Goal: Task Accomplishment & Management: Complete application form

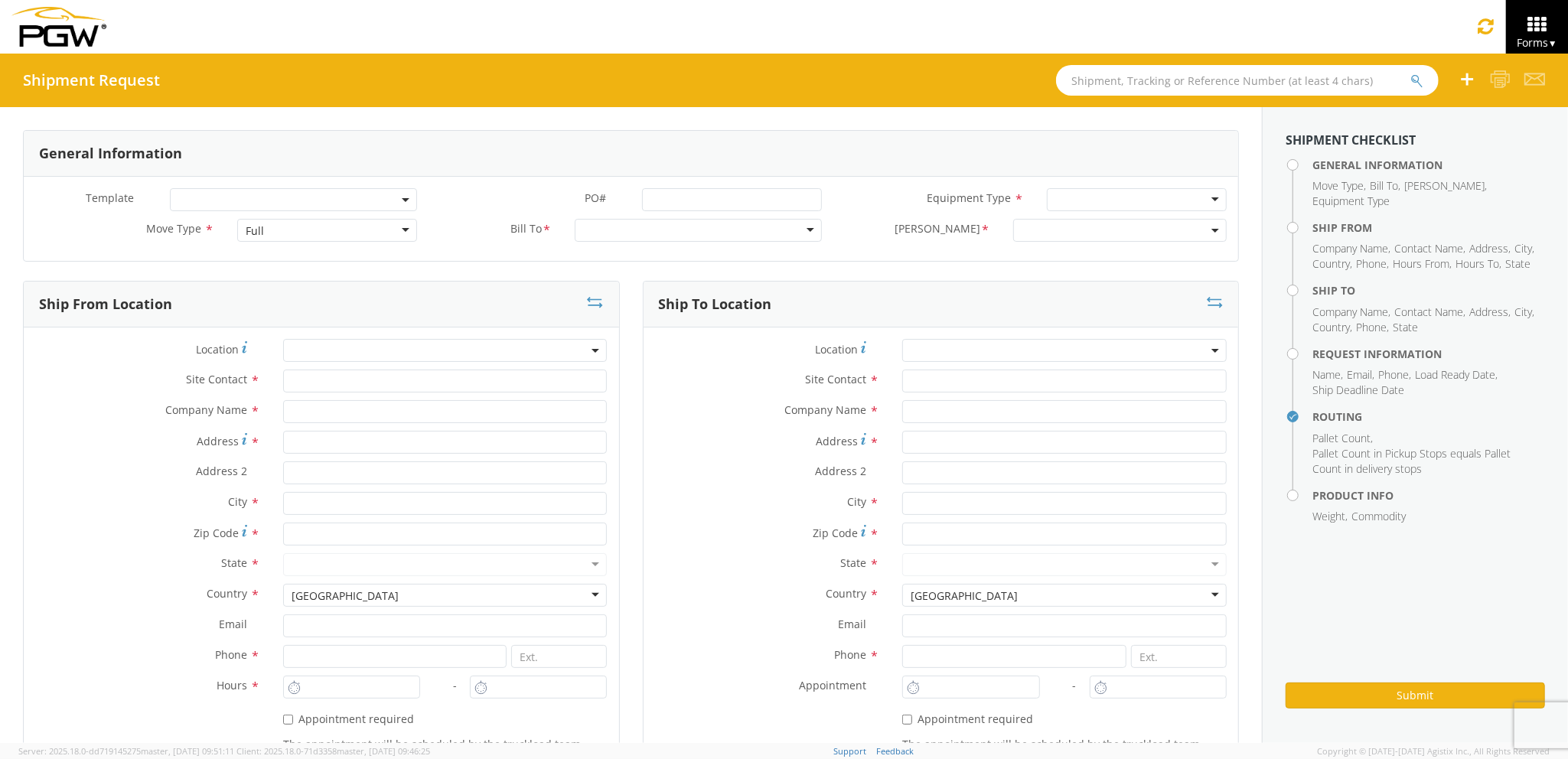
click at [322, 231] on div "Full" at bounding box center [327, 230] width 179 height 23
click at [316, 381] on input "text" at bounding box center [445, 381] width 324 height 23
click at [313, 411] on input "text" at bounding box center [445, 411] width 324 height 23
type input "PGW Auto Glass"
type input "[STREET_ADDRESS][PERSON_NAME]"
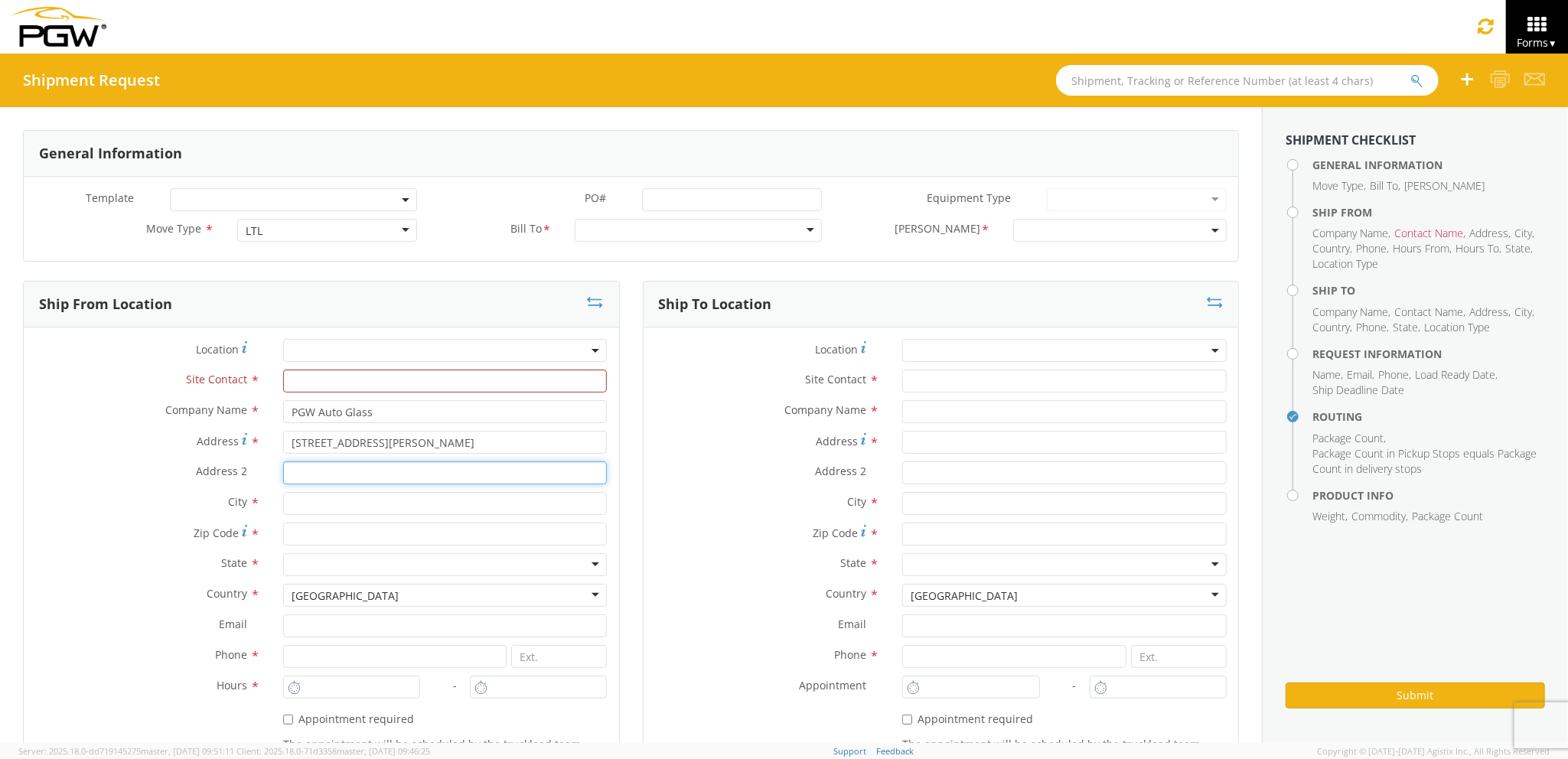
type input "[GEOGRAPHIC_DATA] [US_STATE] 04092"
type input "[GEOGRAPHIC_DATA]"
type input "04092"
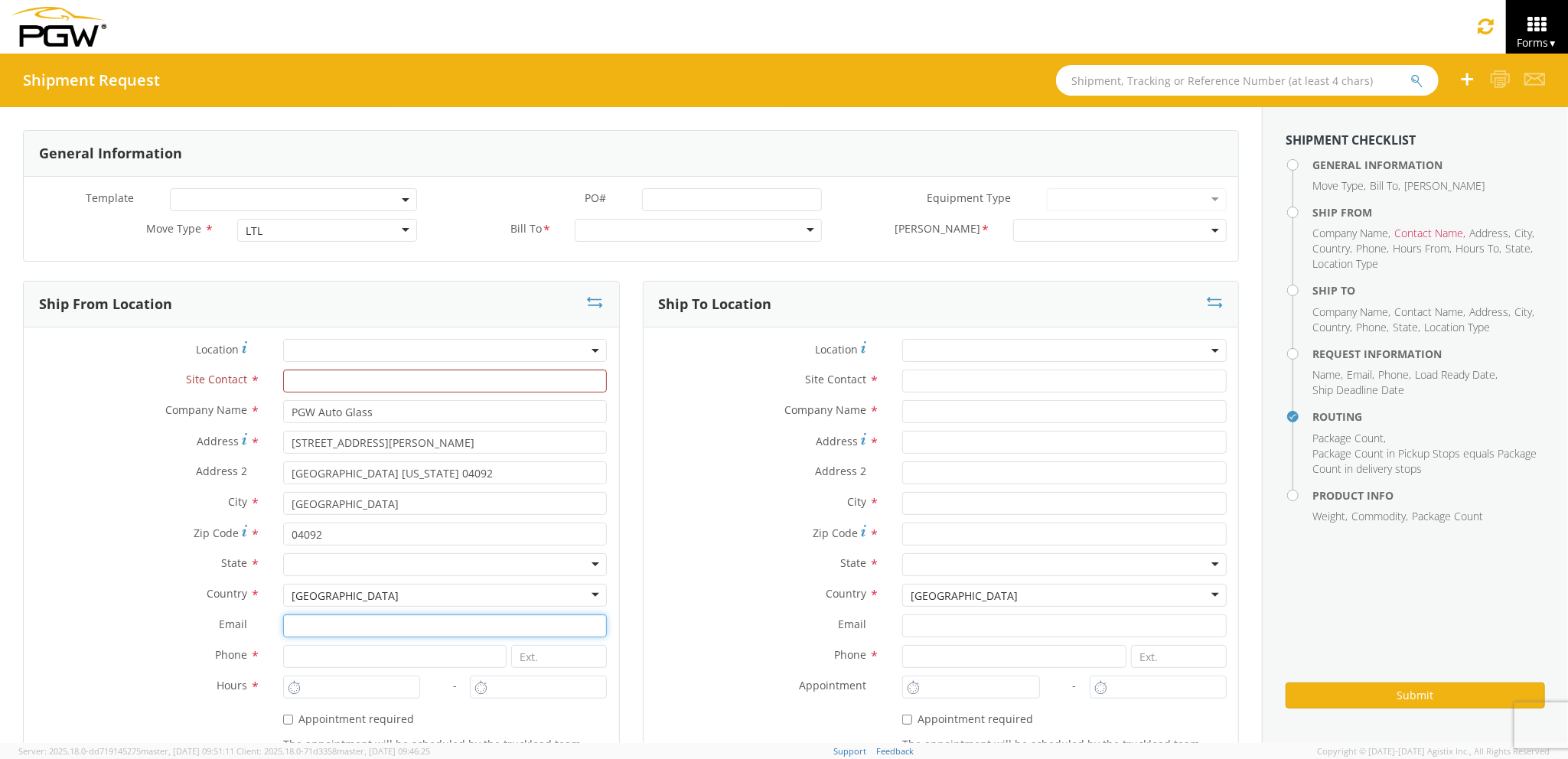
type input "[EMAIL_ADDRESS][DOMAIN_NAME]"
type input "2073329611"
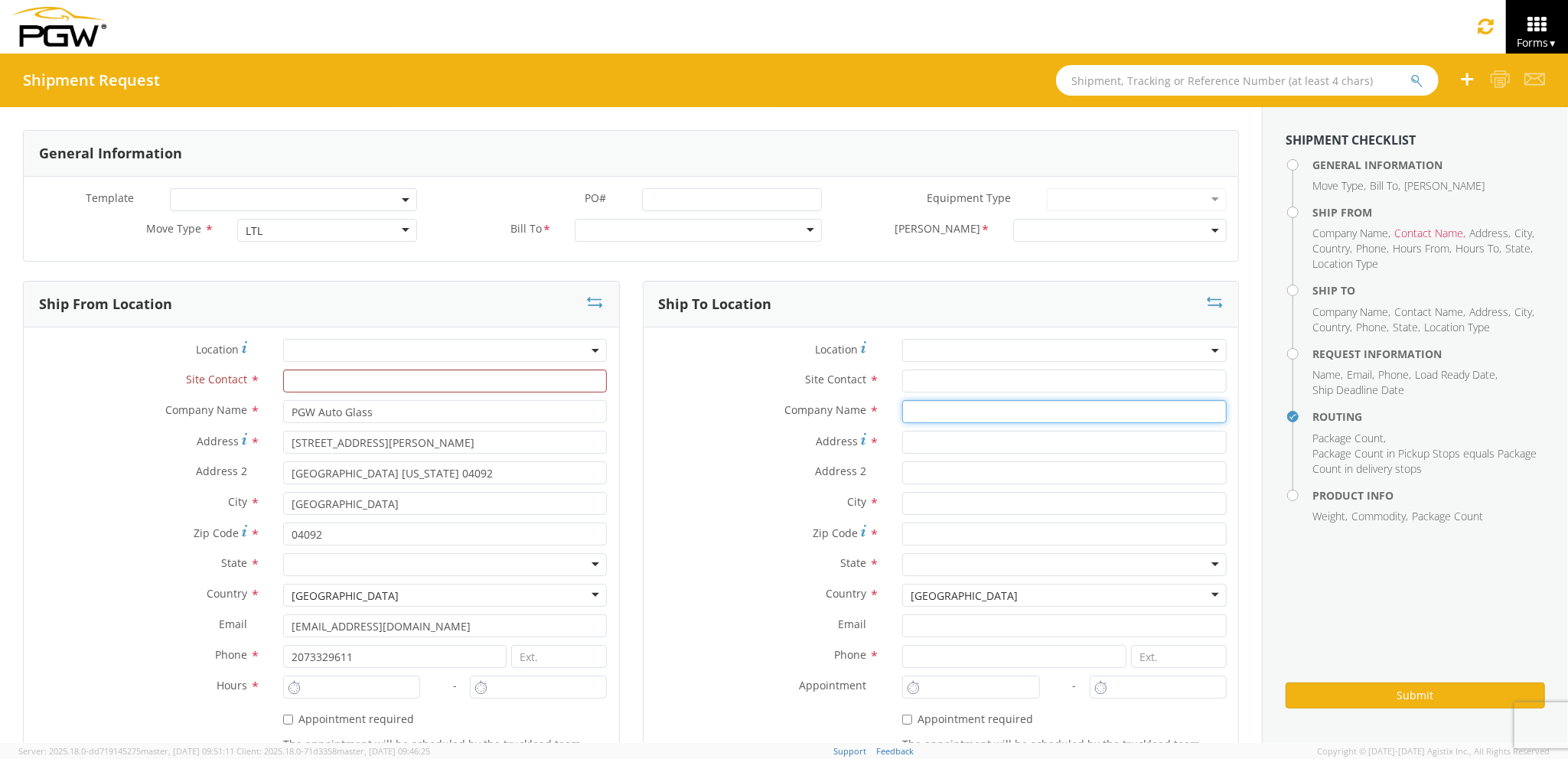
type input "PGW Auto Glass"
type input "[STREET_ADDRESS]"
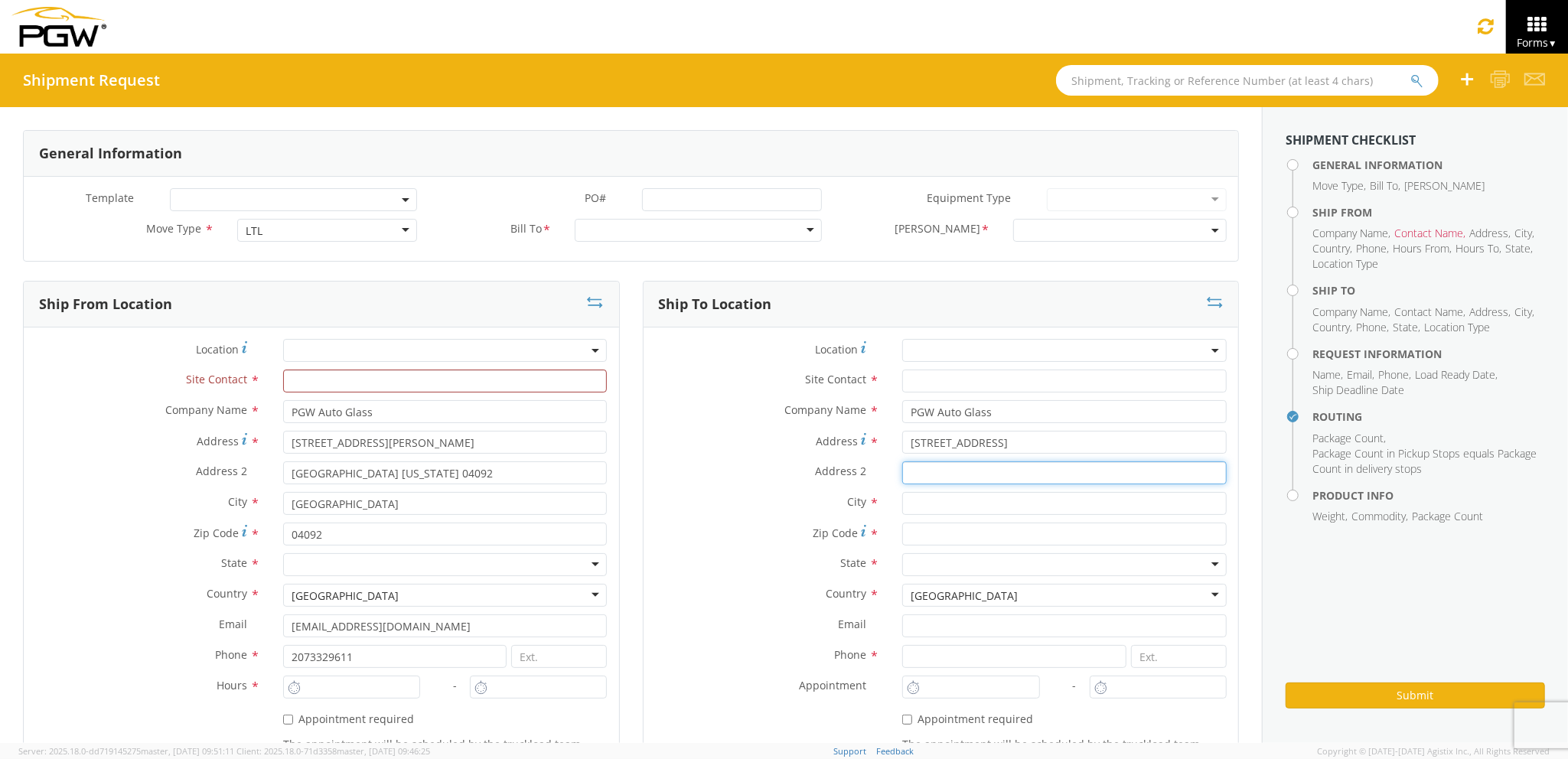
type input "5"
type input "[GEOGRAPHIC_DATA]"
type input "04769"
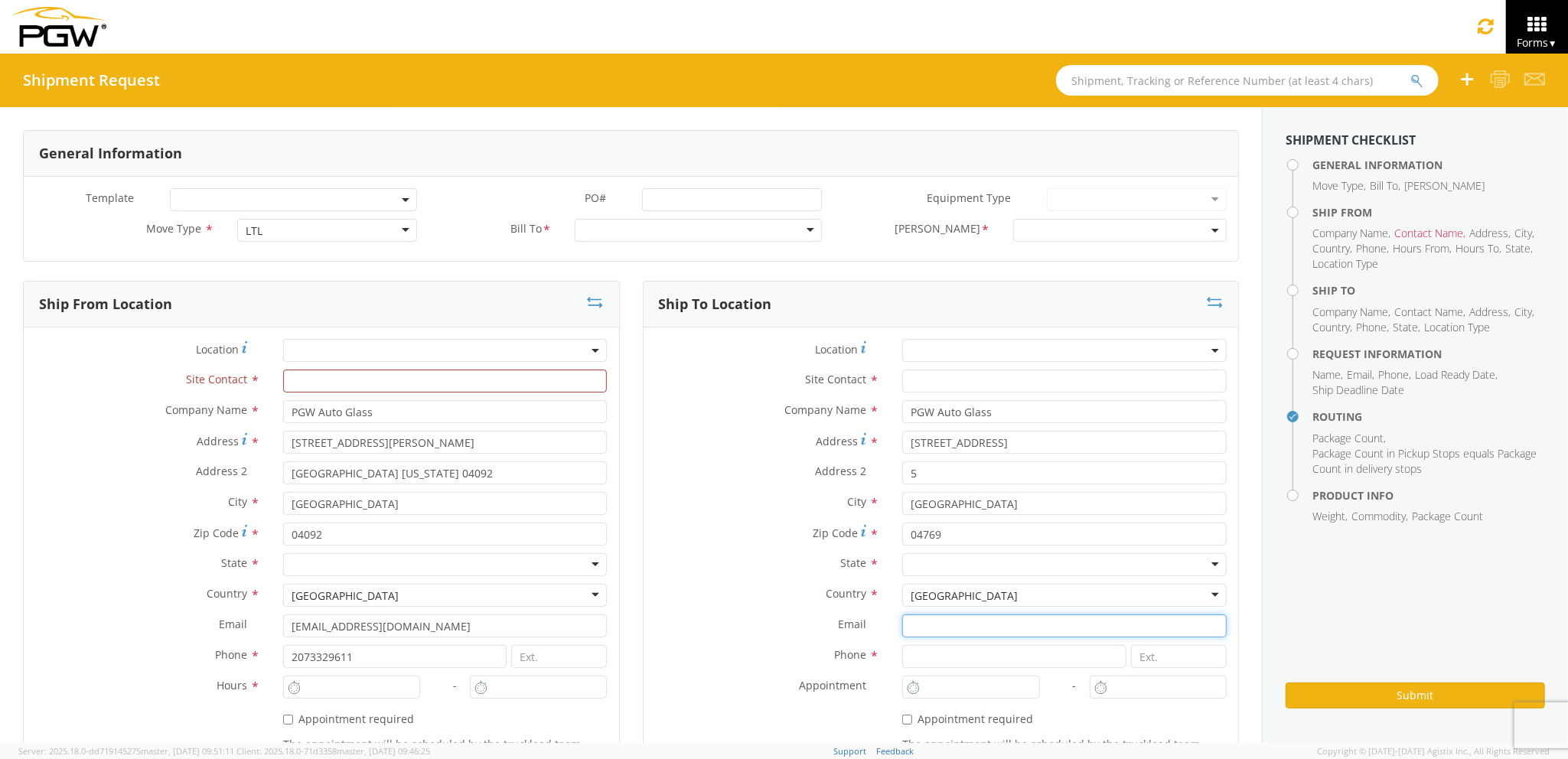
type input "[EMAIL_ADDRESS][DOMAIN_NAME]"
type input "2077745169"
type input "[PERSON_NAME] [PERSON_NAME]"
type input "[EMAIL_ADDRESS][DOMAIN_NAME]"
type input "7272478279"
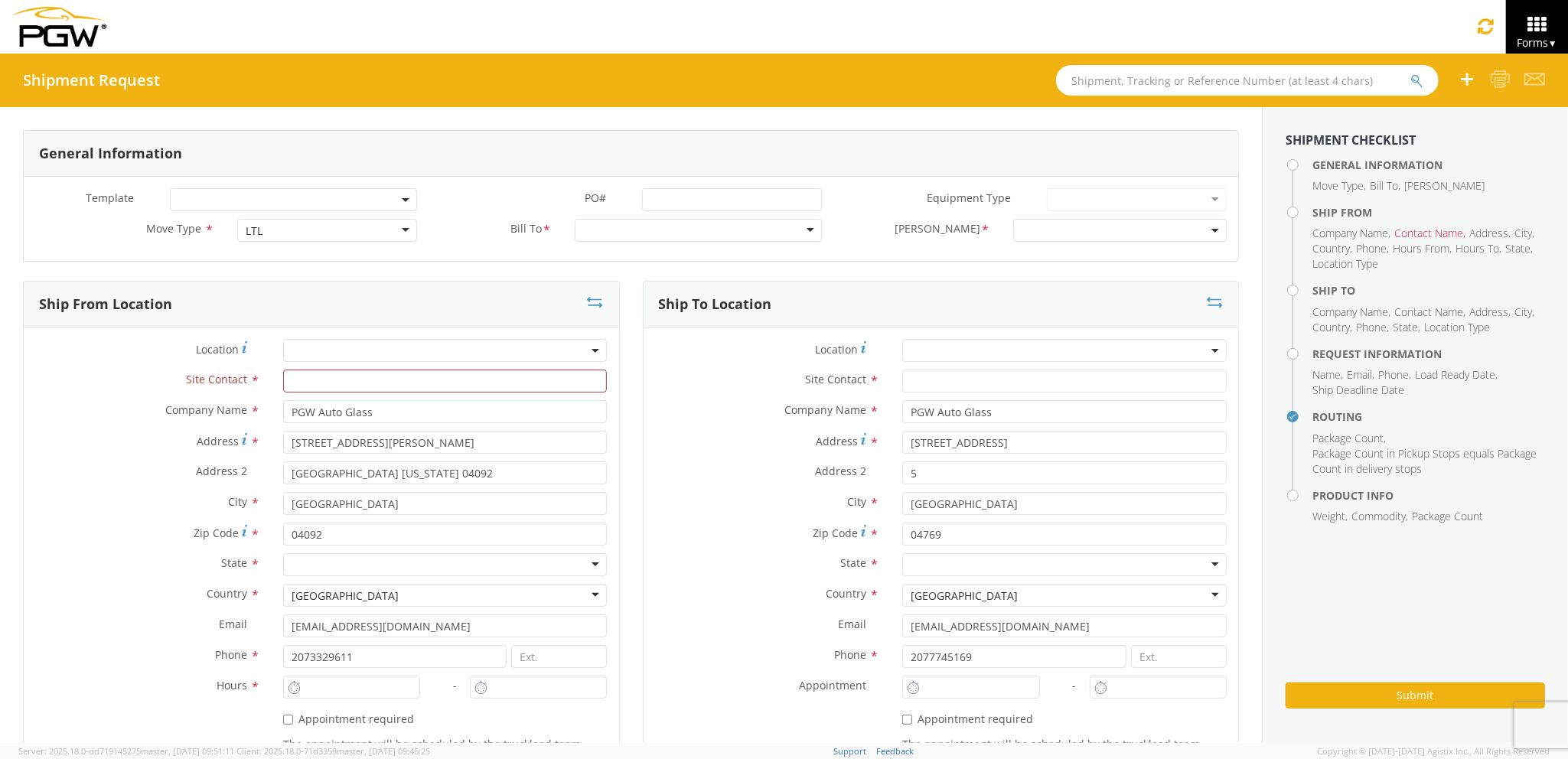
click at [561, 377] on input "text" at bounding box center [451, 381] width 329 height 23
type input "j"
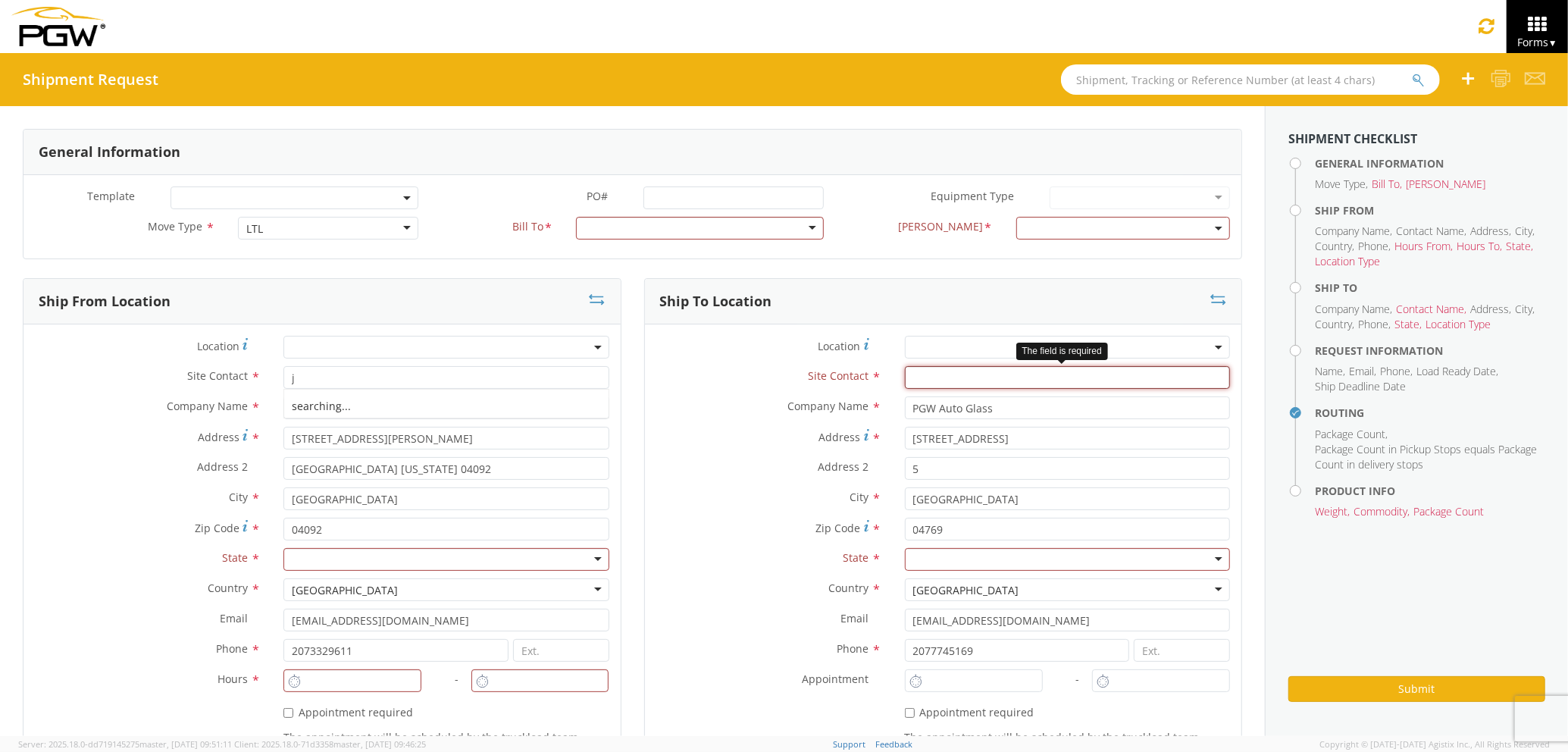
click at [922, 373] on input "text" at bounding box center [1067, 377] width 325 height 23
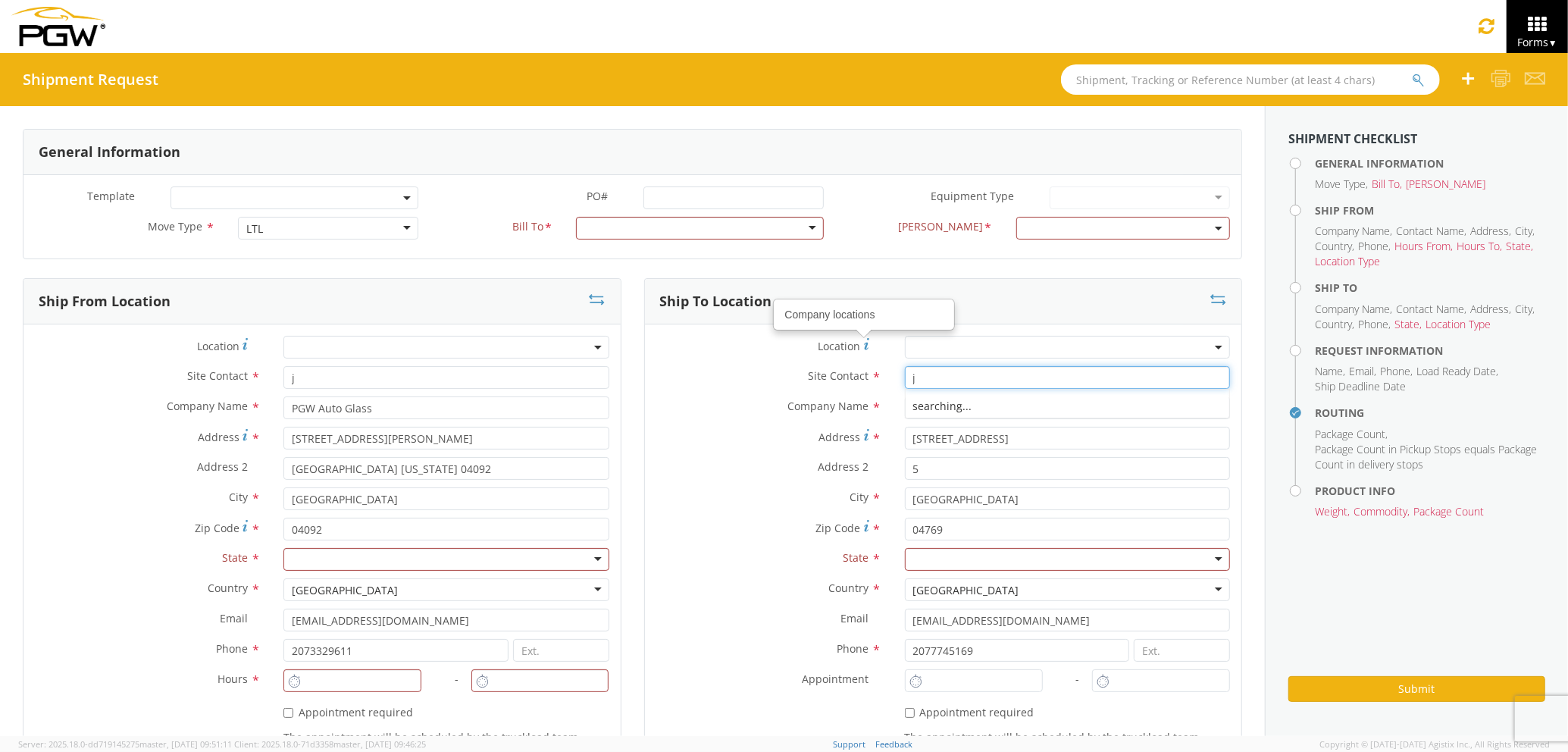
type input "j"
click at [713, 234] on div at bounding box center [699, 228] width 248 height 23
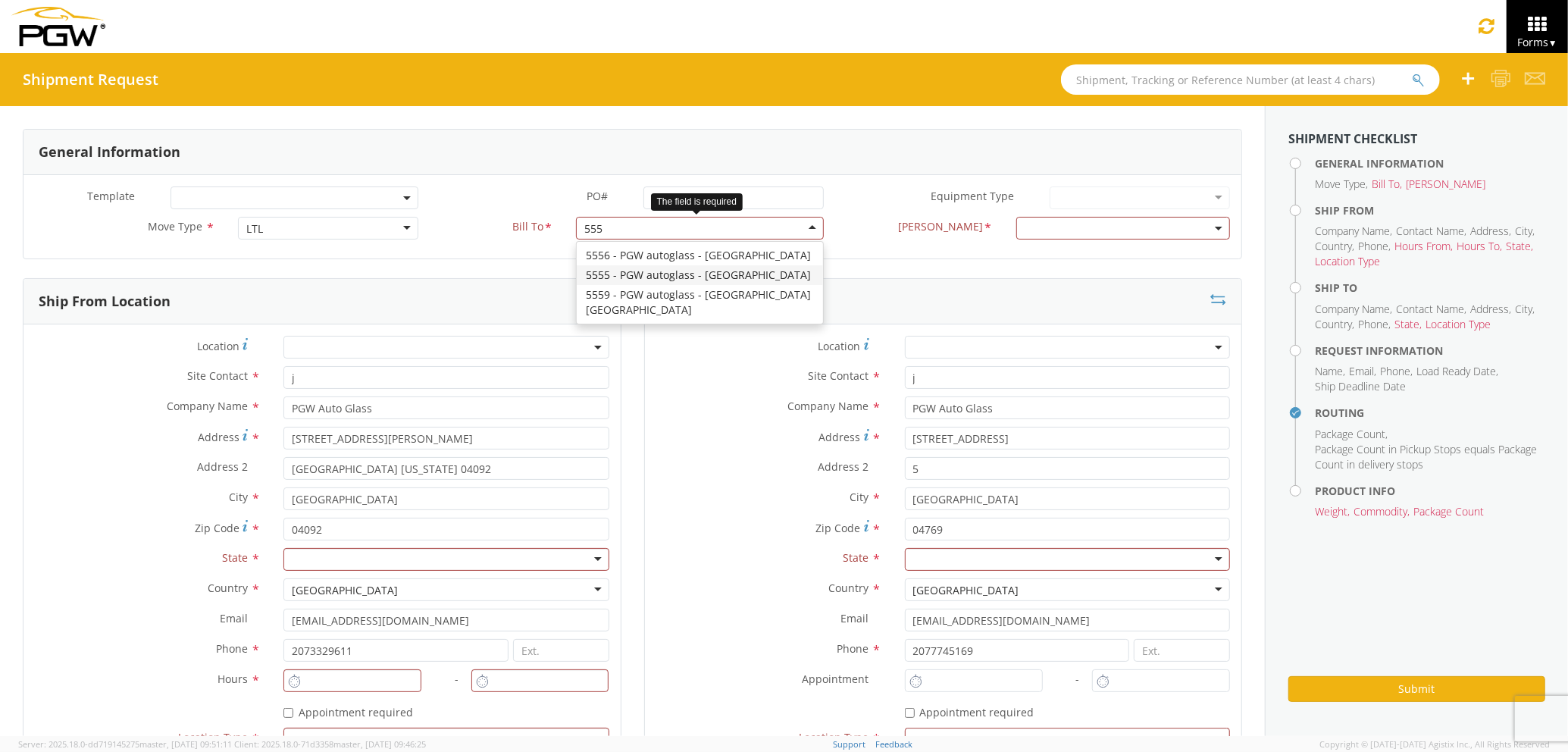
type input "5559"
click at [702, 265] on div "5559 - PGW autoglass - [GEOGRAPHIC_DATA] [GEOGRAPHIC_DATA]" at bounding box center [699, 263] width 246 height 43
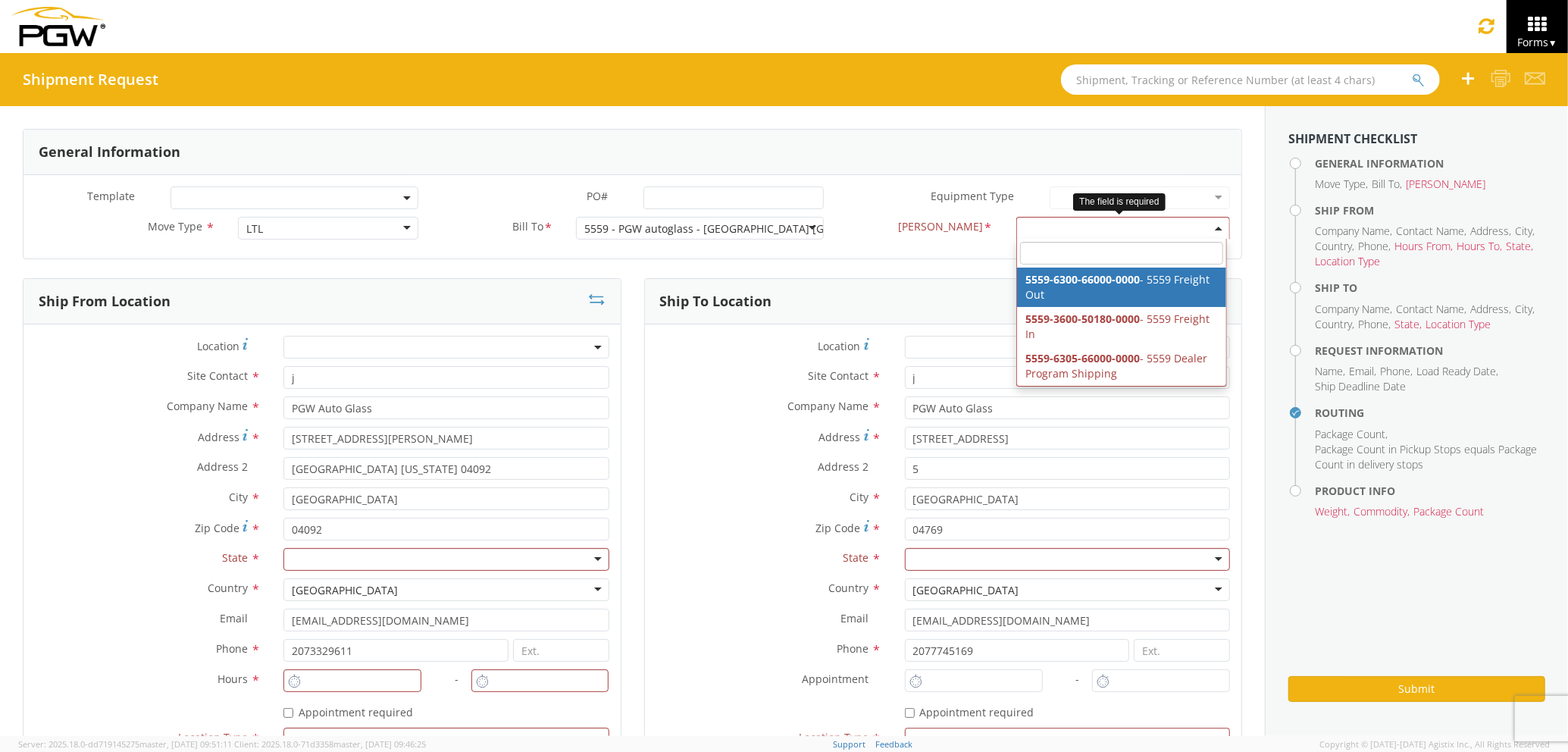
click at [1019, 237] on span at bounding box center [1123, 228] width 214 height 23
select select "5559-6300-66000-0000"
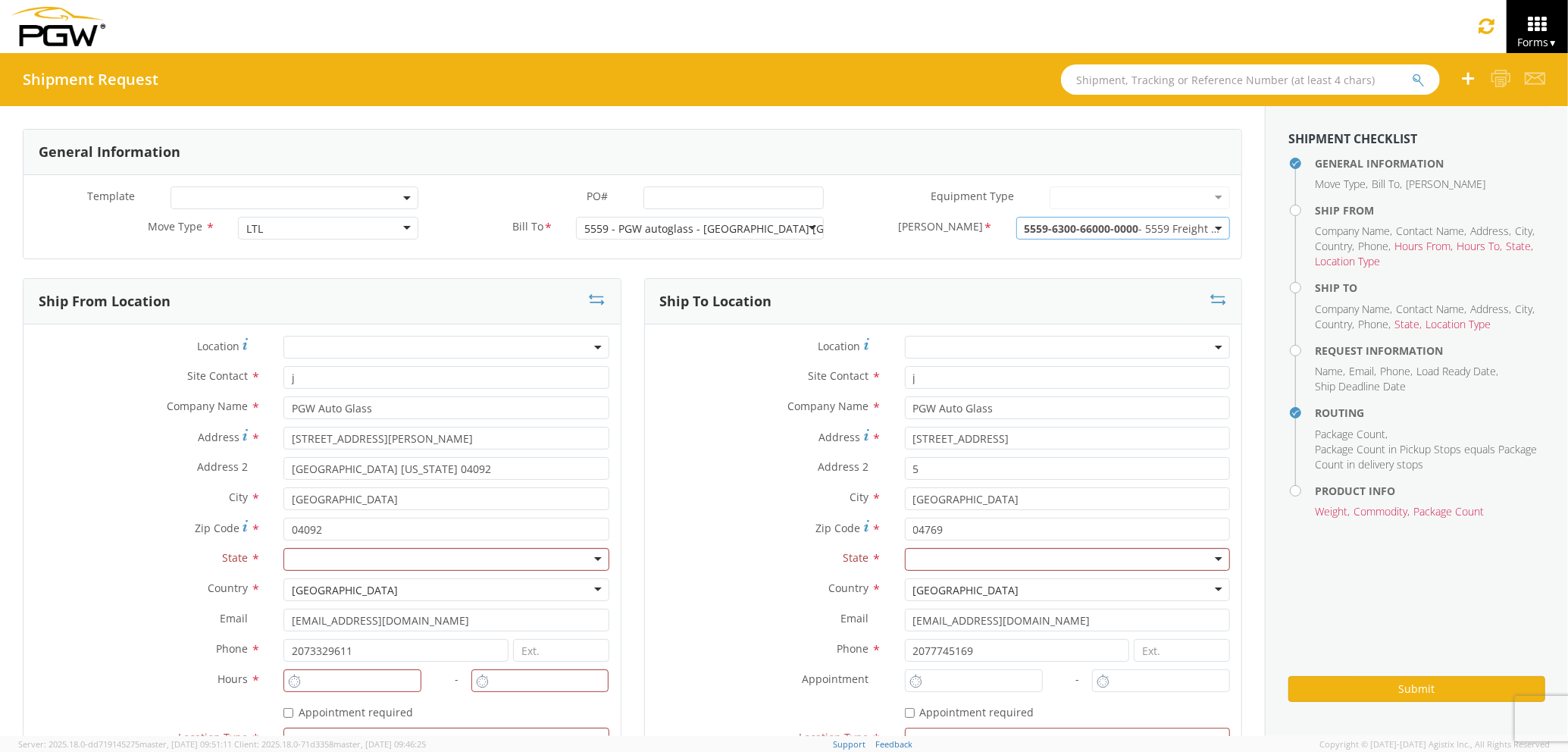
click at [471, 558] on div at bounding box center [446, 559] width 325 height 23
type input "ma"
click at [934, 562] on div at bounding box center [1067, 559] width 325 height 23
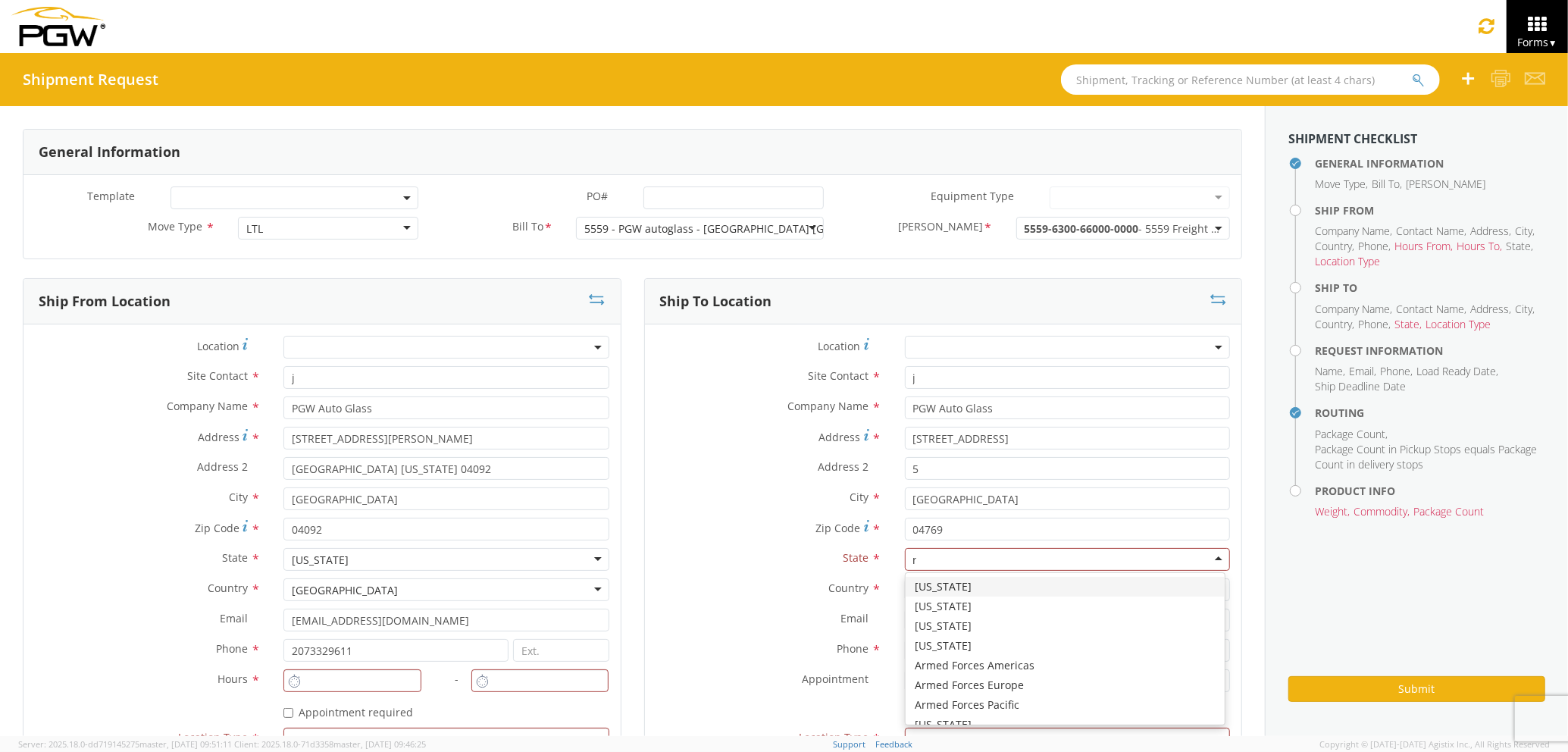
scroll to position [38, 0]
type input "ma"
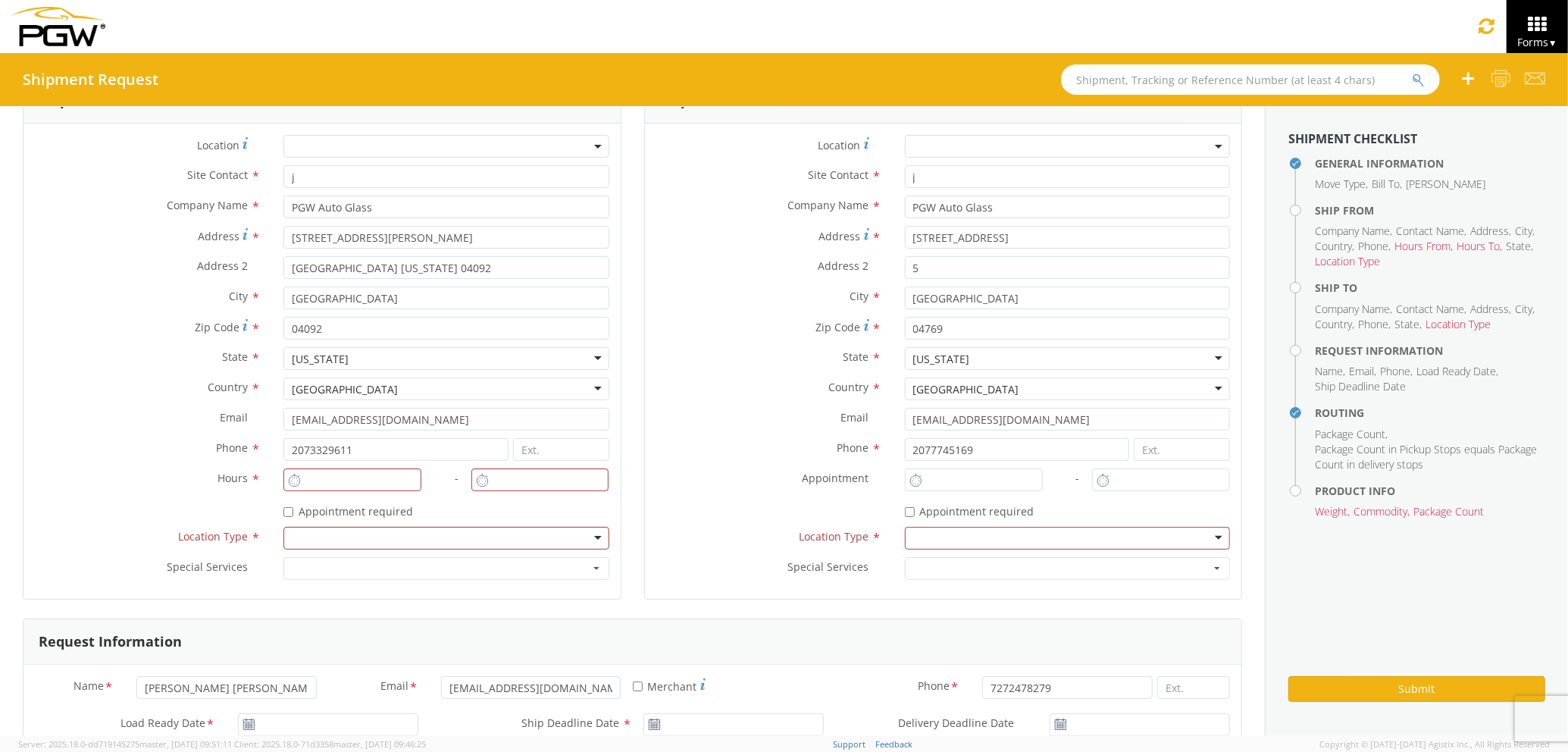
scroll to position [202, 0]
type input "2:00 PM"
type input "3:00 PM"
click at [331, 483] on input "2:00 PM" at bounding box center [352, 478] width 138 height 23
click at [932, 480] on input "2:00 PM" at bounding box center [973, 478] width 138 height 23
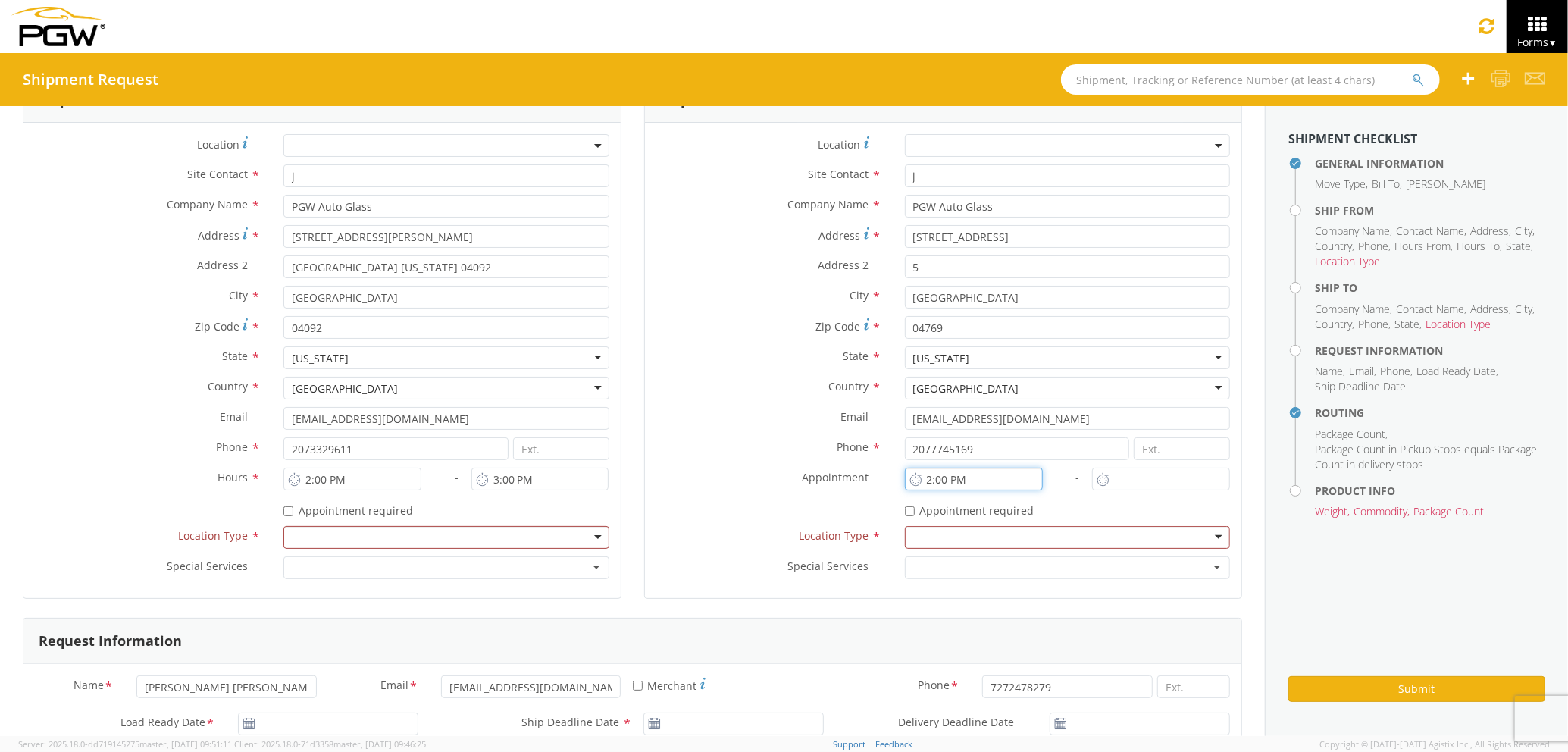
drag, startPoint x: 962, startPoint y: 475, endPoint x: 905, endPoint y: 475, distance: 57.0
click at [905, 475] on div "2:00 PM" at bounding box center [973, 478] width 138 height 23
type input "7:00 AM"
click at [1119, 477] on input "2:00 PM" at bounding box center [1161, 478] width 138 height 23
type input "8AM:00 PM"
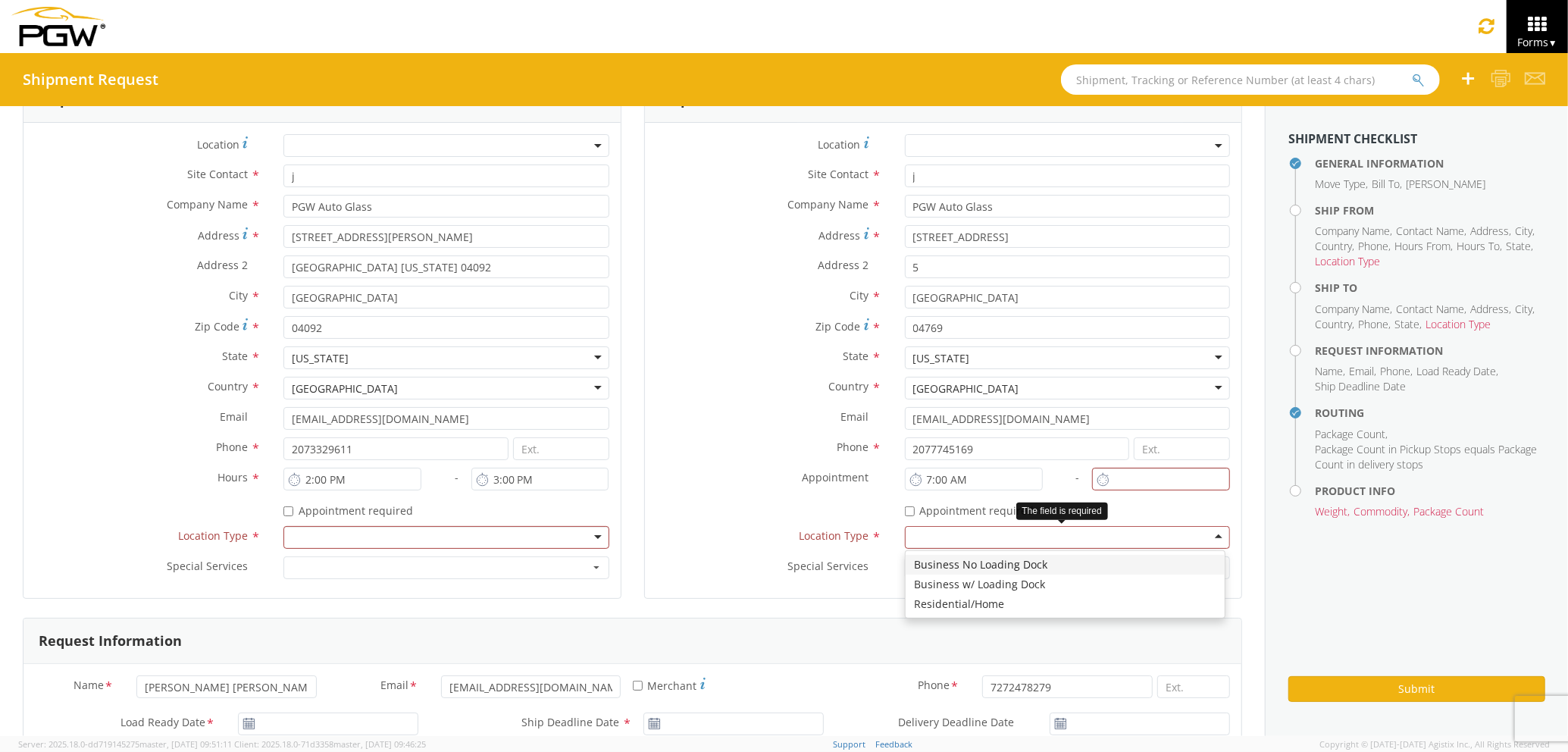
click at [1123, 542] on div at bounding box center [1067, 537] width 325 height 23
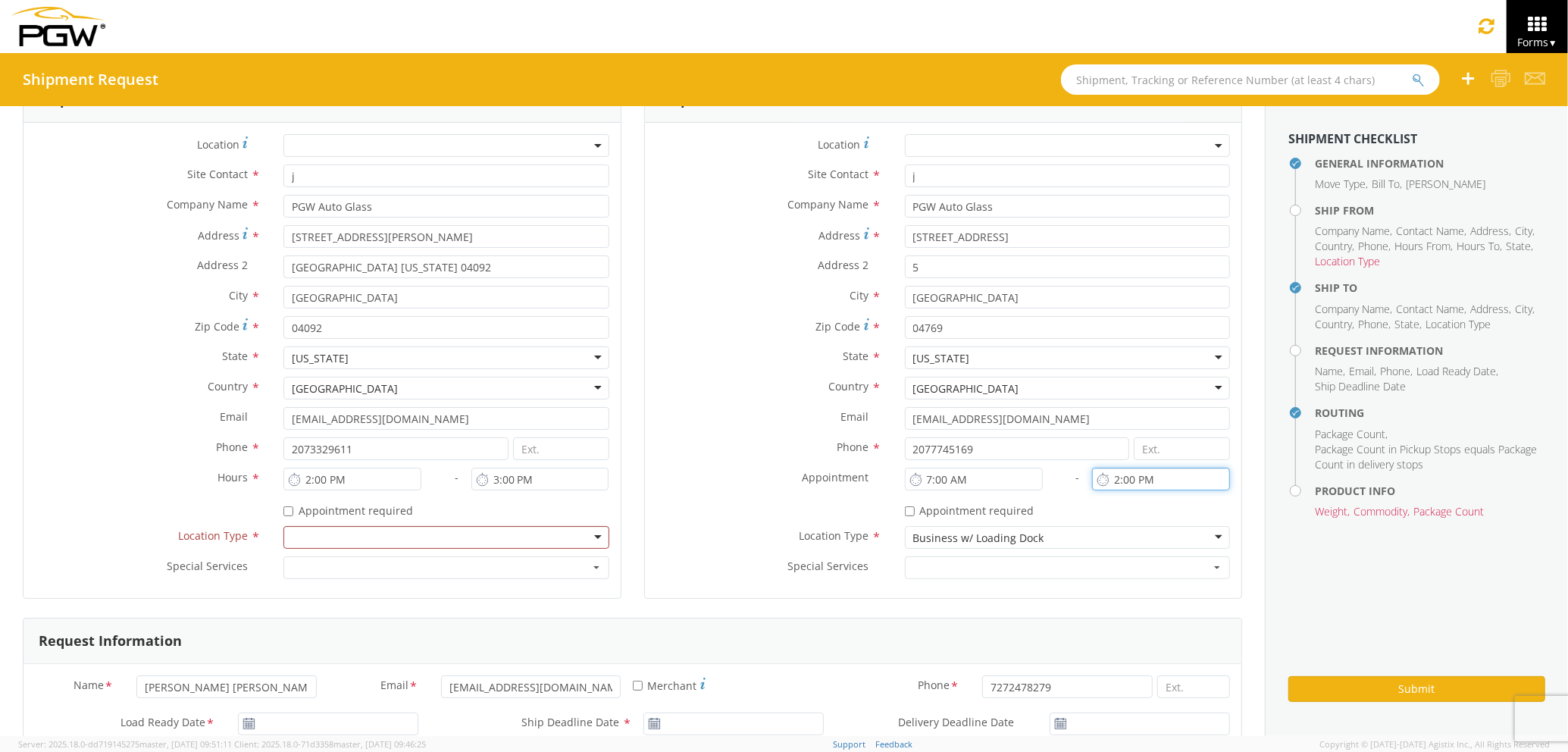
click at [1135, 472] on input "2:00 PM" at bounding box center [1161, 478] width 138 height 23
drag, startPoint x: 1174, startPoint y: 485, endPoint x: 1123, endPoint y: 476, distance: 51.8
click at [1123, 476] on input "8AM:00 PM" at bounding box center [1161, 478] width 138 height 23
drag, startPoint x: 1159, startPoint y: 482, endPoint x: 1096, endPoint y: 477, distance: 63.2
click at [1096, 477] on div "8A00 PM" at bounding box center [1161, 478] width 138 height 23
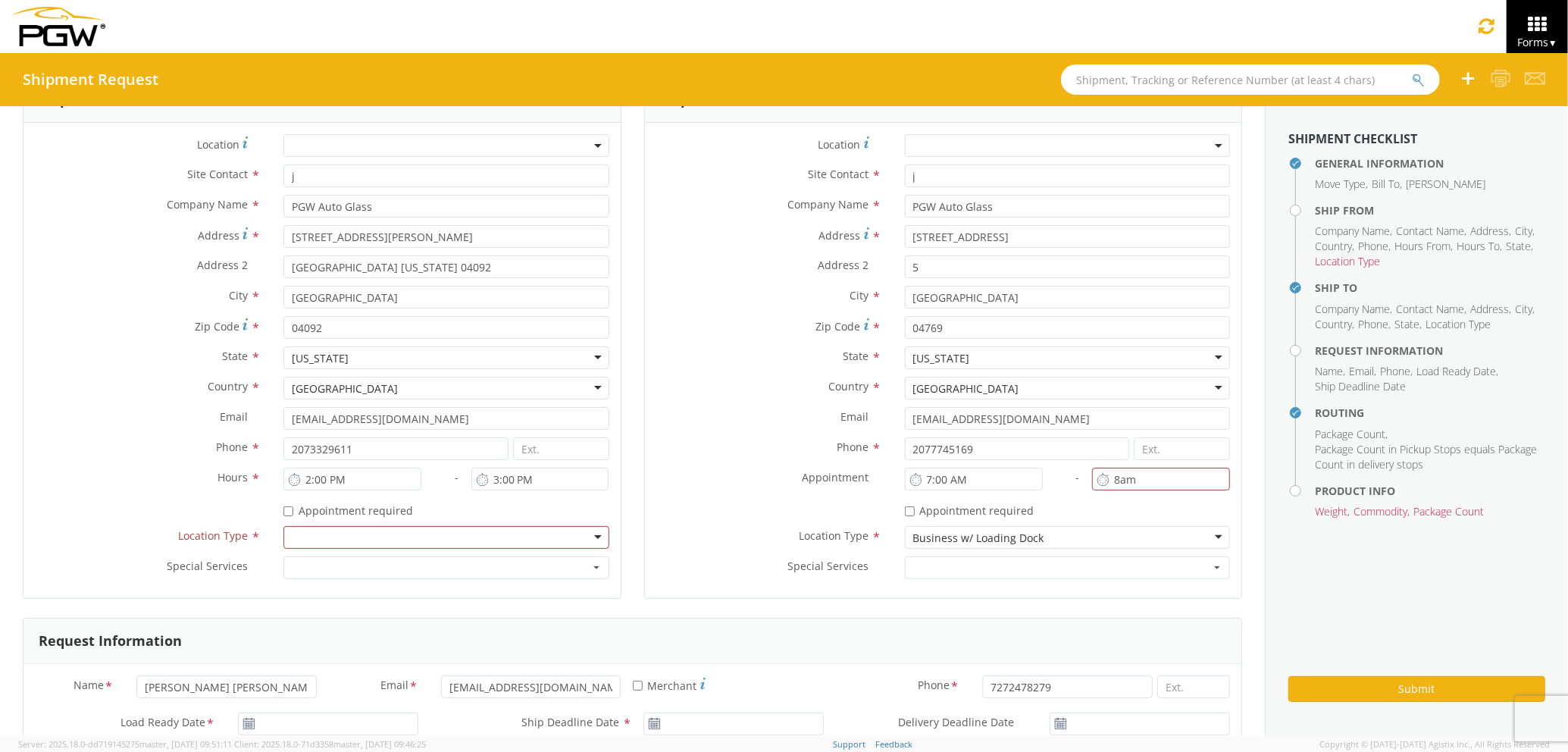
type input "8:00 AM"
click at [1068, 510] on div "* Appointment required" at bounding box center [1067, 508] width 325 height 21
click at [441, 543] on div at bounding box center [446, 537] width 325 height 23
click at [679, 529] on label "Location Type *" at bounding box center [769, 536] width 249 height 20
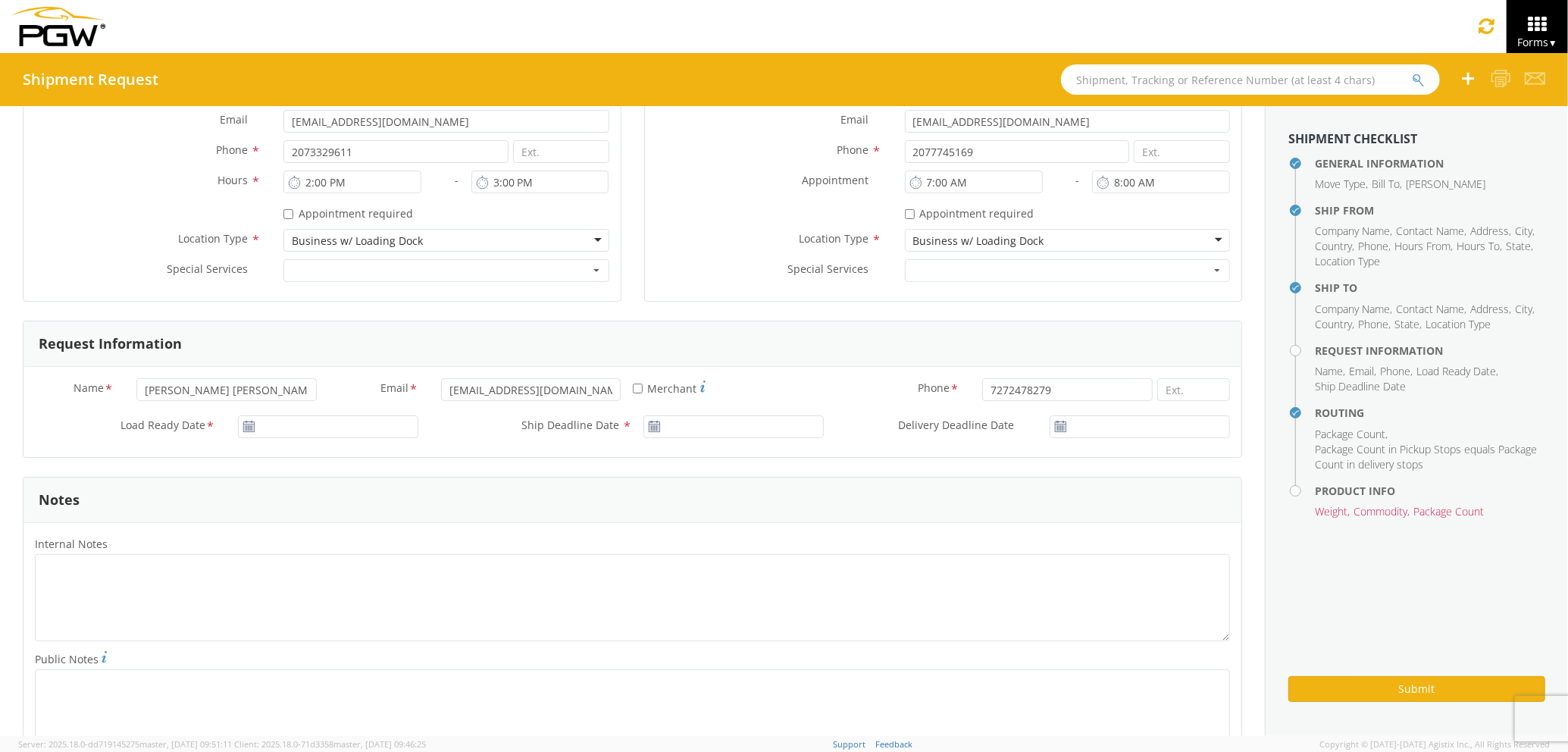
scroll to position [505, 0]
type input "[DATE]"
click at [325, 431] on input "[DATE]" at bounding box center [328, 420] width 180 height 23
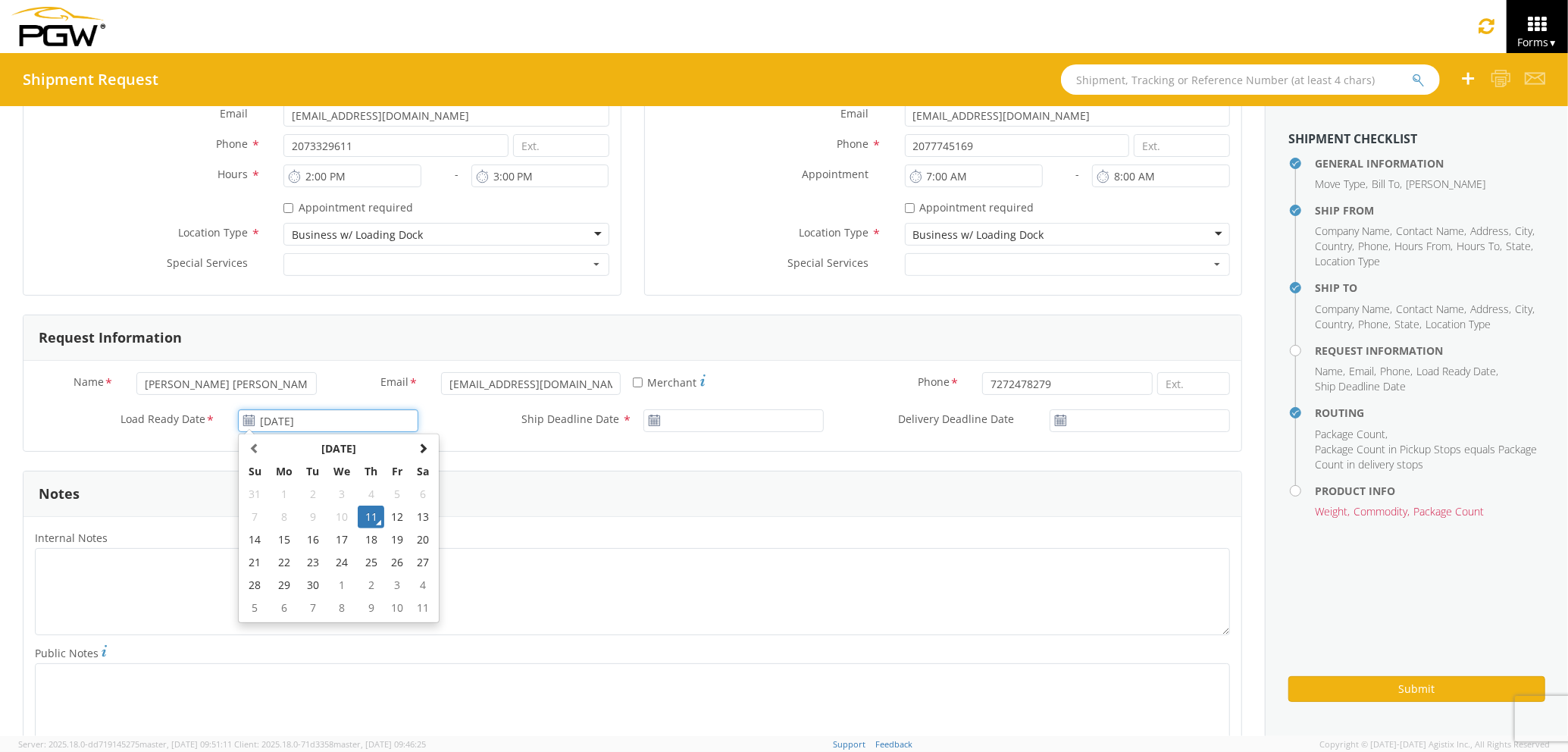
click at [365, 511] on td "11" at bounding box center [371, 517] width 27 height 23
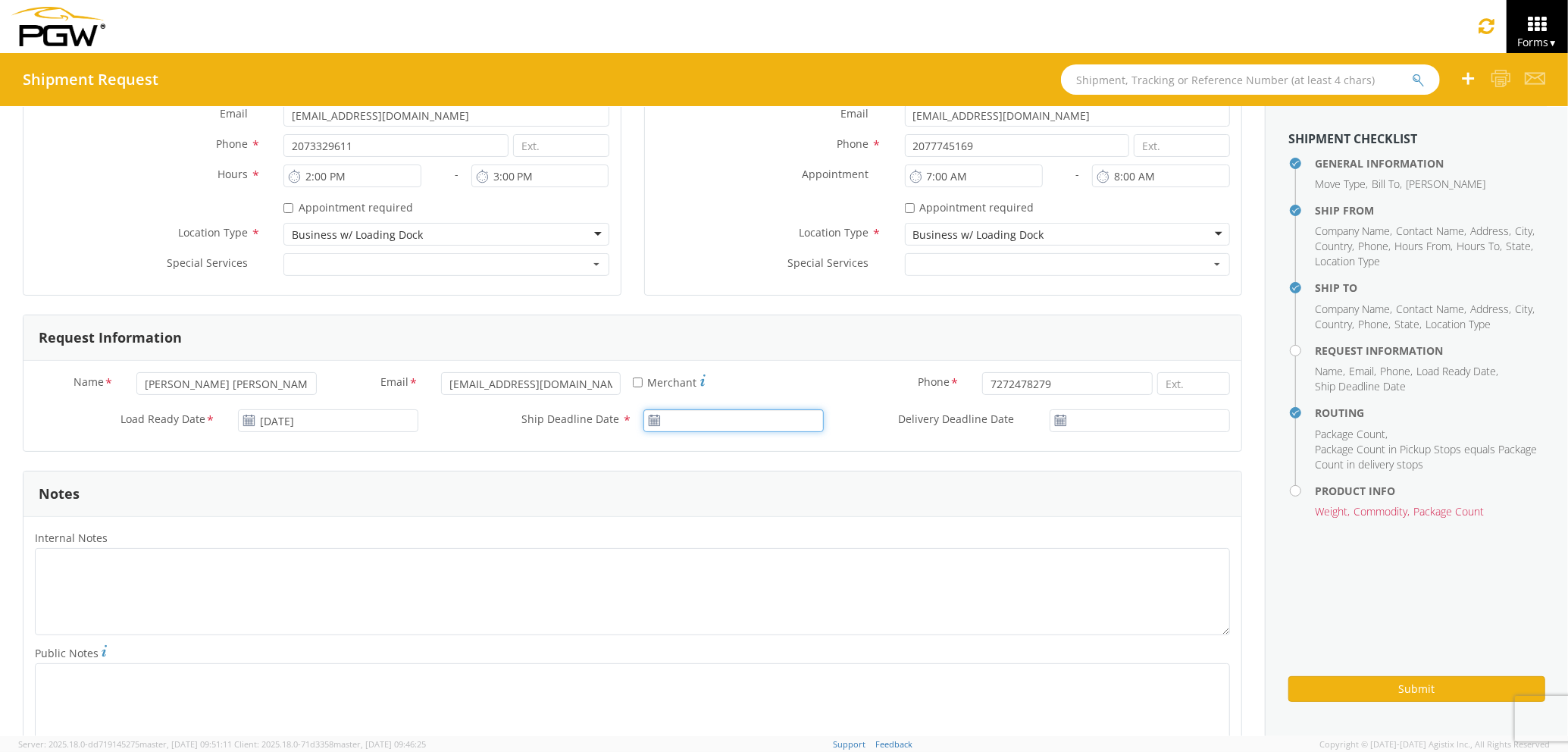
type input "[DATE]"
click at [703, 423] on input "[DATE]" at bounding box center [734, 420] width 180 height 23
click at [769, 514] on td "11" at bounding box center [778, 517] width 27 height 23
click at [1122, 419] on input "[DATE]" at bounding box center [1140, 420] width 180 height 23
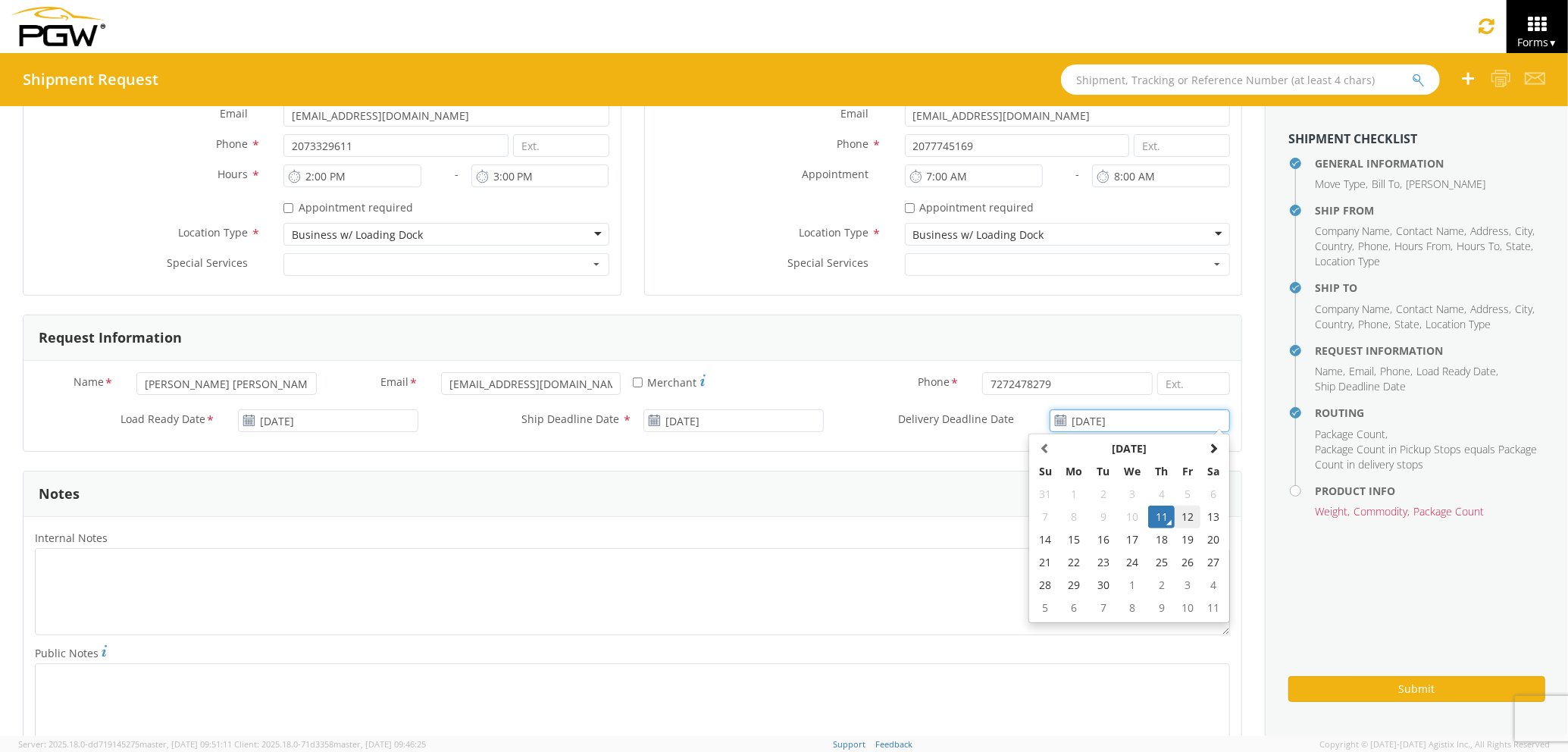
click at [1175, 516] on td "12" at bounding box center [1187, 517] width 26 height 23
type input "[DATE]"
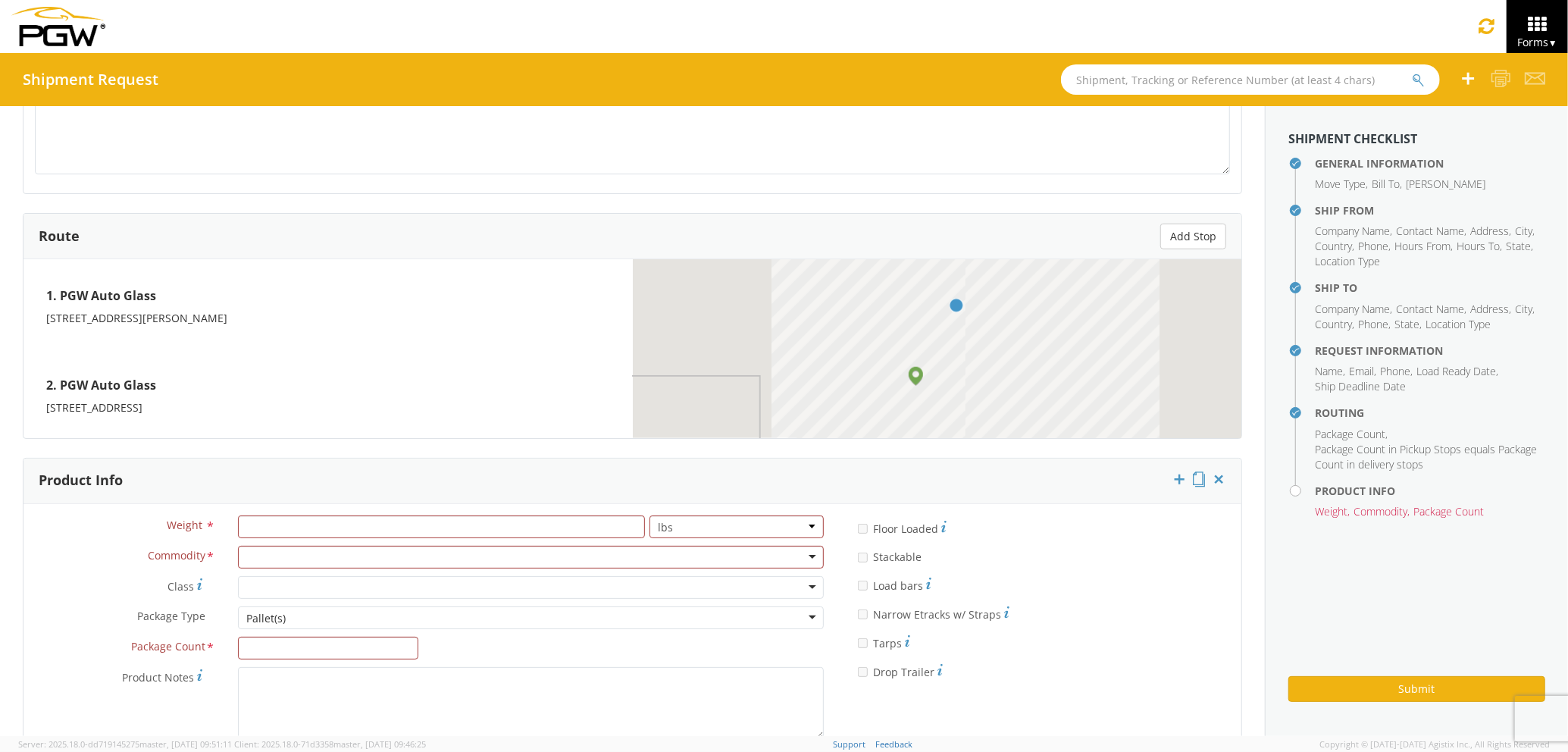
scroll to position [1156, 0]
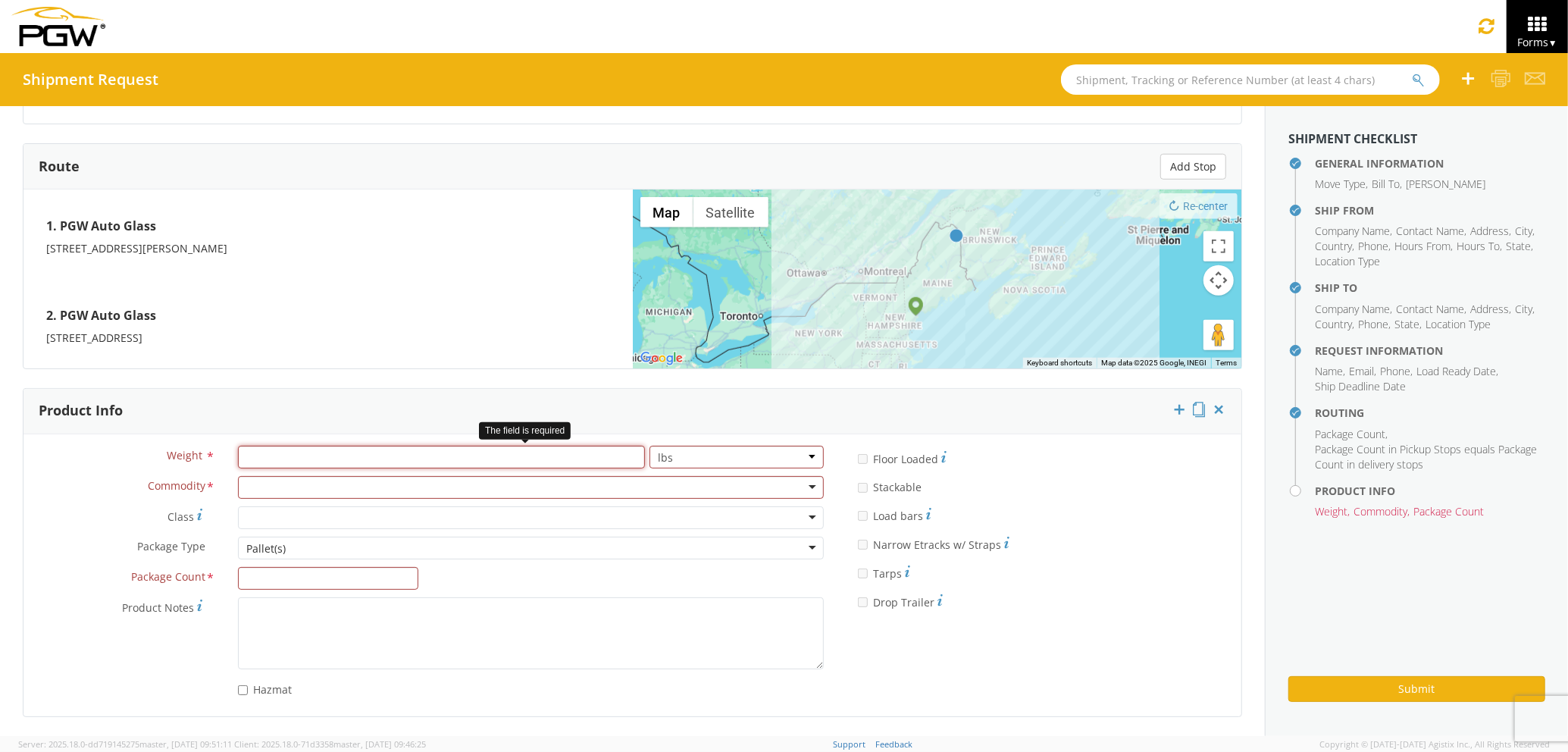
click at [414, 462] on input "number" at bounding box center [441, 457] width 407 height 23
type input "800"
click at [421, 485] on div at bounding box center [531, 487] width 586 height 23
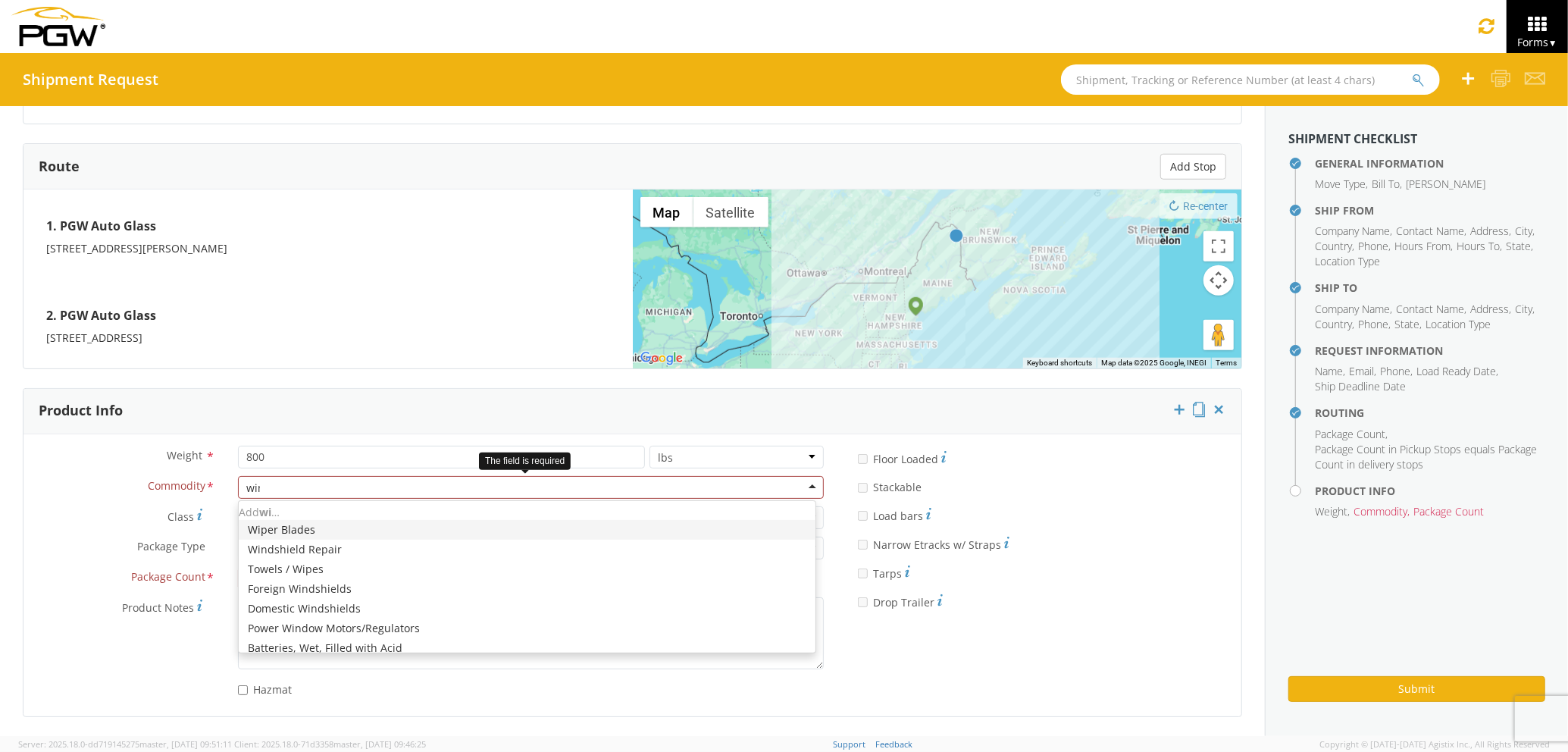
type input "wind"
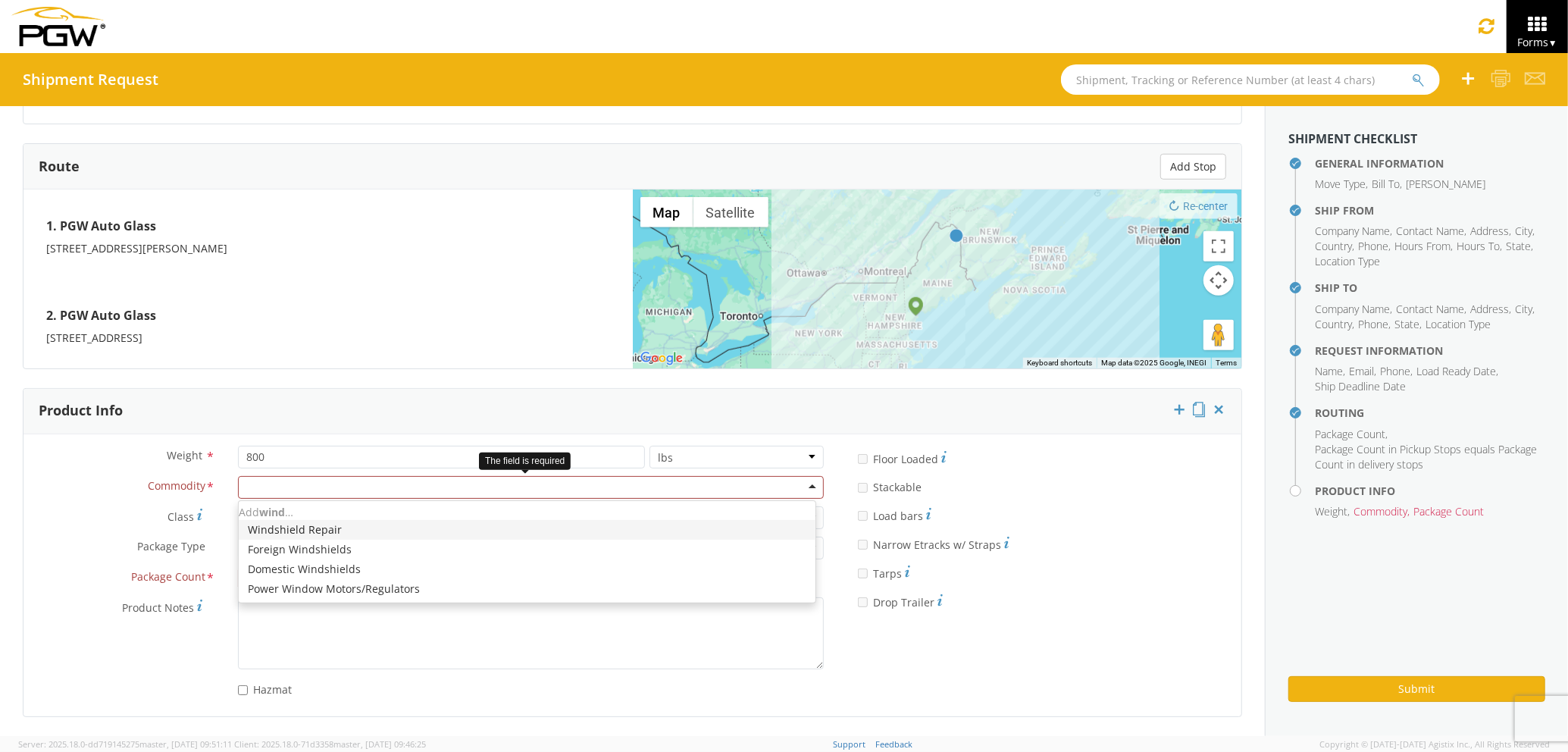
scroll to position [0, 0]
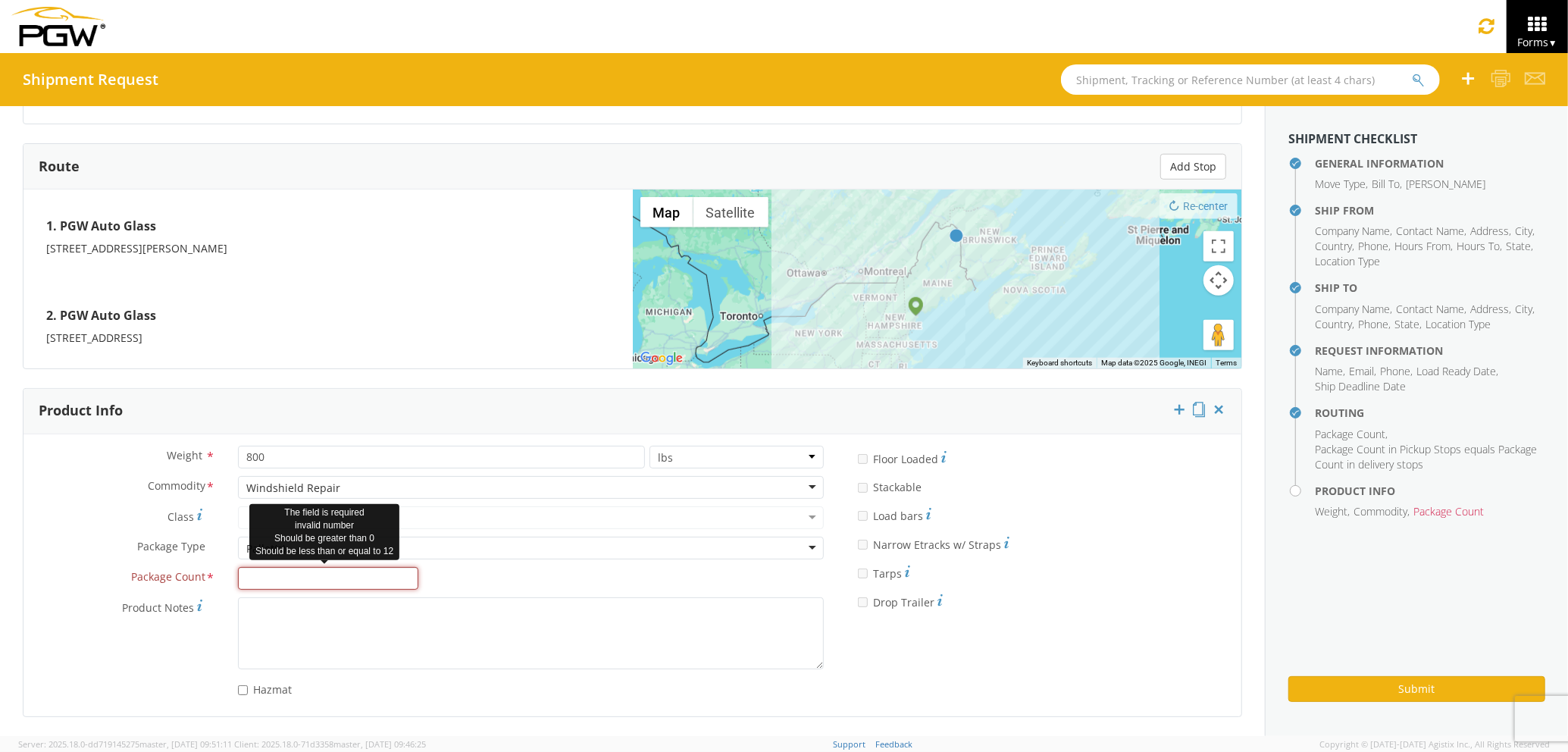
click at [337, 572] on input "Package Count *" at bounding box center [328, 578] width 180 height 23
type input "1"
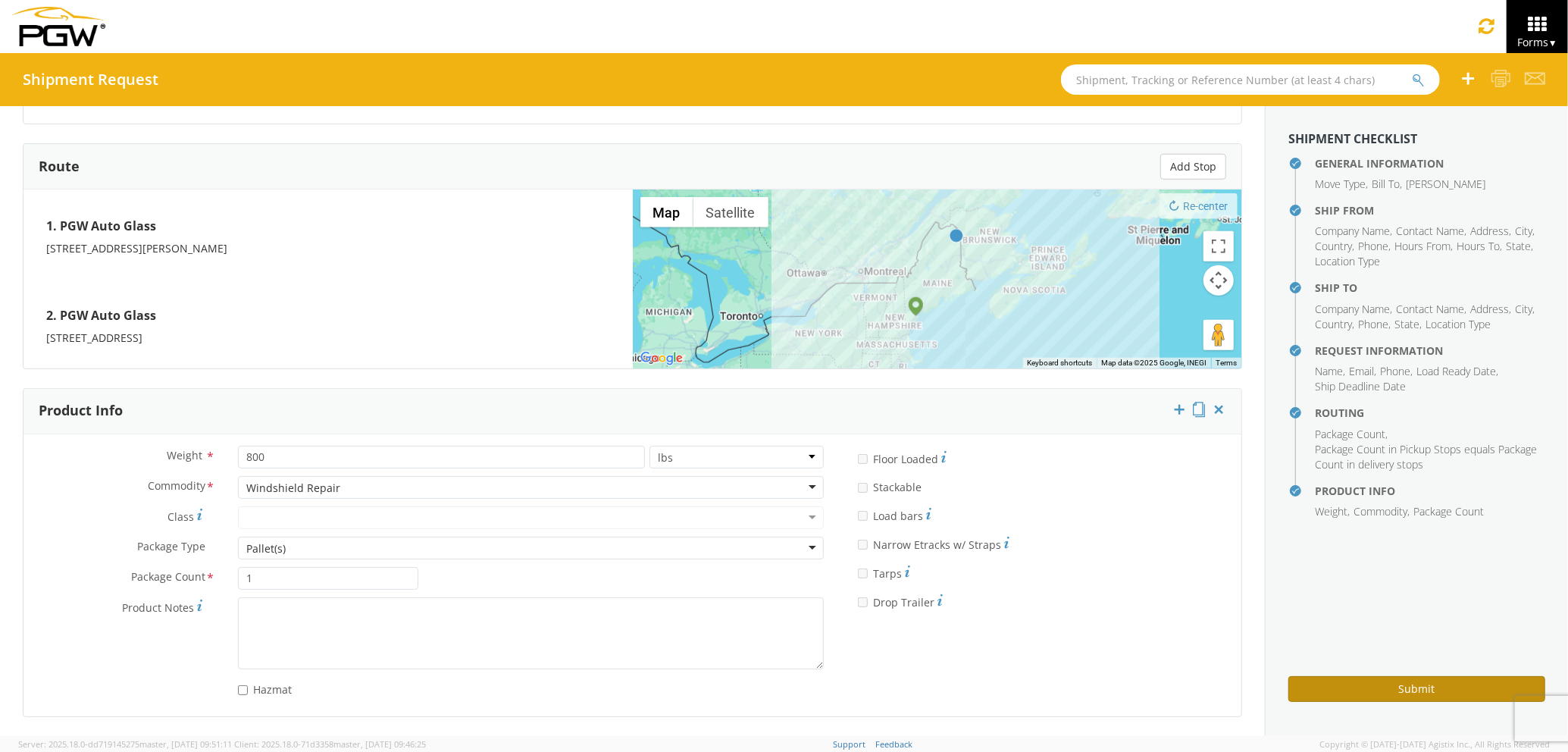
click at [1417, 680] on button "Submit" at bounding box center [1417, 689] width 257 height 26
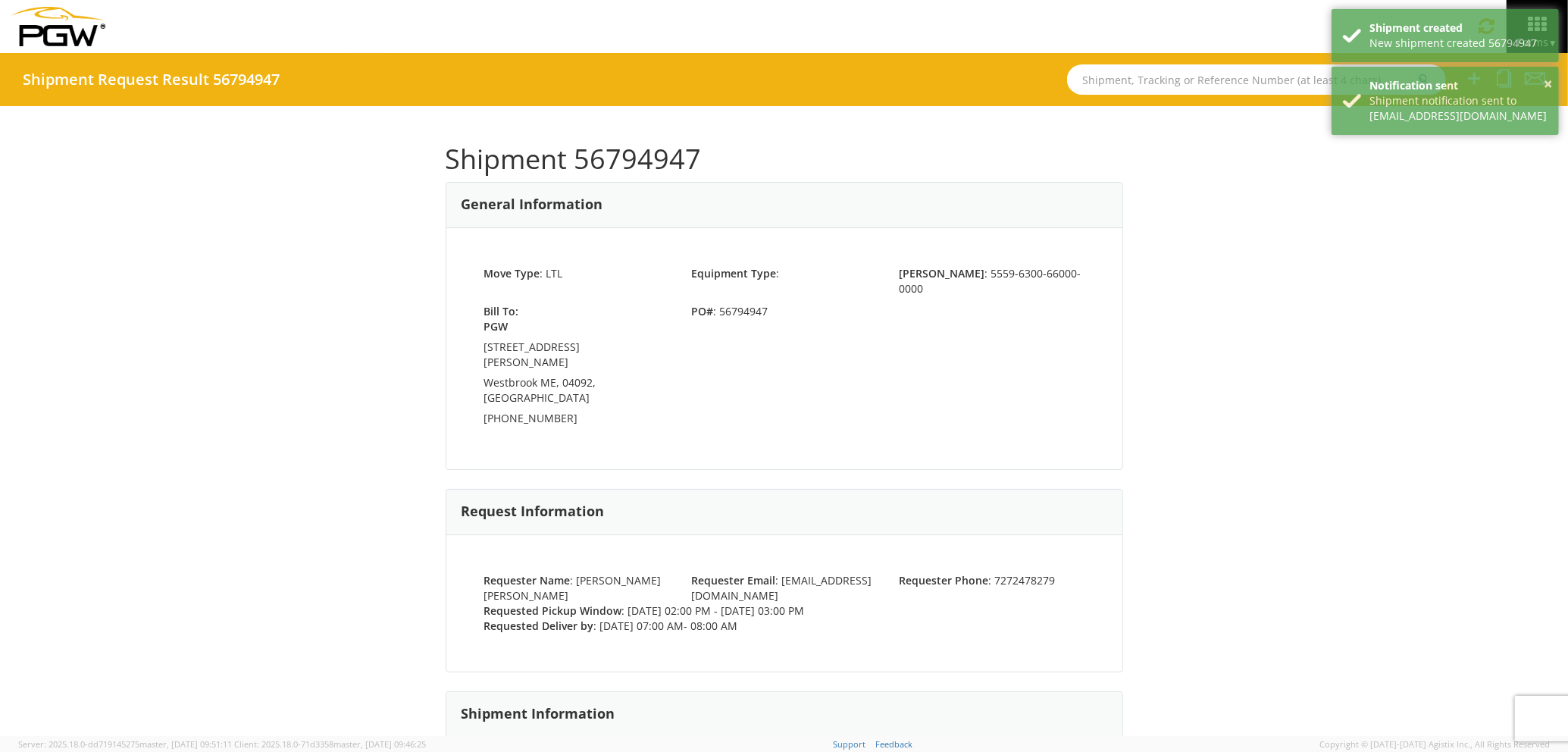
click at [1440, 237] on div "Shipment 56794947 General Information Move Type : LTL Equipment Type : [PERSON_…" at bounding box center [784, 421] width 1568 height 630
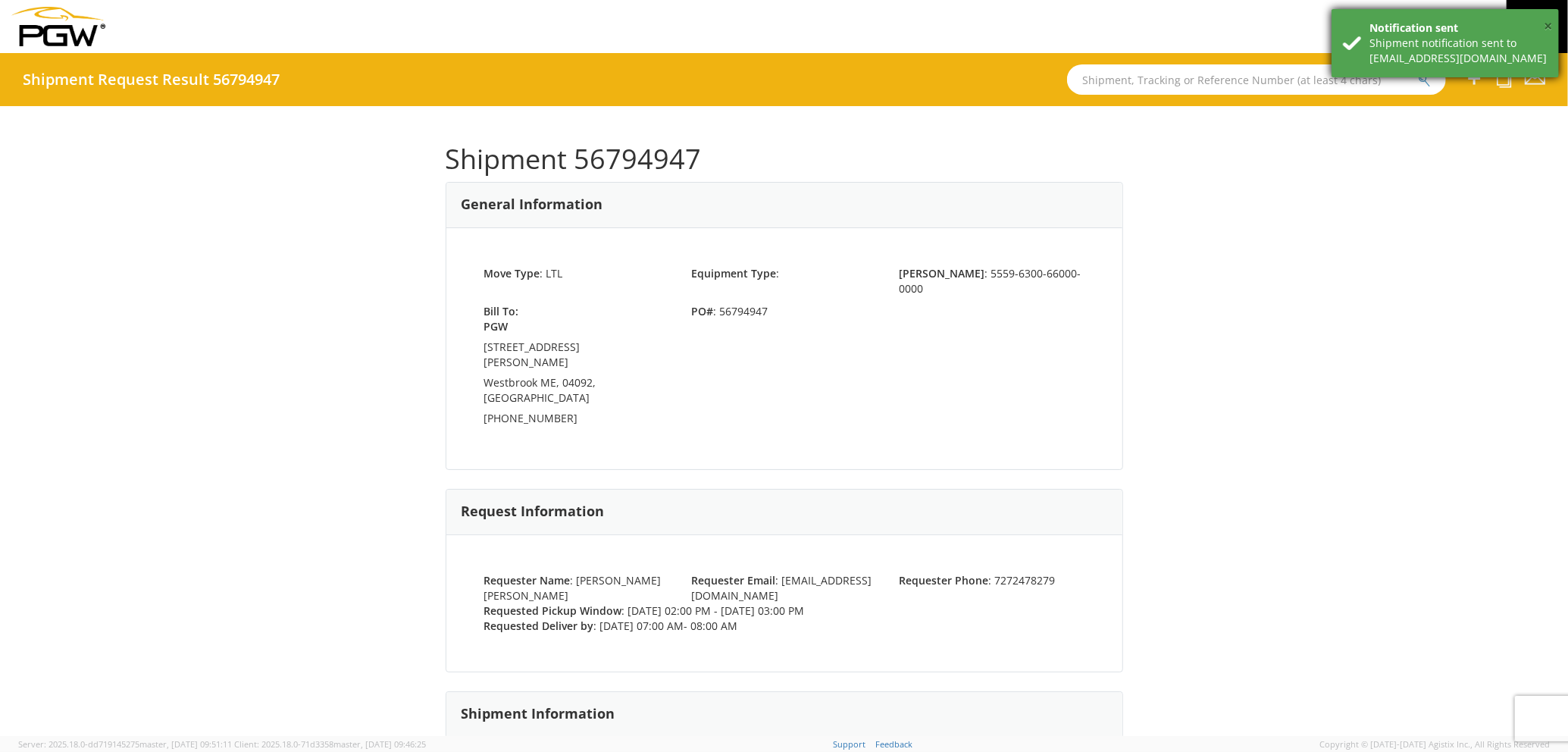
click at [1544, 28] on button "×" at bounding box center [1548, 27] width 8 height 22
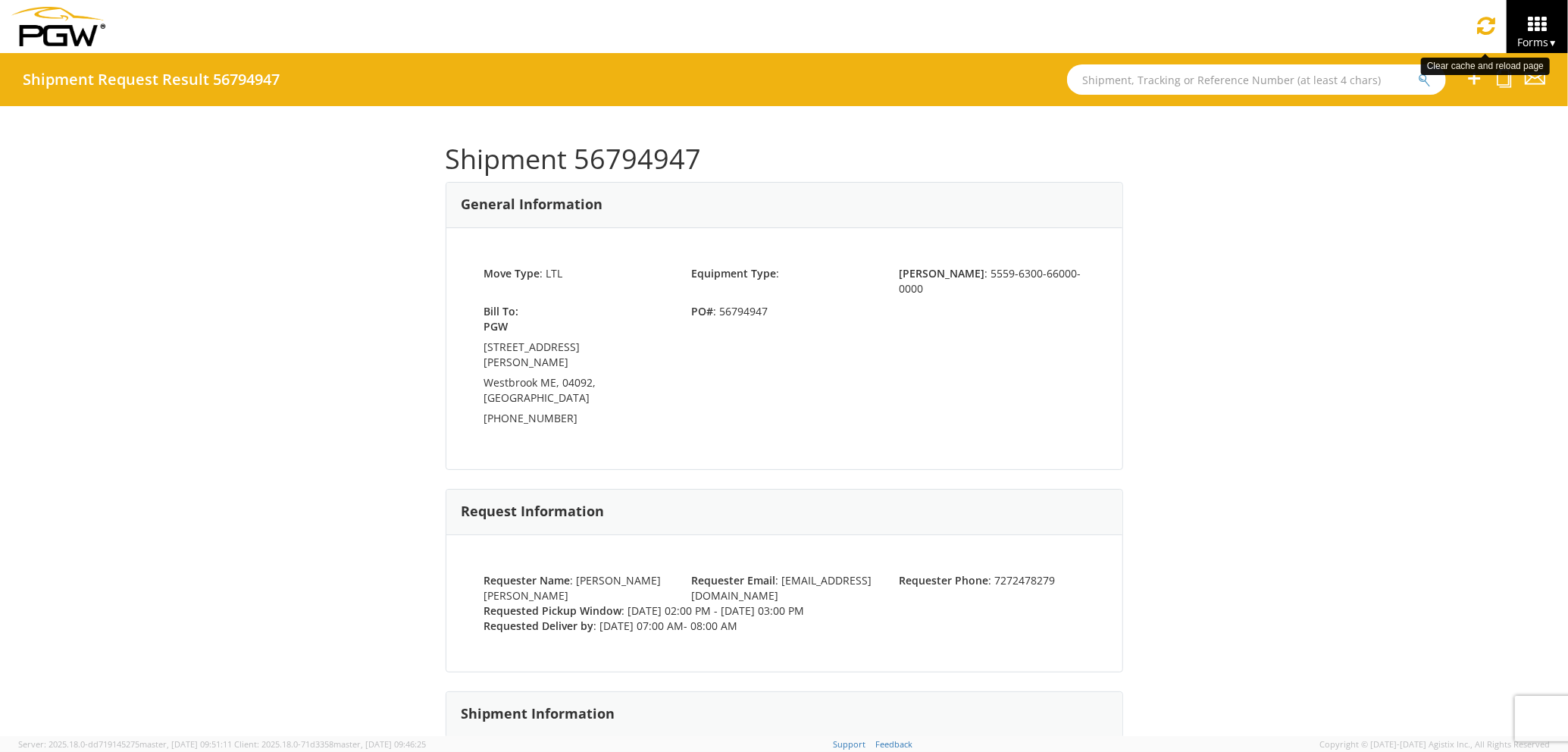
click at [1495, 28] on link at bounding box center [1486, 26] width 38 height 53
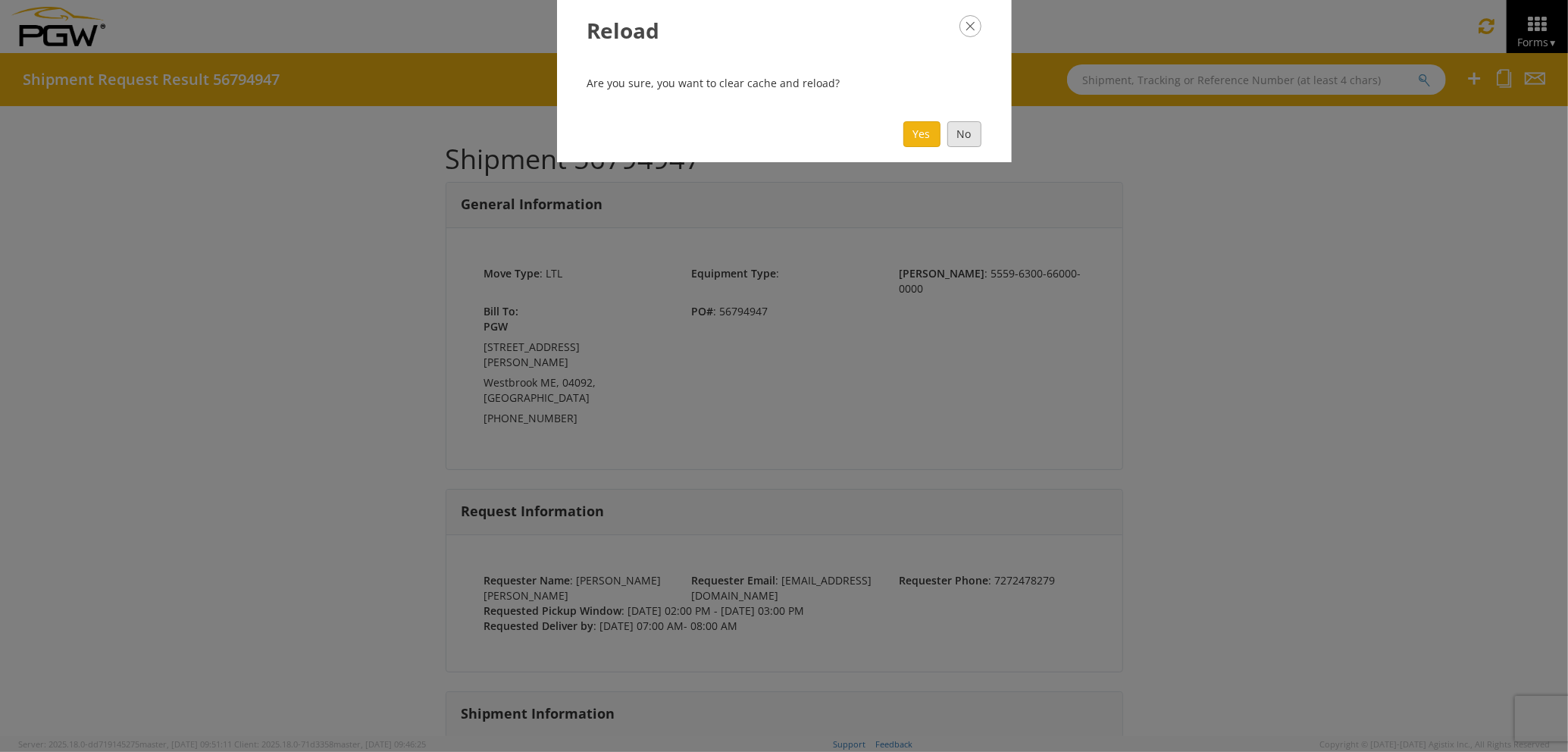
click at [971, 130] on button "No" at bounding box center [964, 134] width 34 height 26
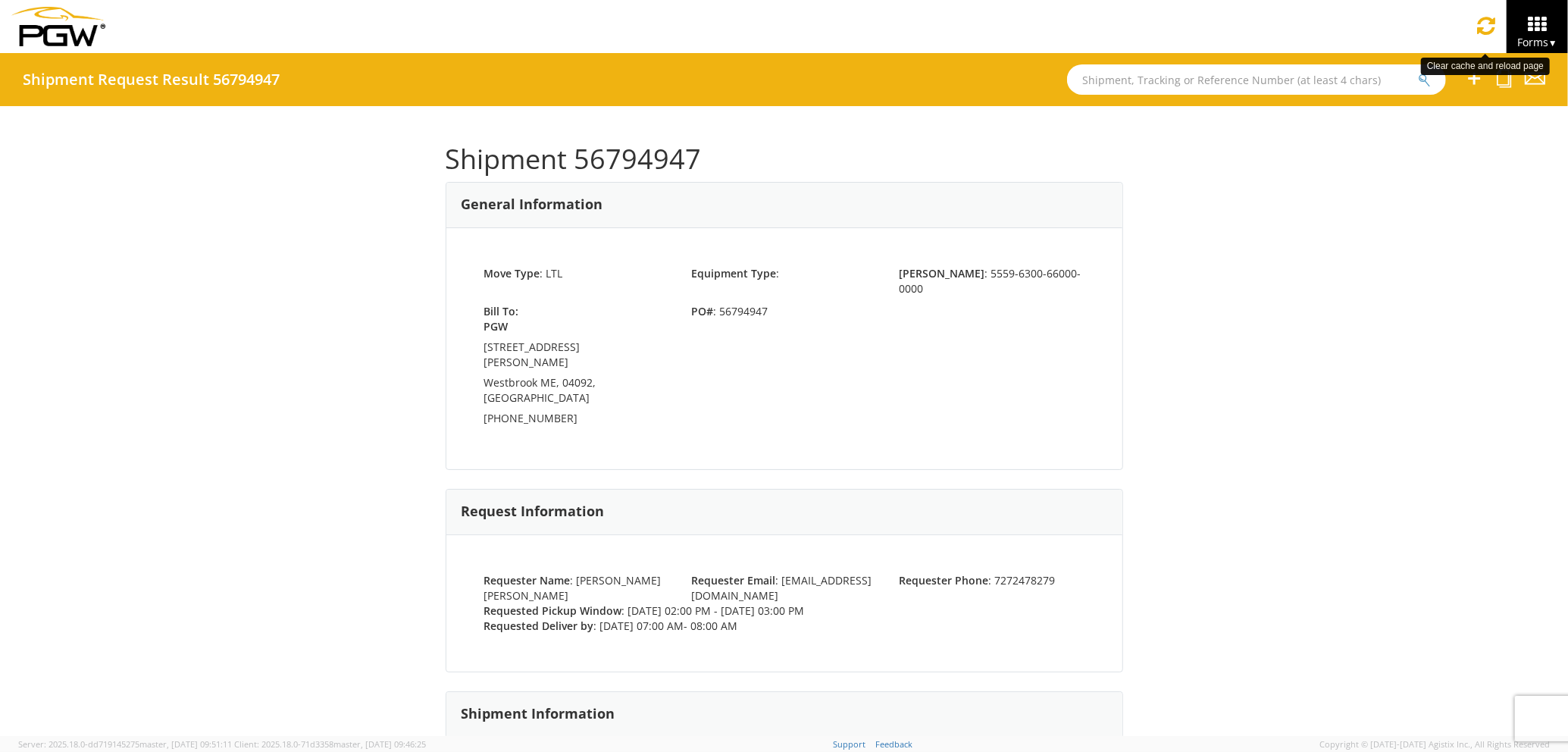
click at [1489, 30] on icon at bounding box center [1487, 25] width 18 height 21
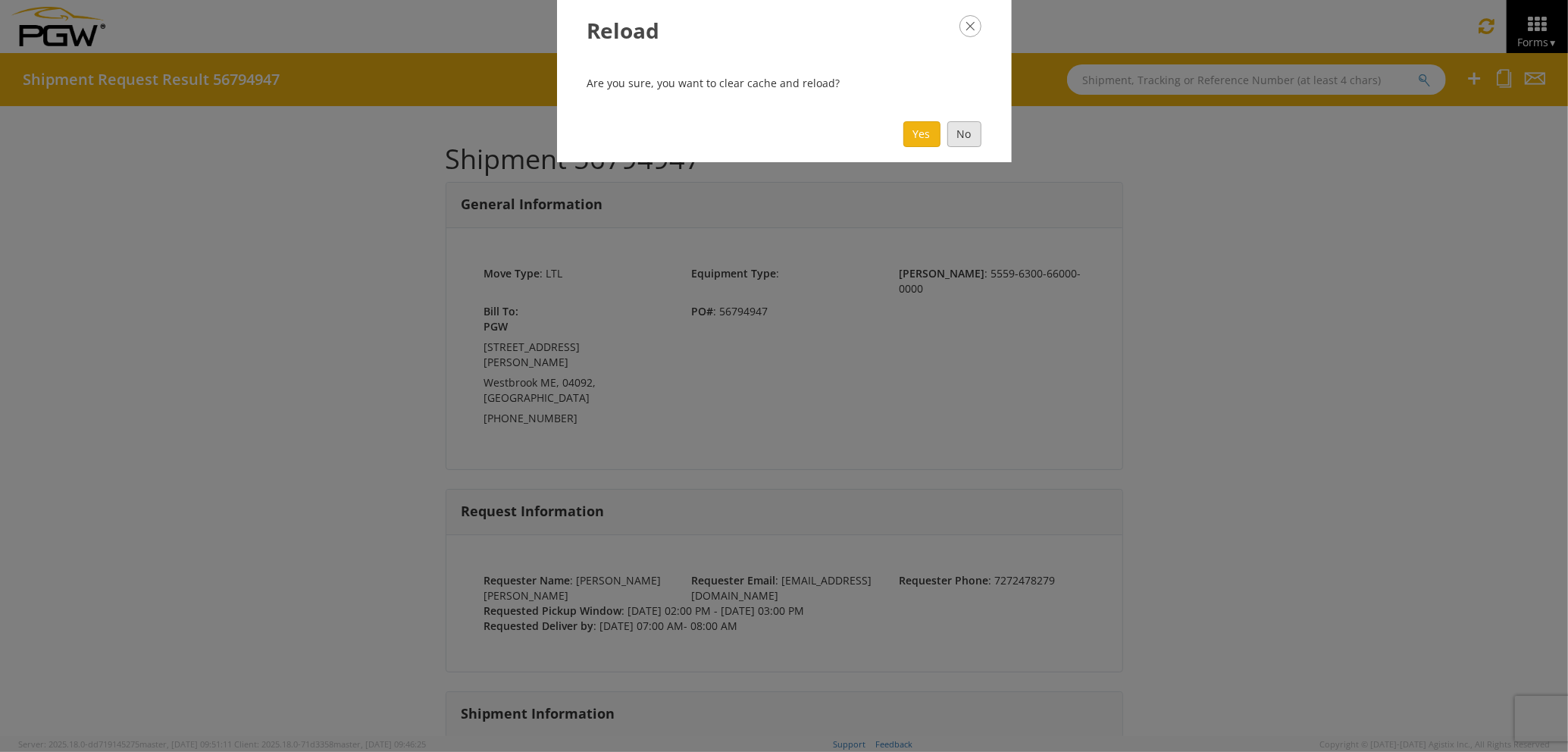
click at [960, 134] on button "No" at bounding box center [964, 134] width 34 height 26
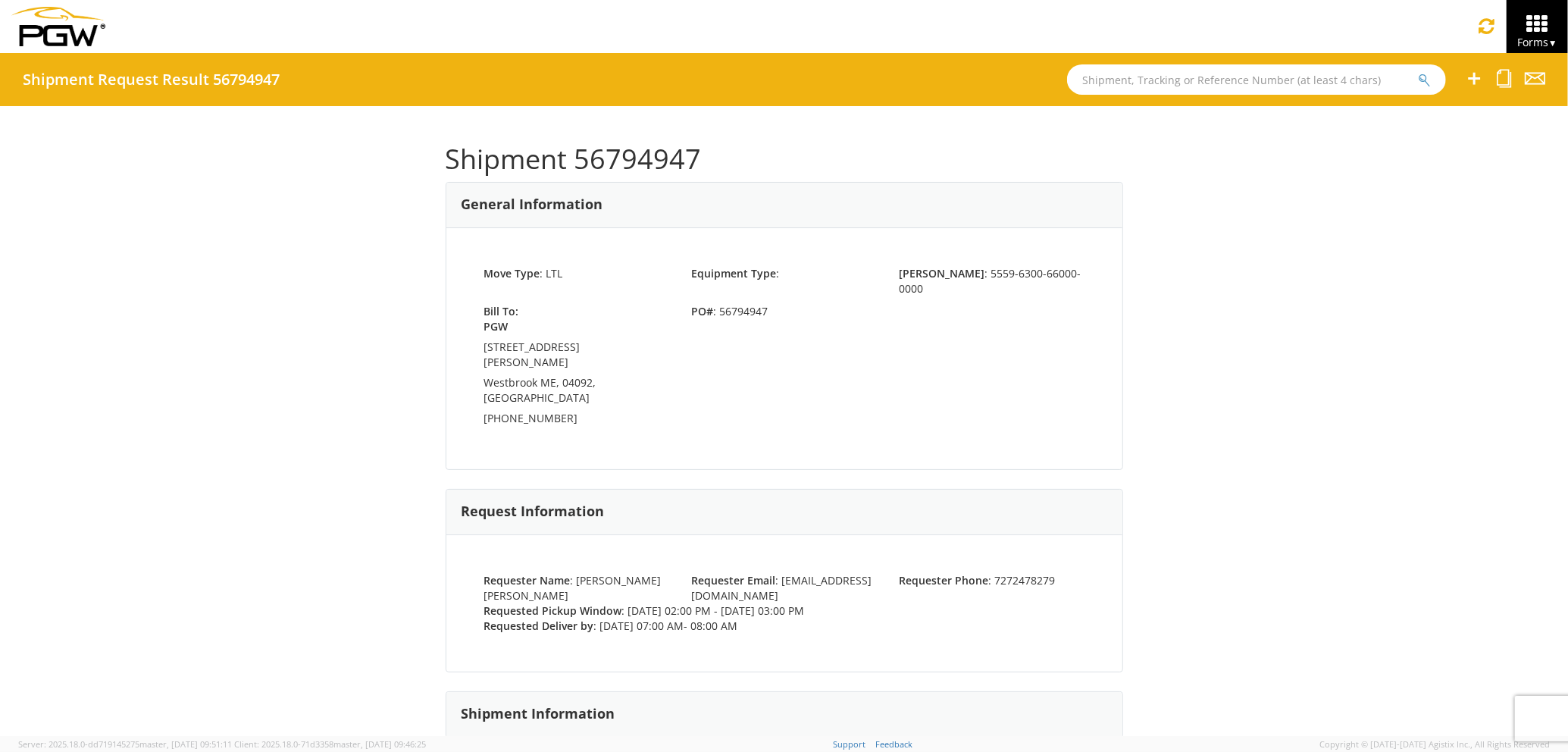
click at [1533, 16] on icon at bounding box center [1537, 23] width 70 height 21
click at [1502, 101] on link "Shipment Request" at bounding box center [1508, 107] width 120 height 33
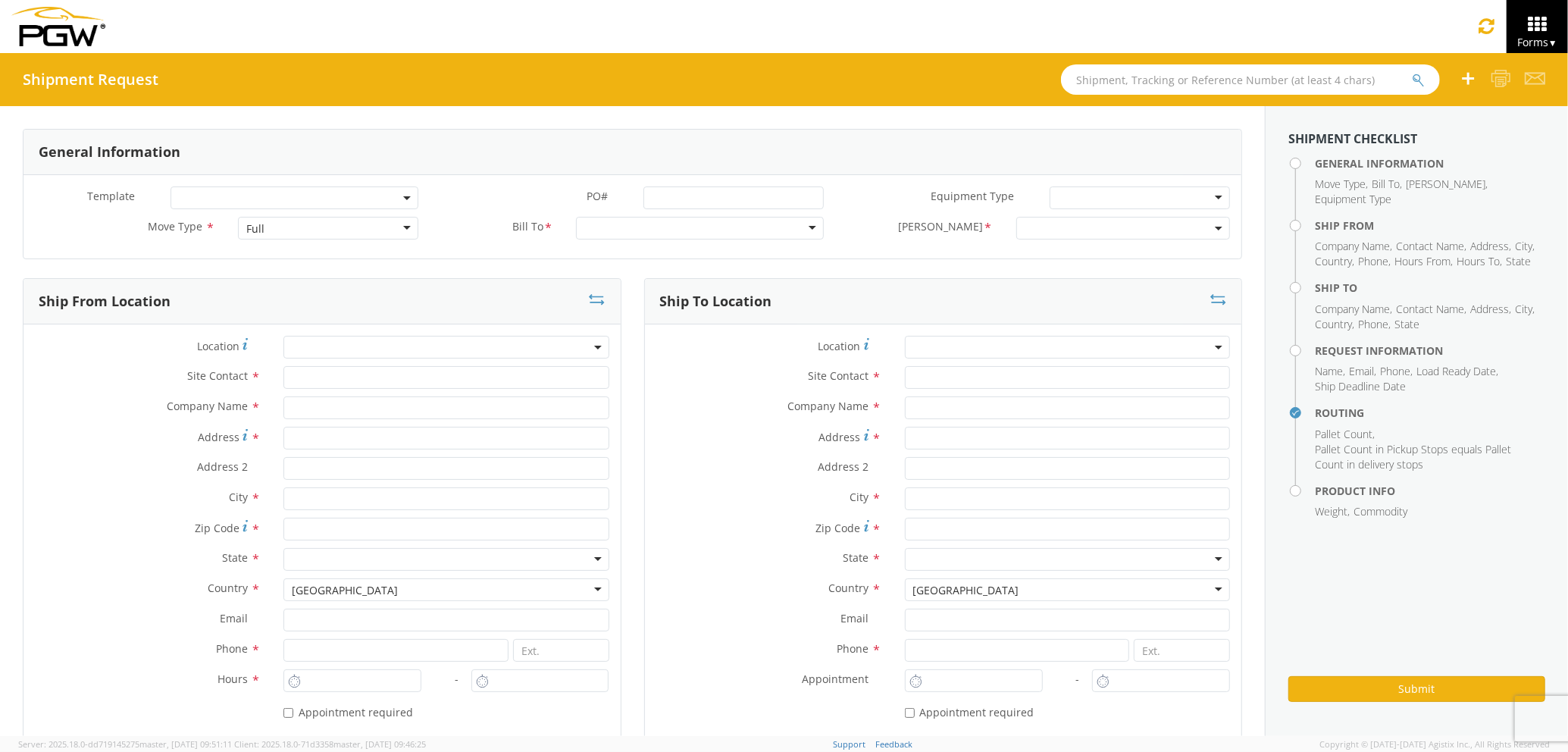
click at [314, 225] on div "Full" at bounding box center [328, 228] width 180 height 23
click at [338, 411] on input "text" at bounding box center [446, 407] width 325 height 23
type input "PGW Auto Glass"
type input "[STREET_ADDRESS][PERSON_NAME]"
type input "[GEOGRAPHIC_DATA] [US_STATE] 04092"
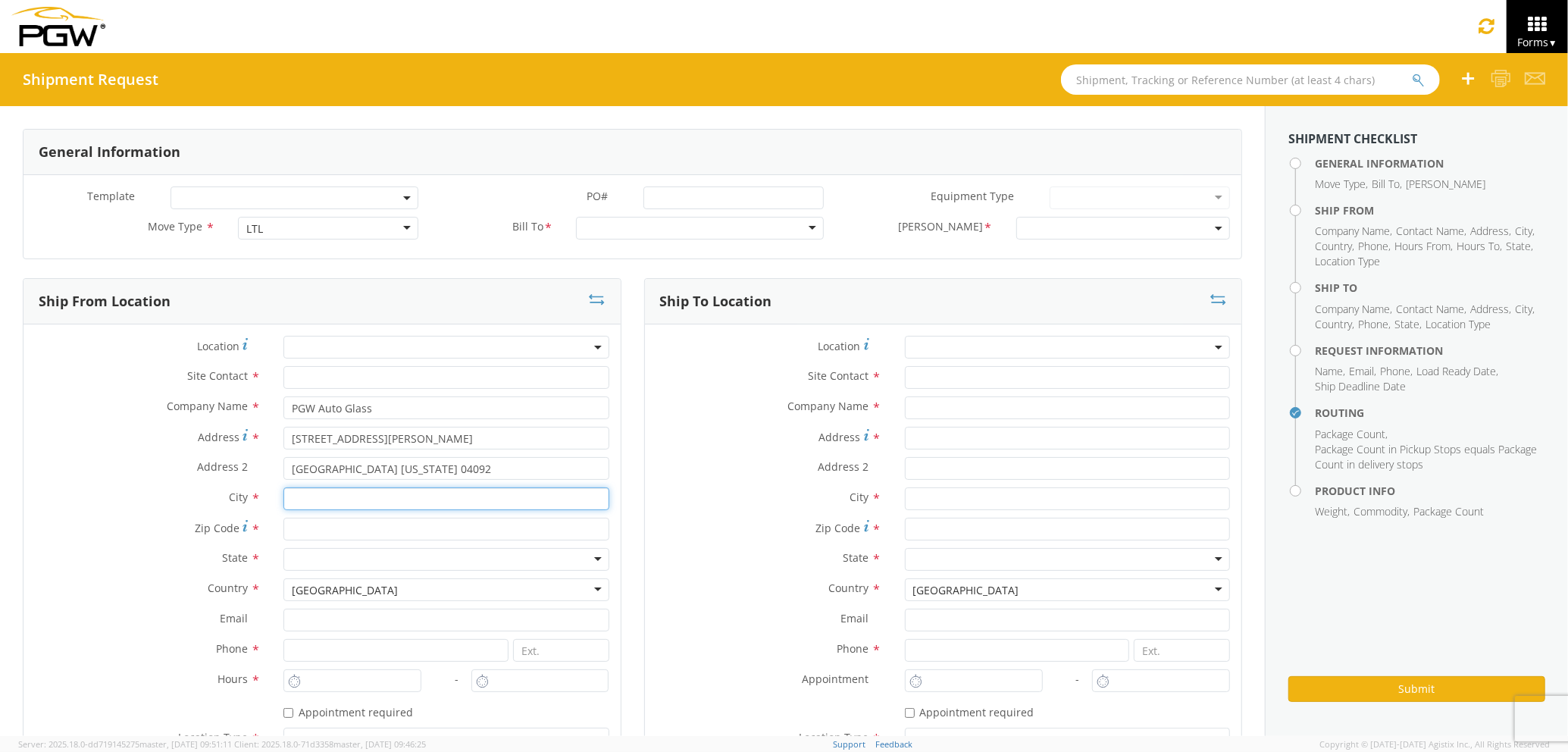
type input "[GEOGRAPHIC_DATA]"
type input "04092"
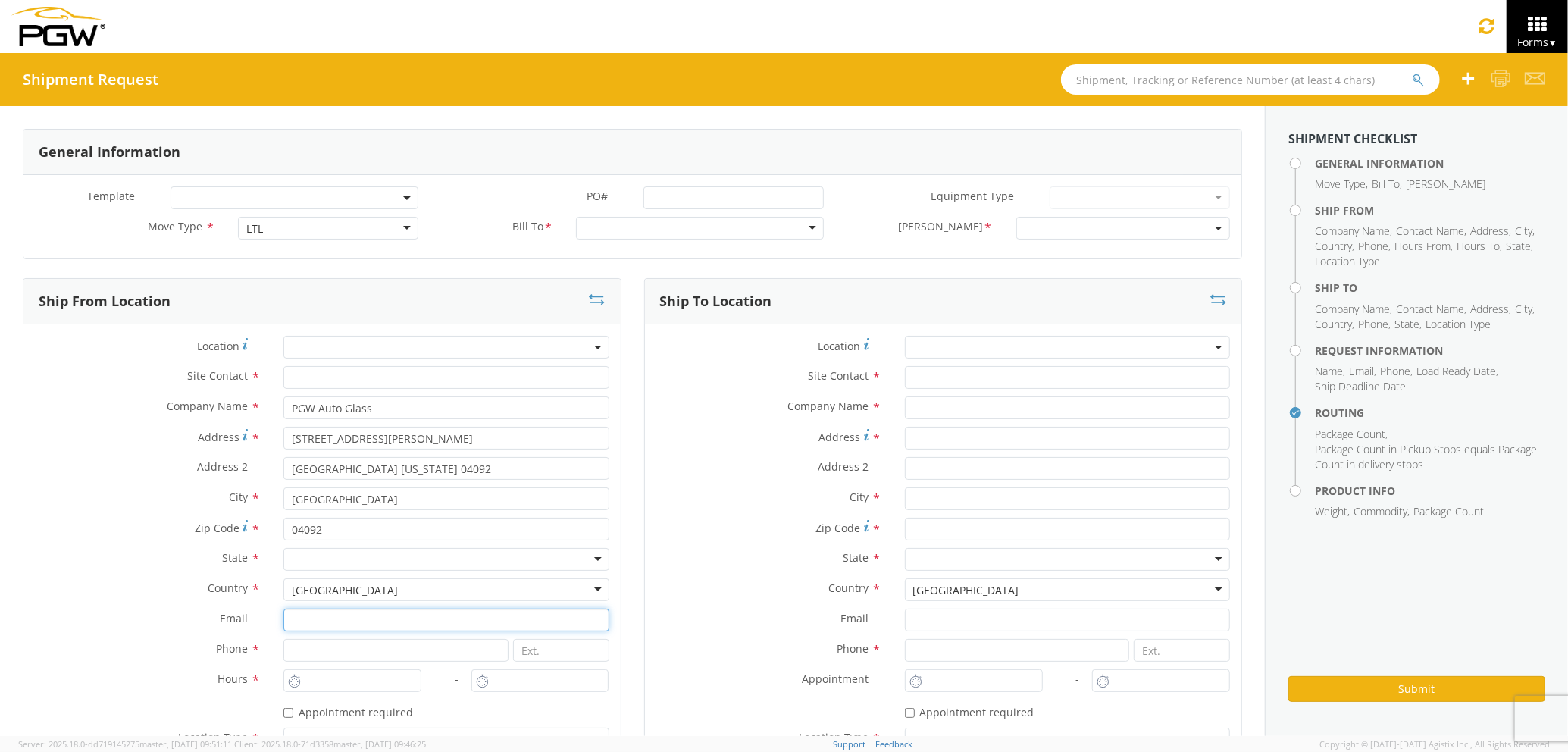
type input "[EMAIL_ADDRESS][DOMAIN_NAME]"
type input "2073329611"
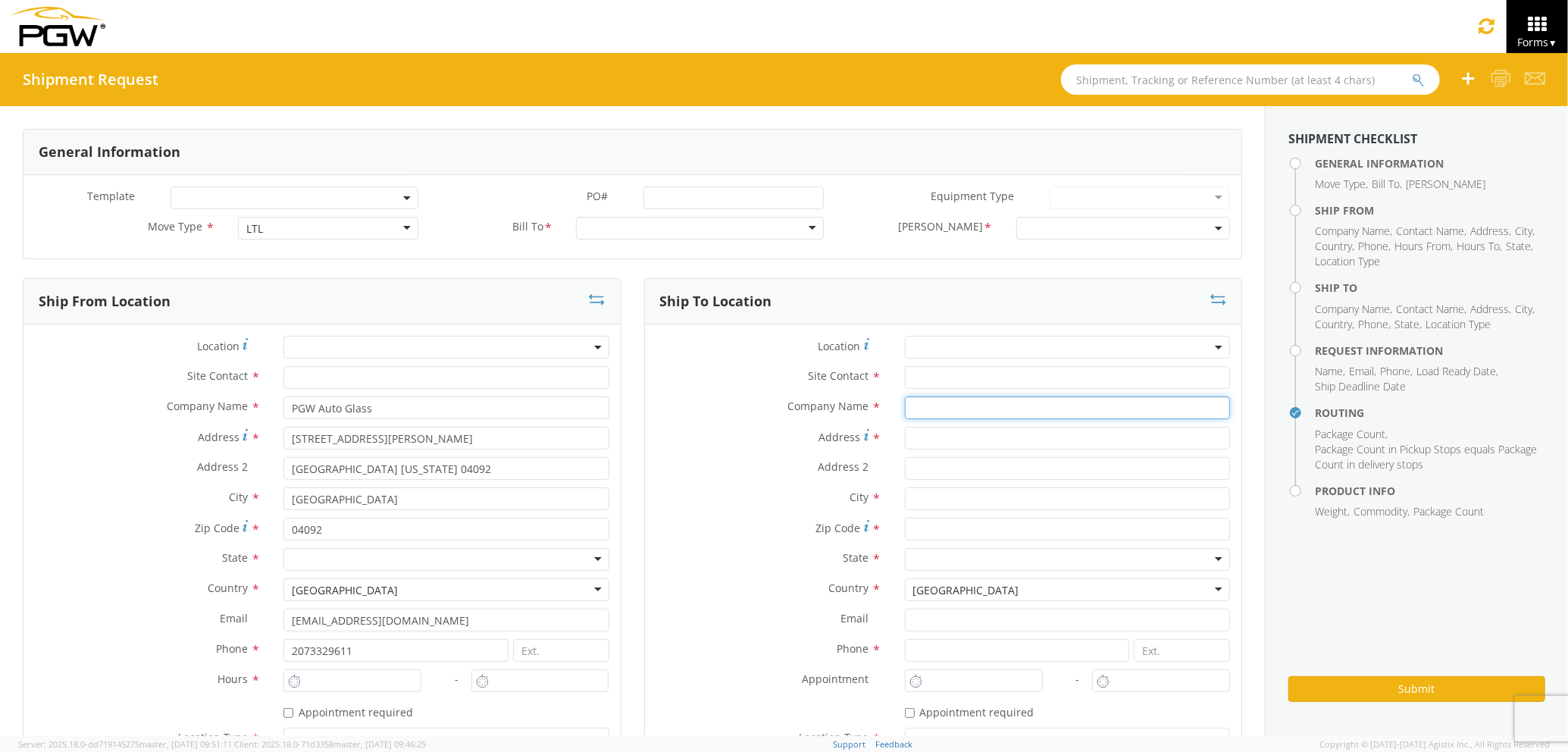
type input "PGW Auto Glass"
type input "[STREET_ADDRESS]"
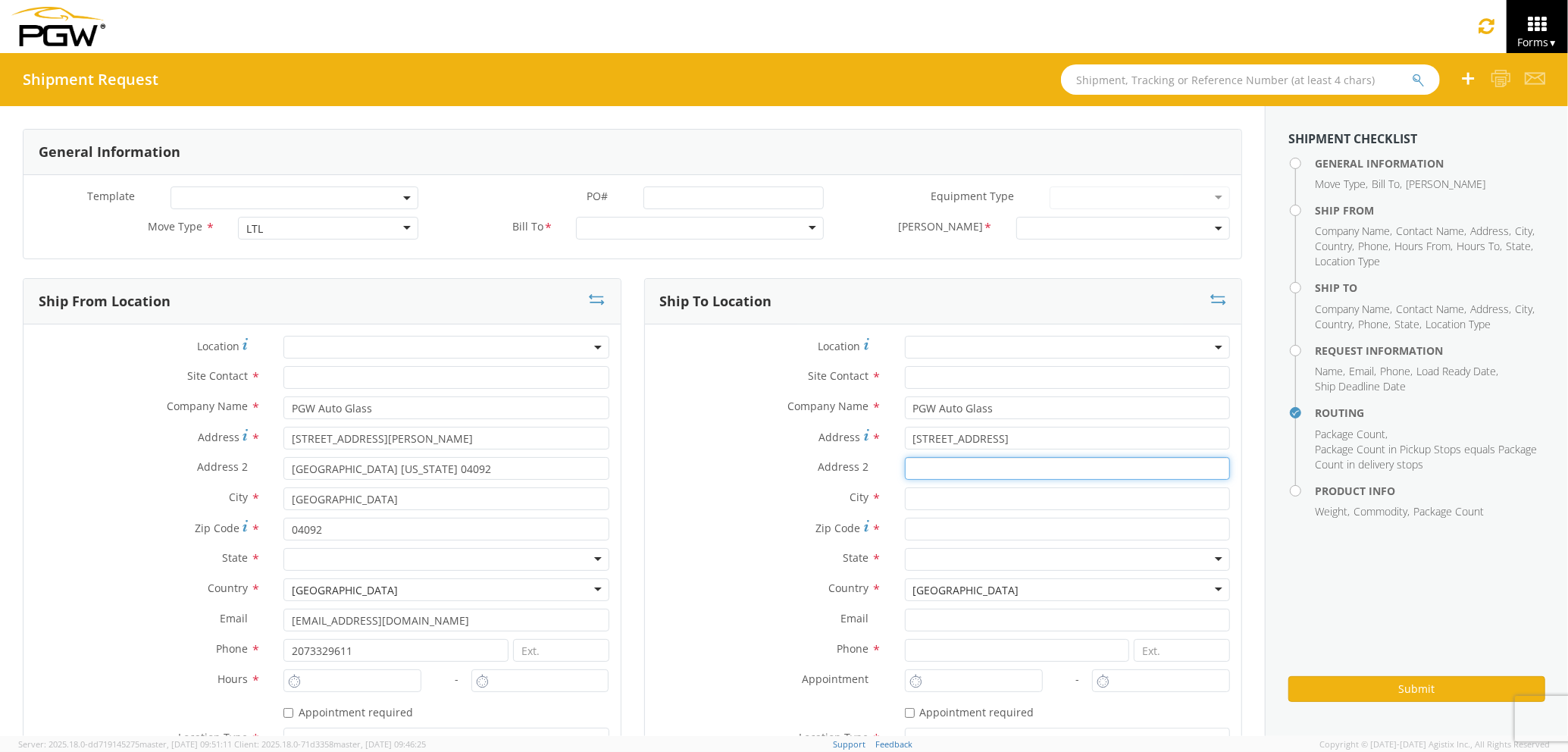
type input "5"
type input "[GEOGRAPHIC_DATA]"
type input "04769"
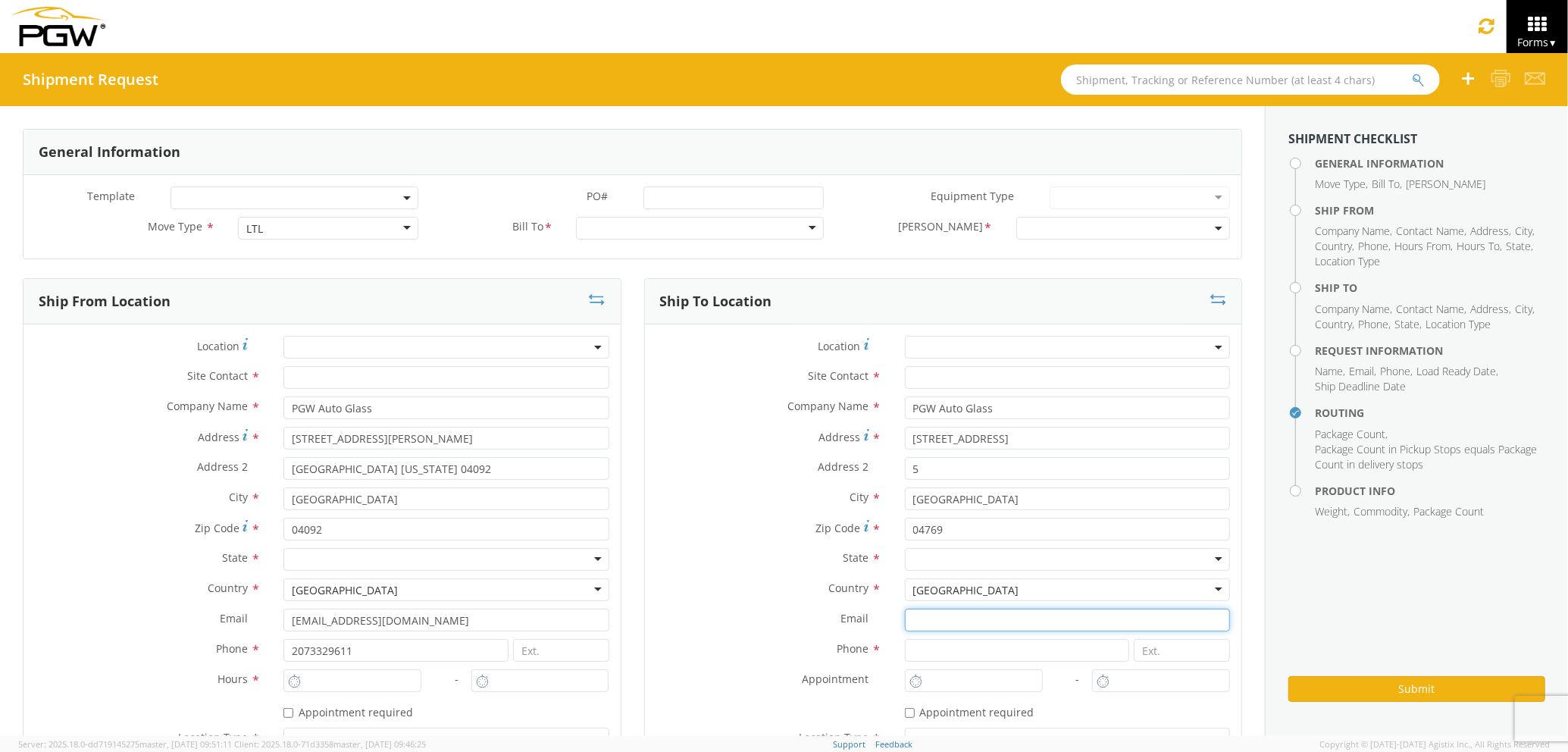
type input "[EMAIL_ADDRESS][DOMAIN_NAME]"
type input "2077745169"
type input "[PERSON_NAME] [PERSON_NAME]"
type input "[EMAIL_ADDRESS][DOMAIN_NAME]"
type input "7272478279"
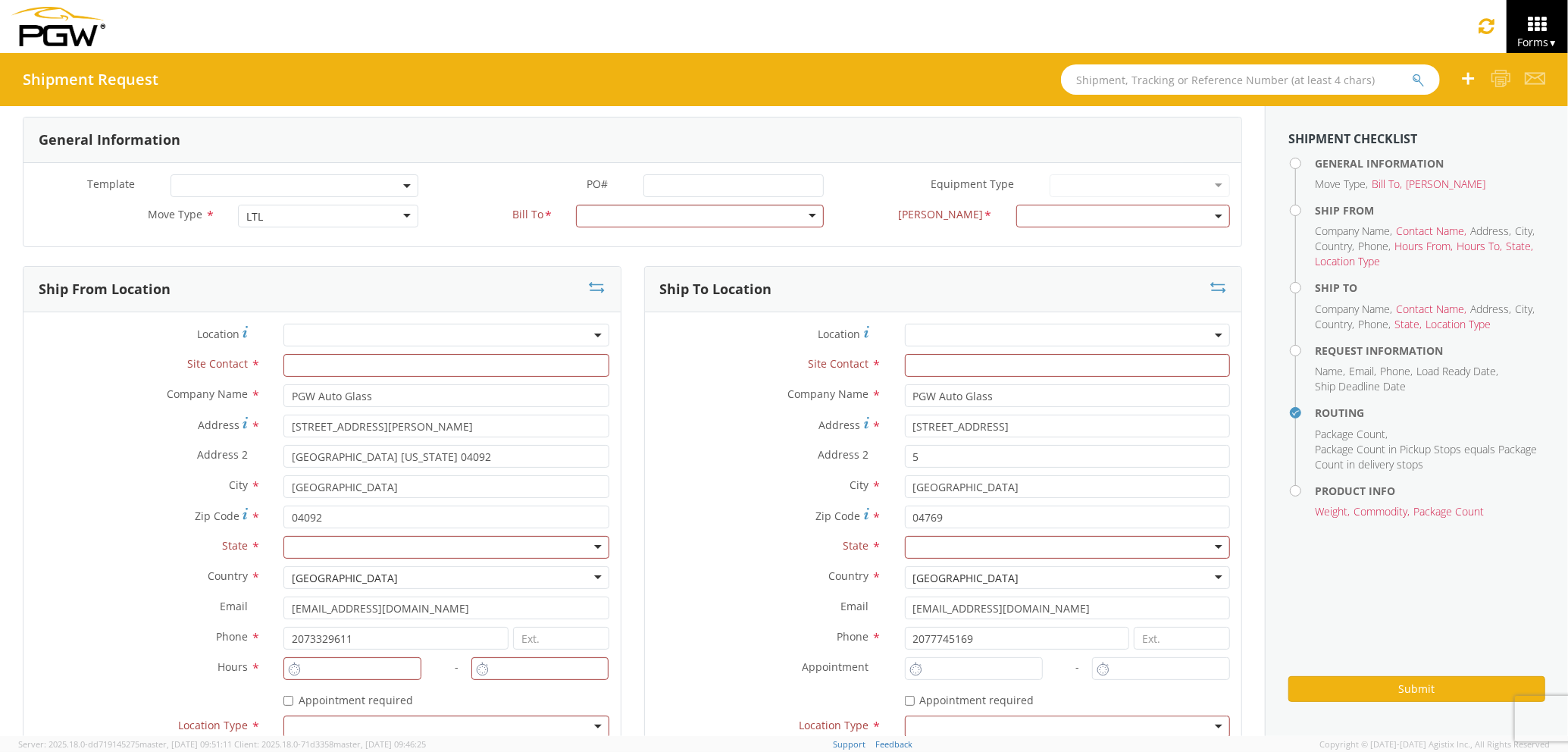
click at [702, 432] on label "Address *" at bounding box center [769, 425] width 249 height 21
click at [905, 432] on input "[STREET_ADDRESS]" at bounding box center [1067, 426] width 325 height 23
drag, startPoint x: 442, startPoint y: 392, endPoint x: 335, endPoint y: 394, distance: 107.0
click at [335, 394] on input "PGW Auto Glass" at bounding box center [446, 395] width 325 height 23
type input "PGW auto glass c/o AT RENTALS"
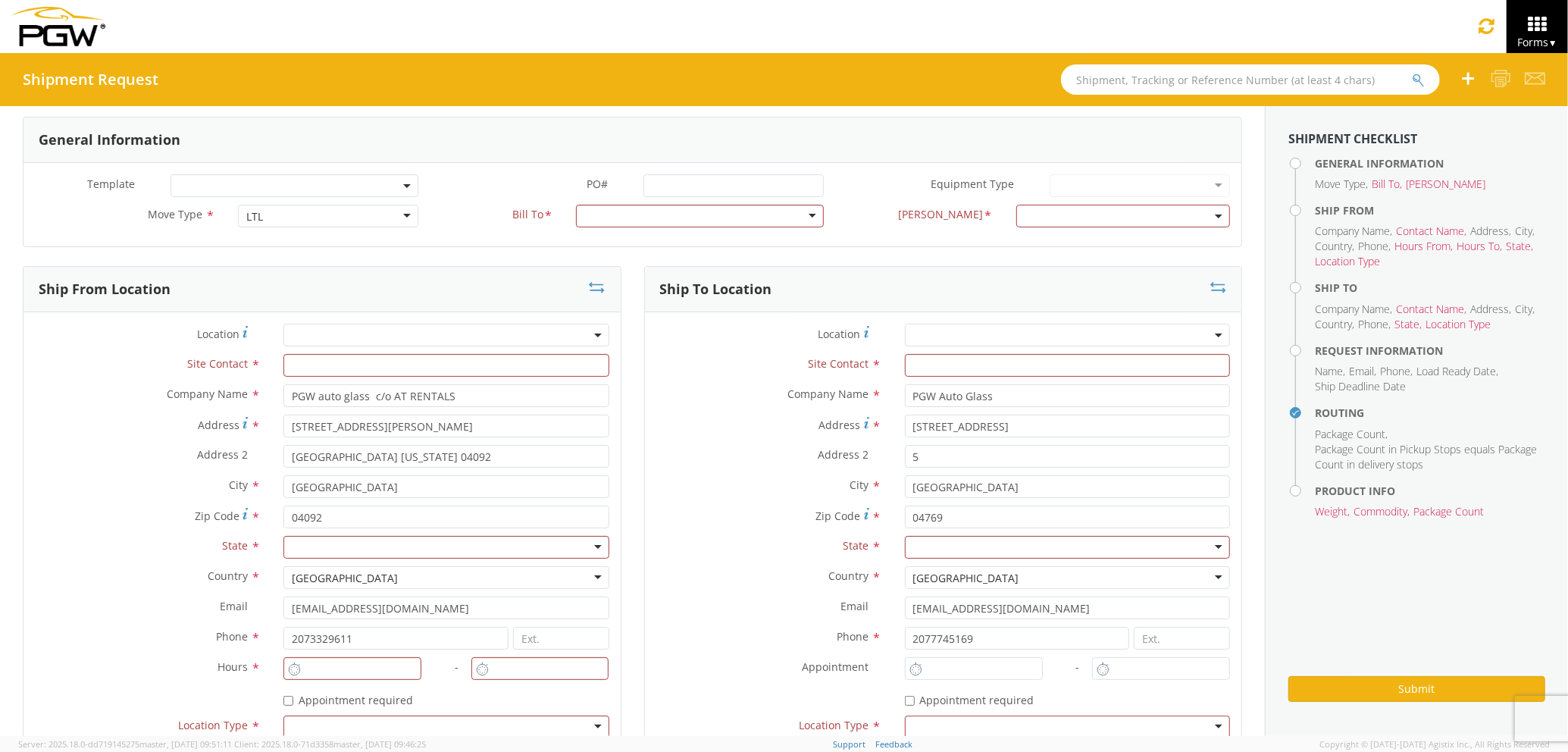
type input "PGW auto glass c/o AT RENTALS"
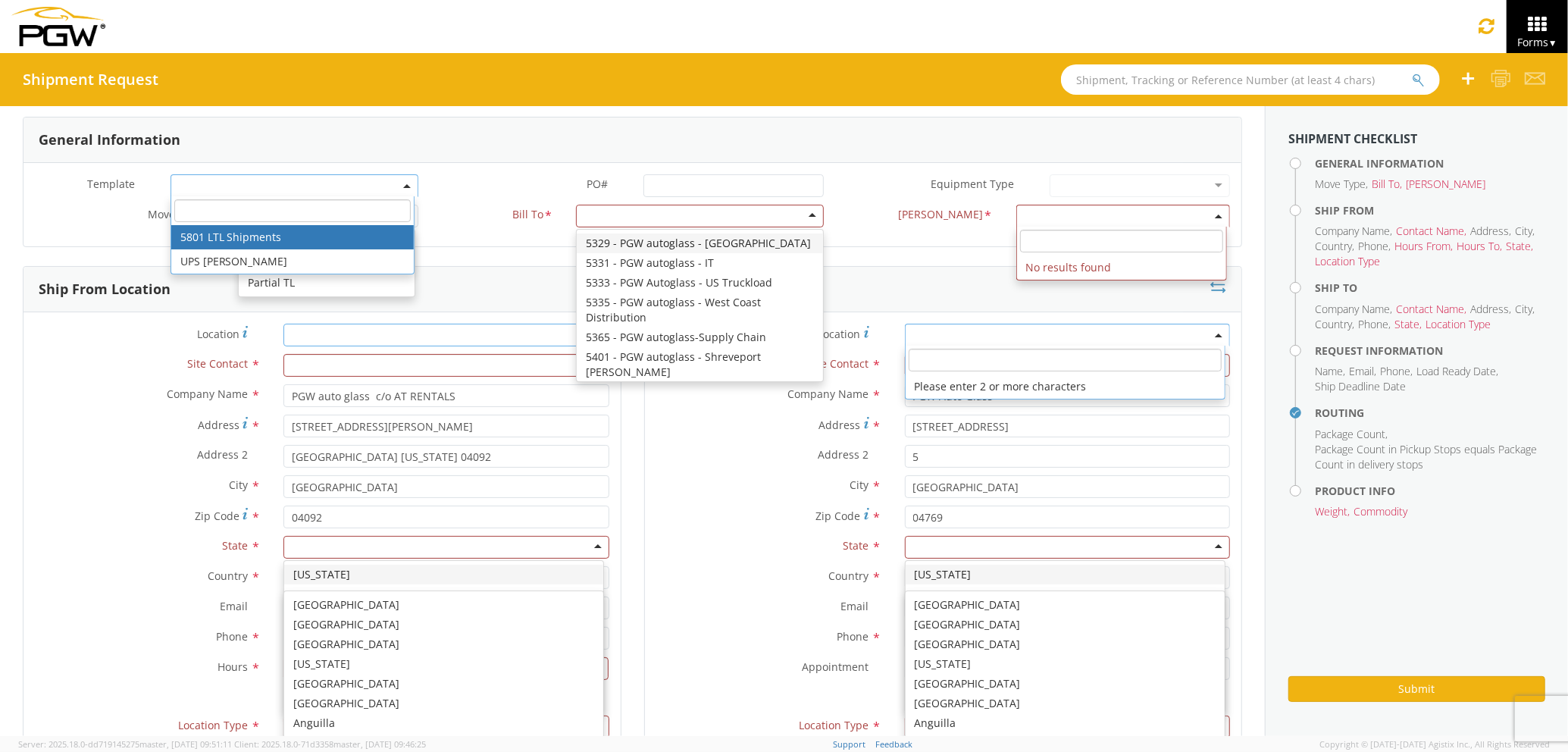
type input "[GEOGRAPHIC_DATA]"
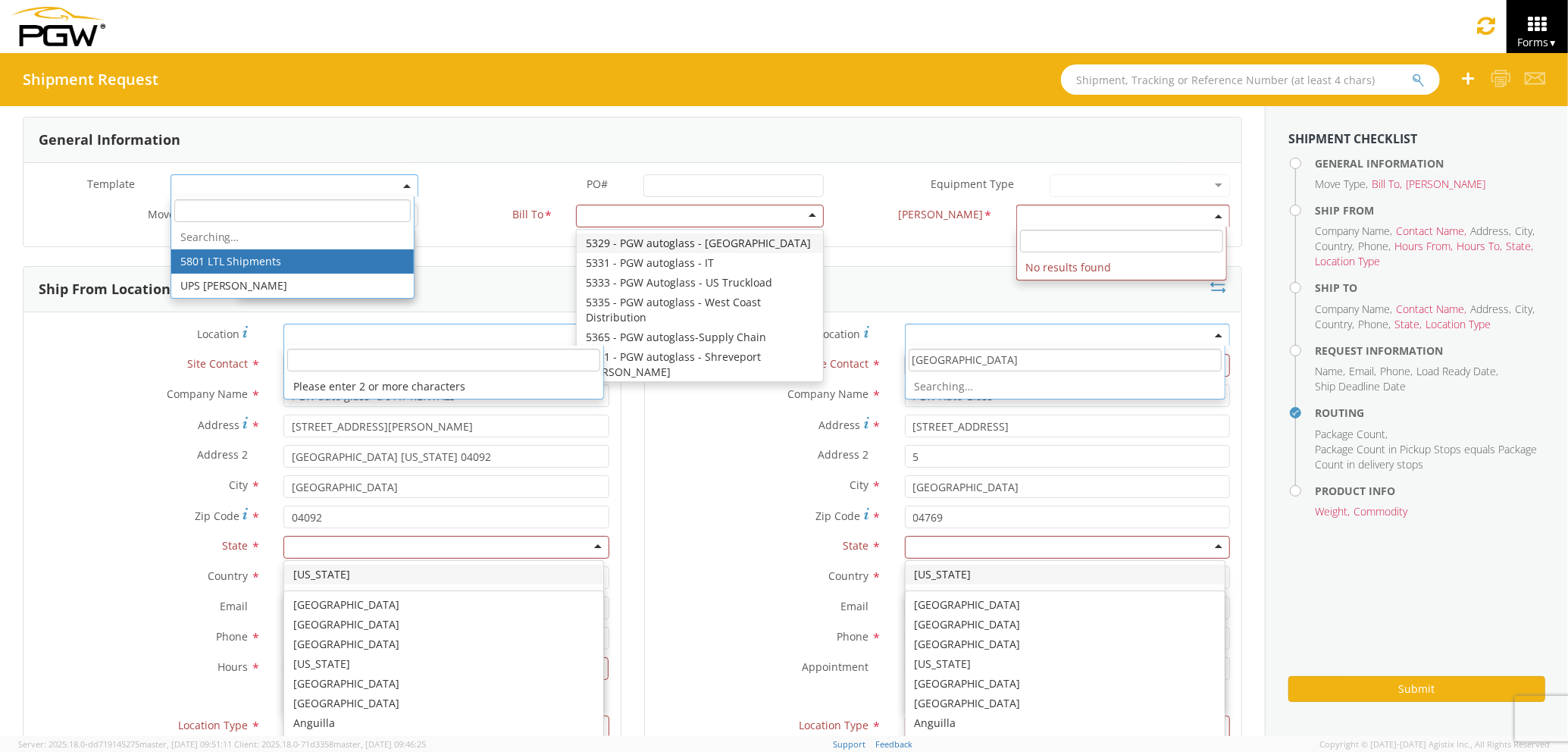
scroll to position [13, 0]
click at [1484, 26] on icon at bounding box center [1487, 25] width 18 height 21
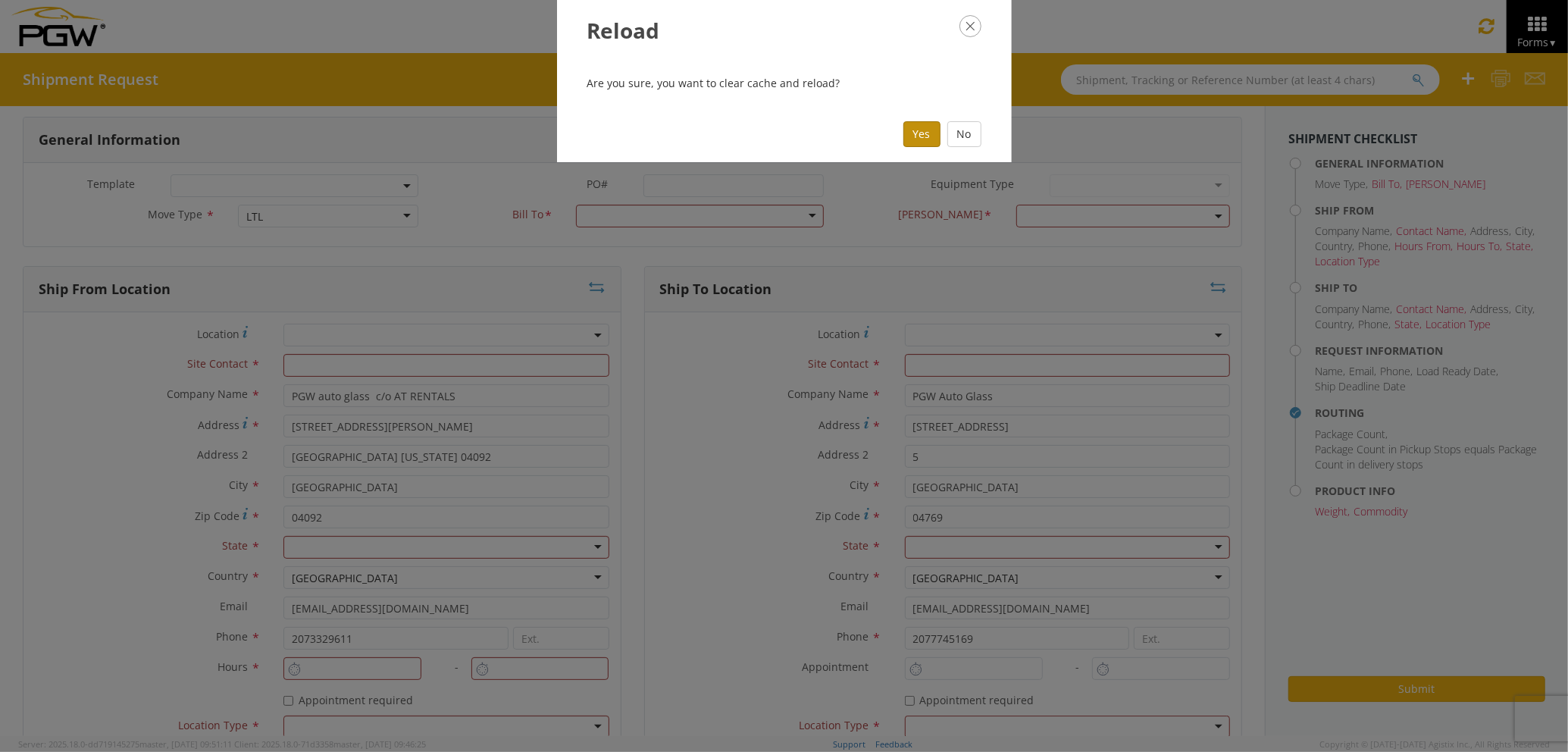
click at [930, 132] on button "Yes" at bounding box center [922, 134] width 38 height 26
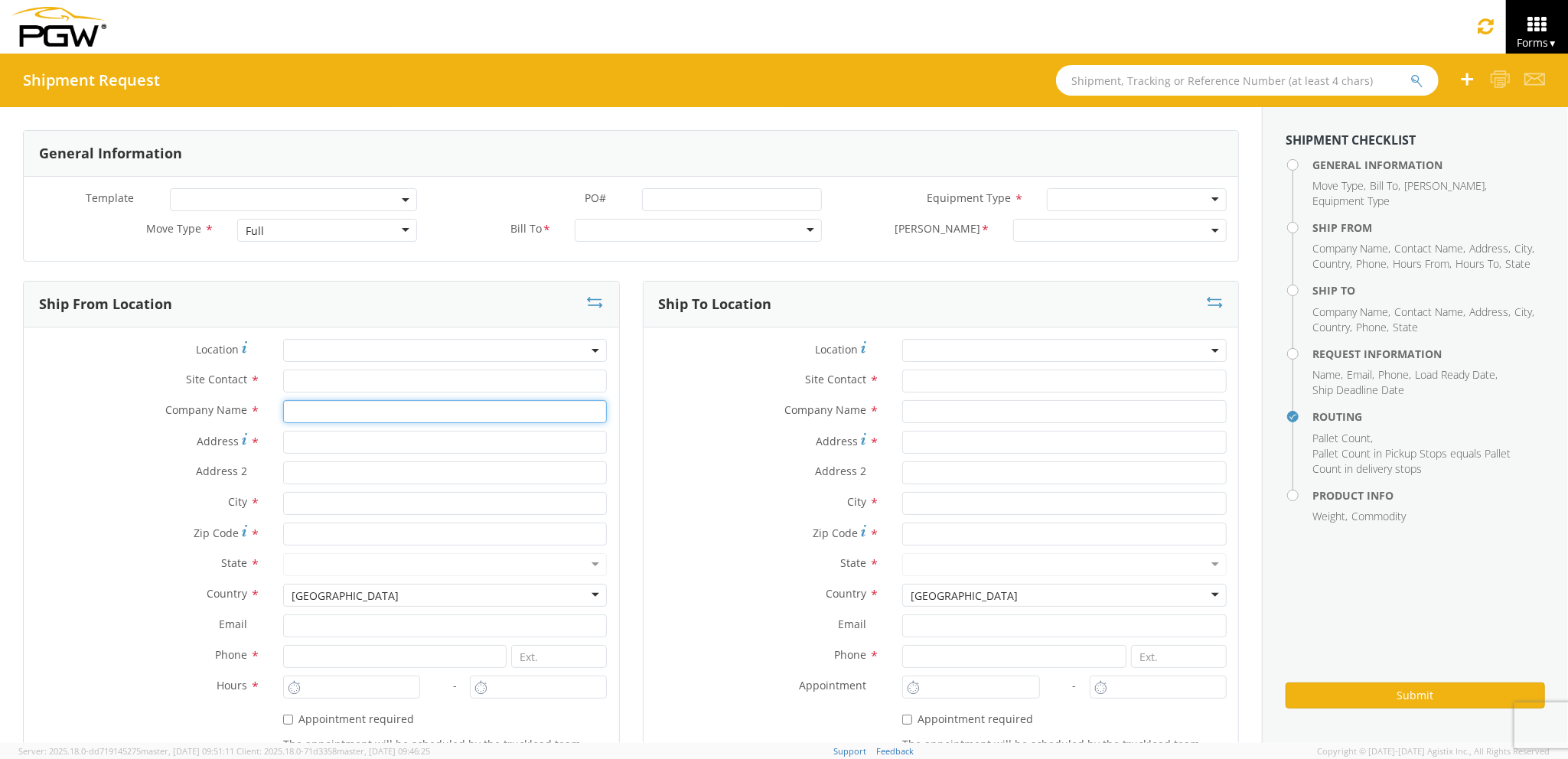
click at [329, 412] on input "text" at bounding box center [445, 411] width 324 height 23
type input "PGW auto glass c/o AT RENTALS"
type input "[STREET_ADDRESS]"
type input "5"
type input "[GEOGRAPHIC_DATA]"
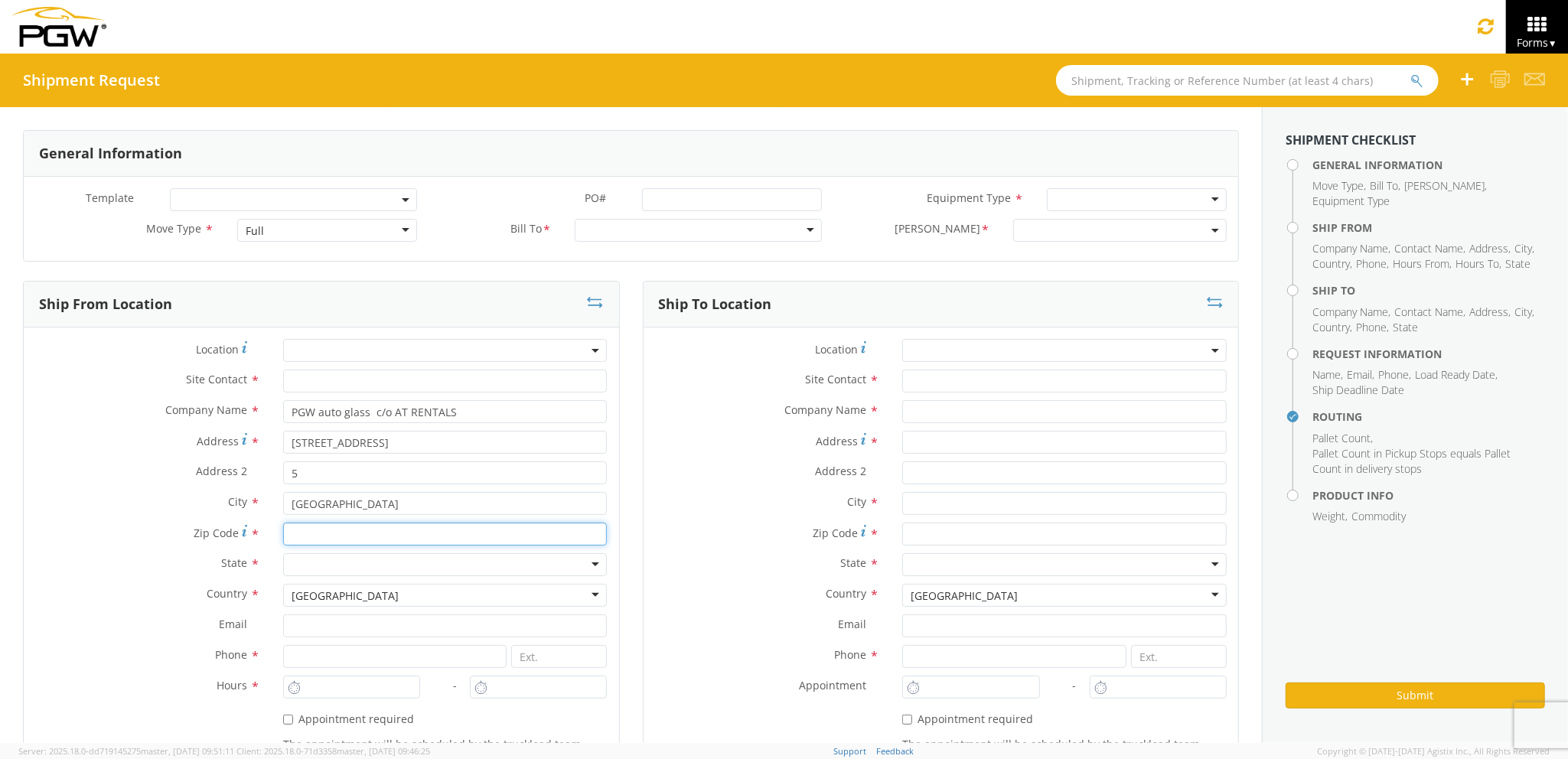
type input "04769"
drag, startPoint x: 669, startPoint y: 510, endPoint x: 907, endPoint y: 422, distance: 253.7
click at [672, 509] on label "City *" at bounding box center [768, 502] width 248 height 20
click at [977, 412] on input "text" at bounding box center [1064, 411] width 324 height 23
type input "PGW Auto Glass"
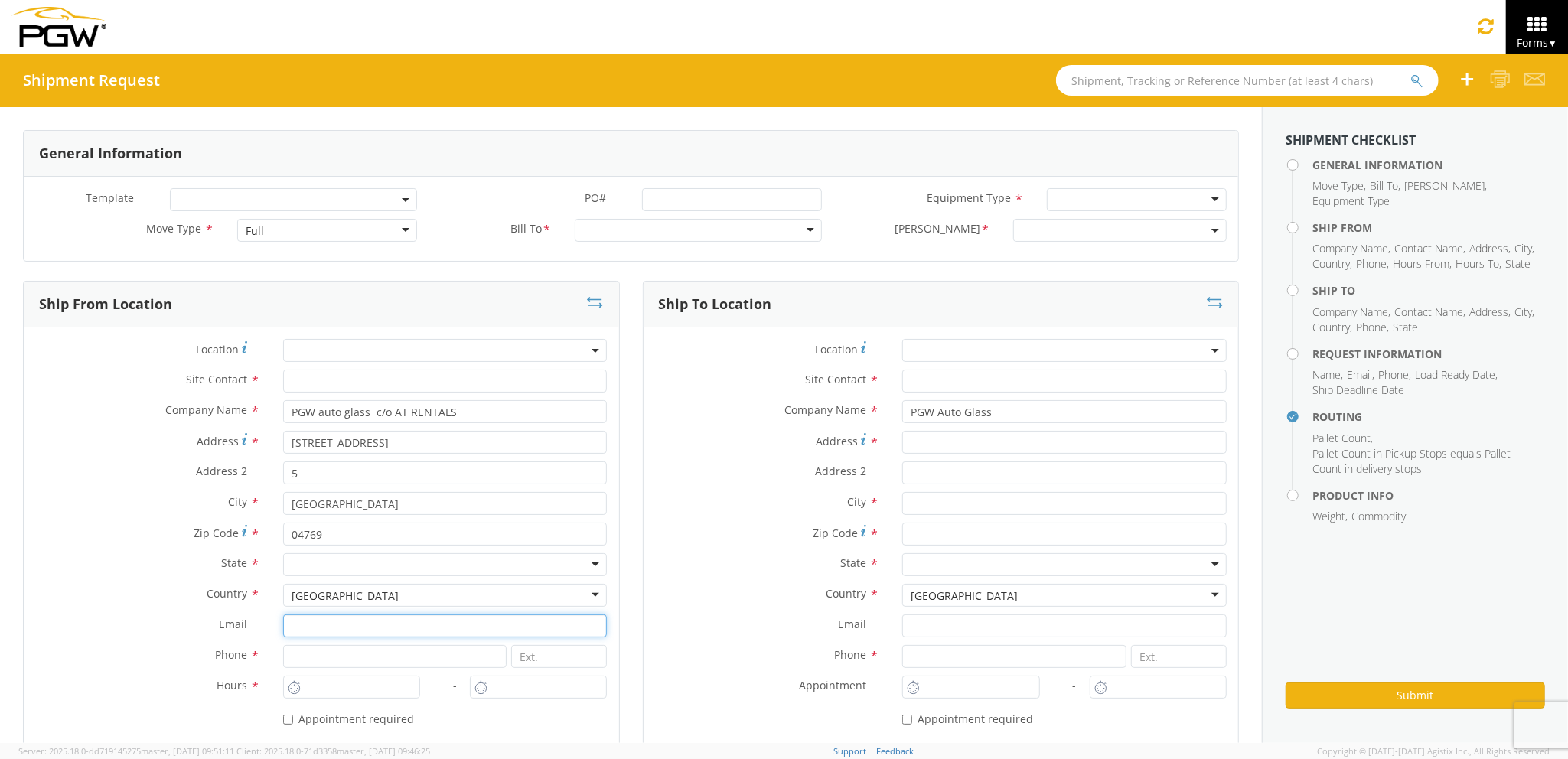
type input "[EMAIL_ADDRESS][DOMAIN_NAME]"
type input "7272478279"
type input "[STREET_ADDRESS][PERSON_NAME]"
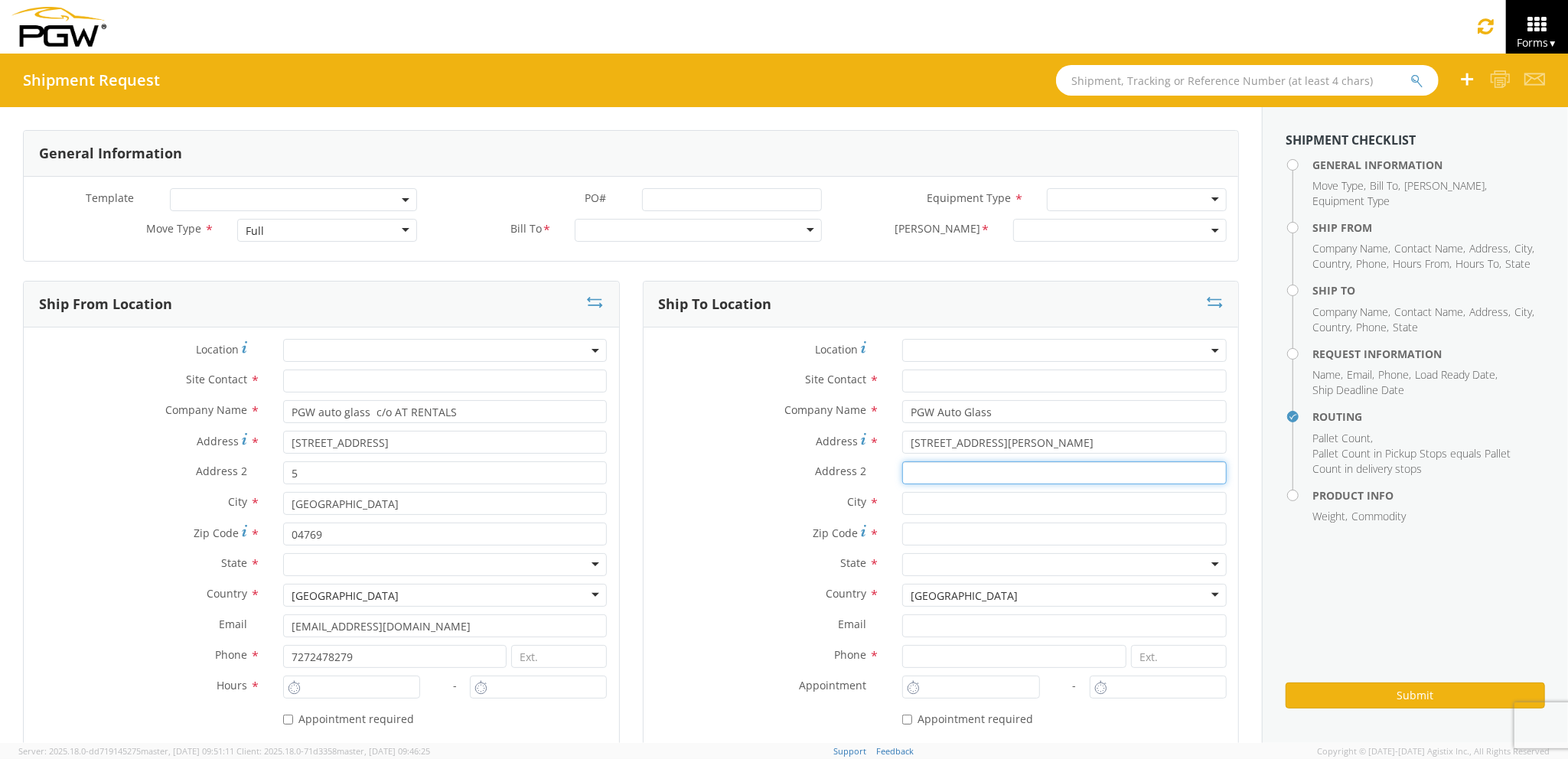
type input "[GEOGRAPHIC_DATA] [US_STATE] 04092"
type input "[PERSON_NAME]"
type input "04092"
click at [378, 375] on input "text" at bounding box center [445, 381] width 324 height 23
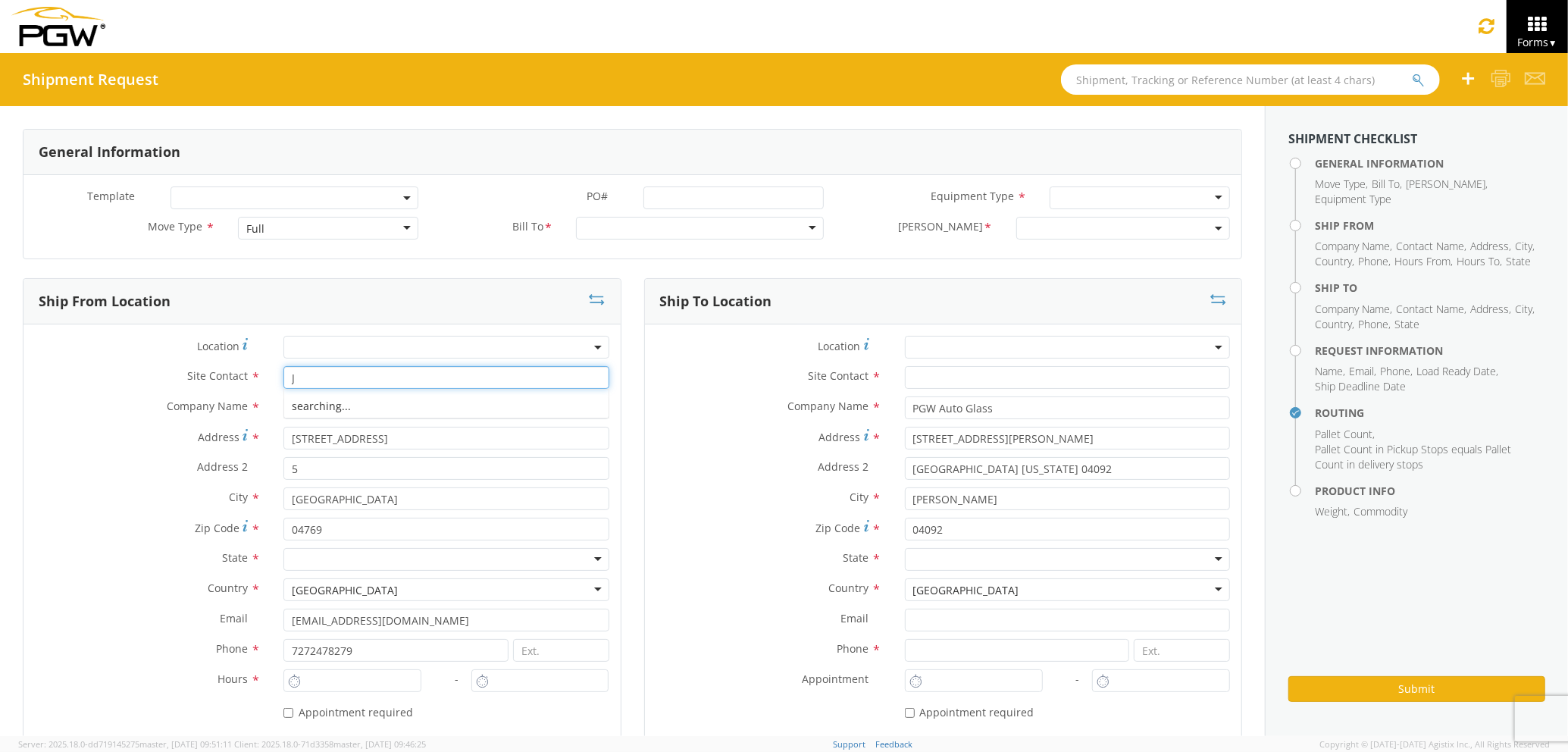
type input "J"
click at [931, 385] on input "text" at bounding box center [1067, 377] width 325 height 23
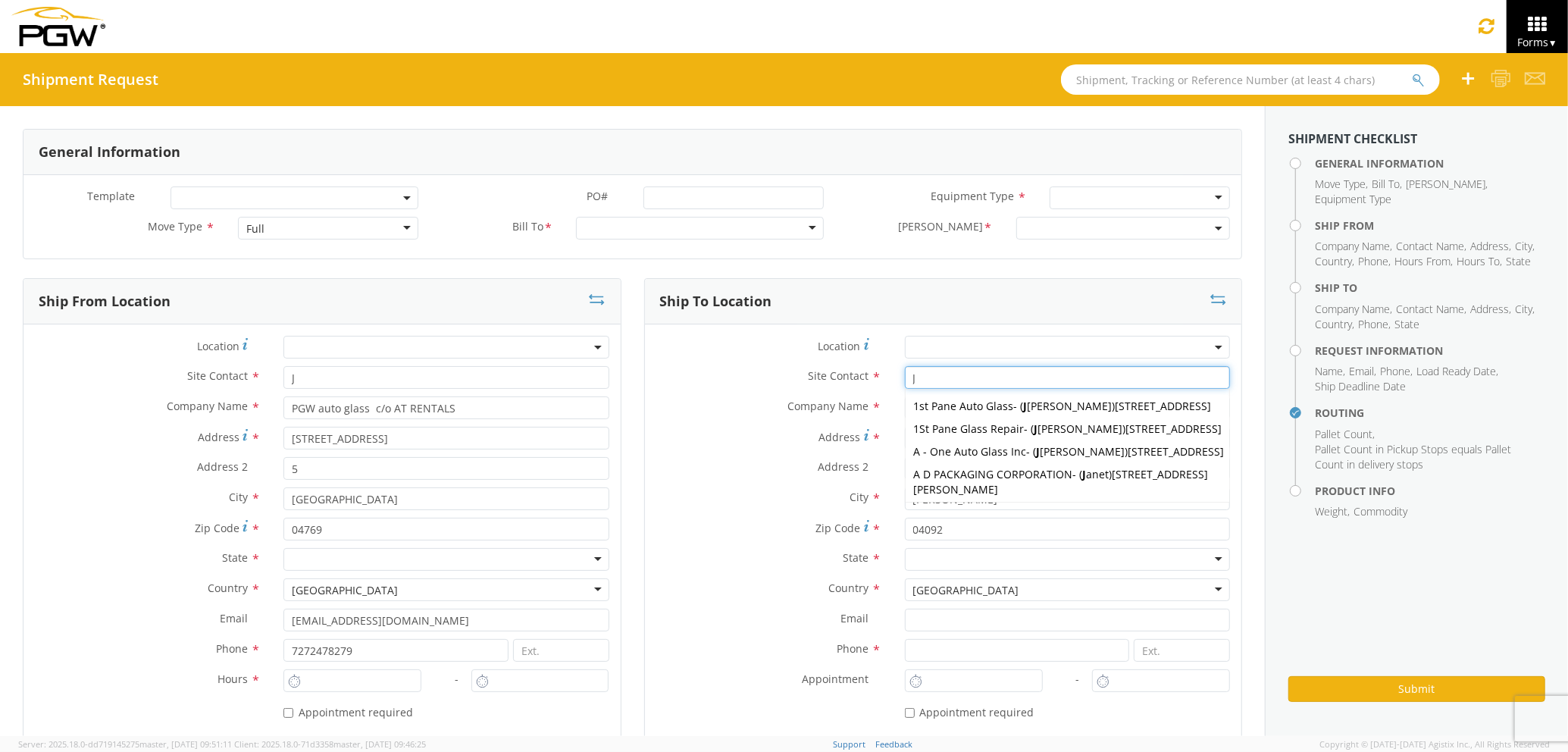
type input "J"
click at [277, 235] on div "Full" at bounding box center [328, 228] width 180 height 23
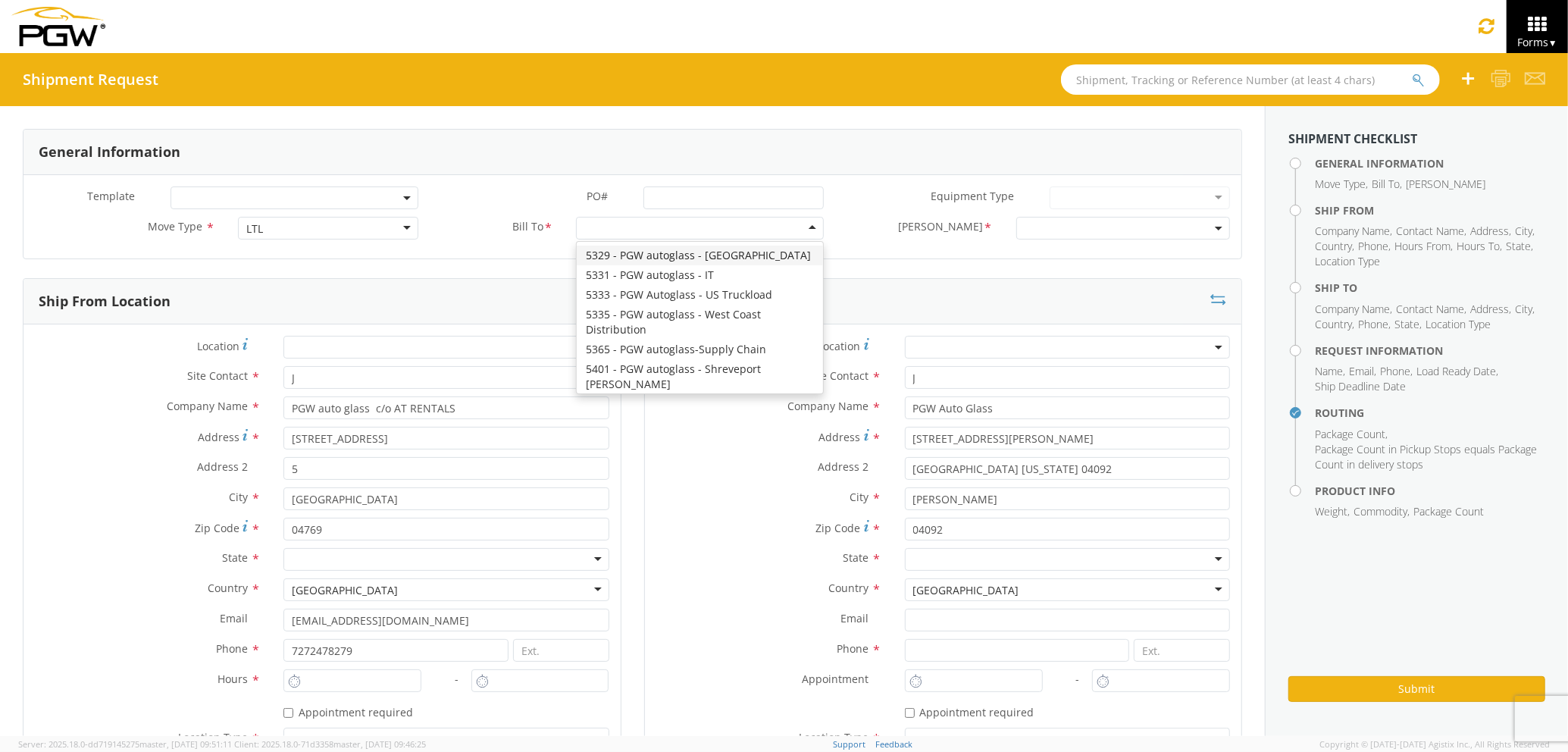
click at [631, 225] on div at bounding box center [699, 228] width 248 height 23
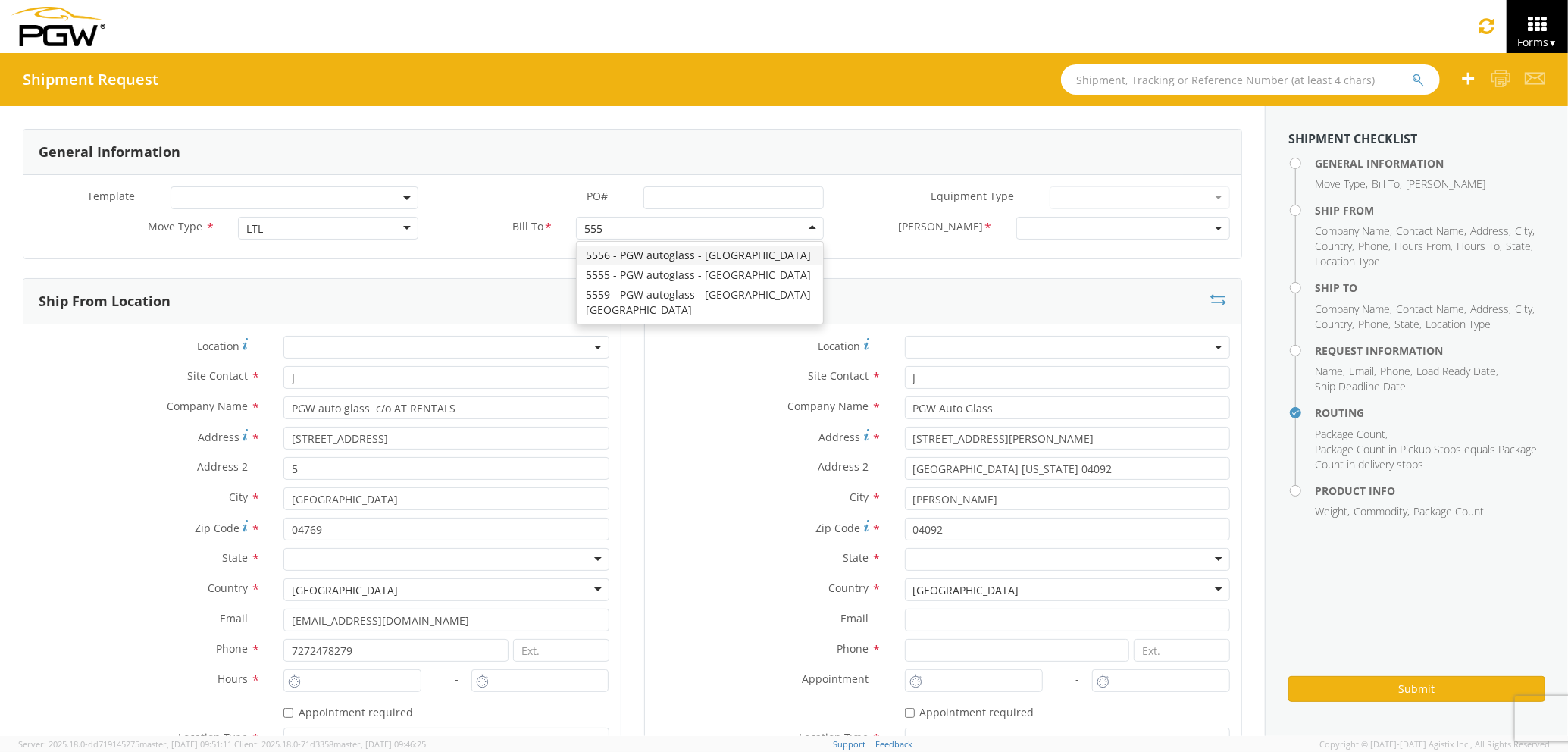
type input "5559"
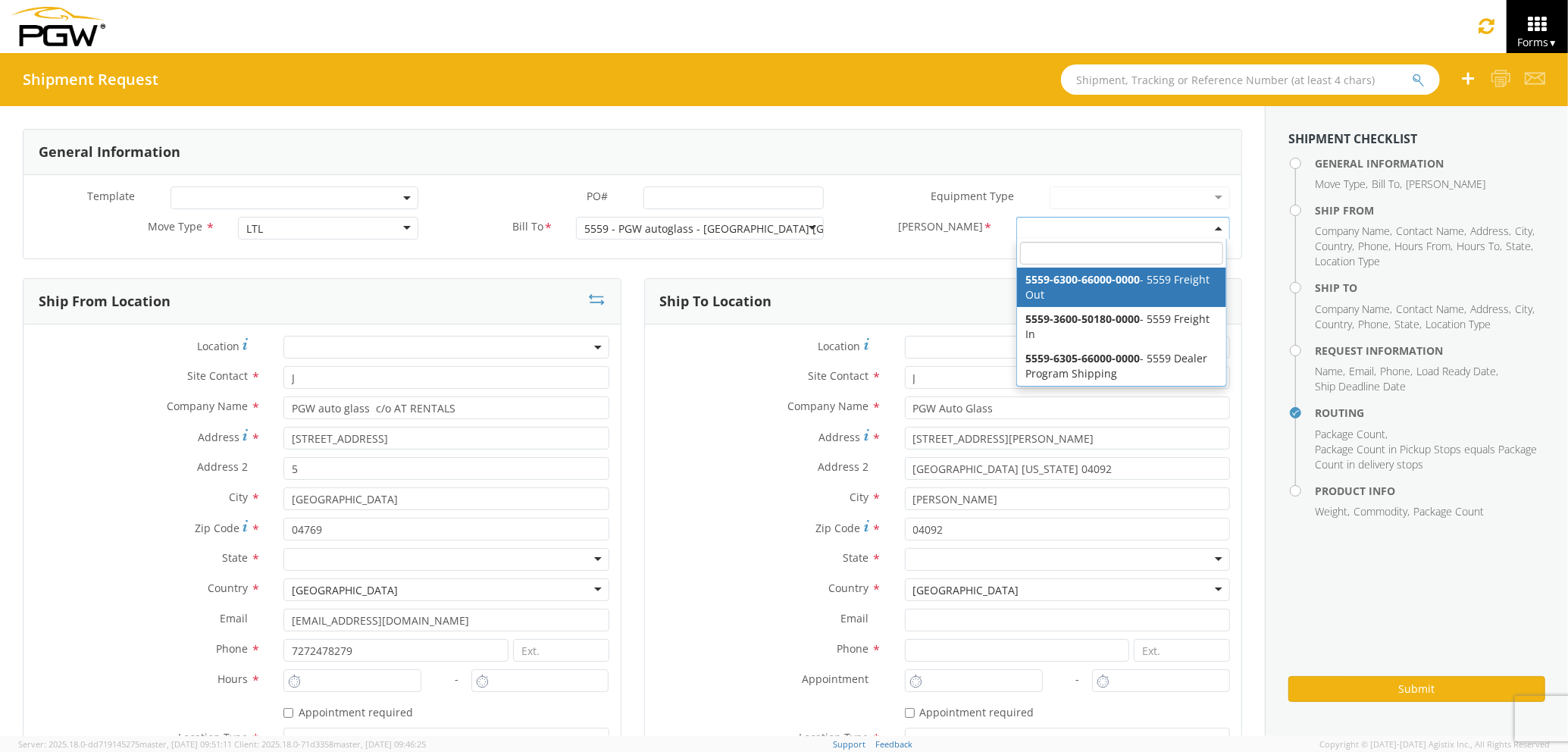
click at [1016, 225] on span at bounding box center [1123, 228] width 214 height 23
select select "5559-6300-66000-0000"
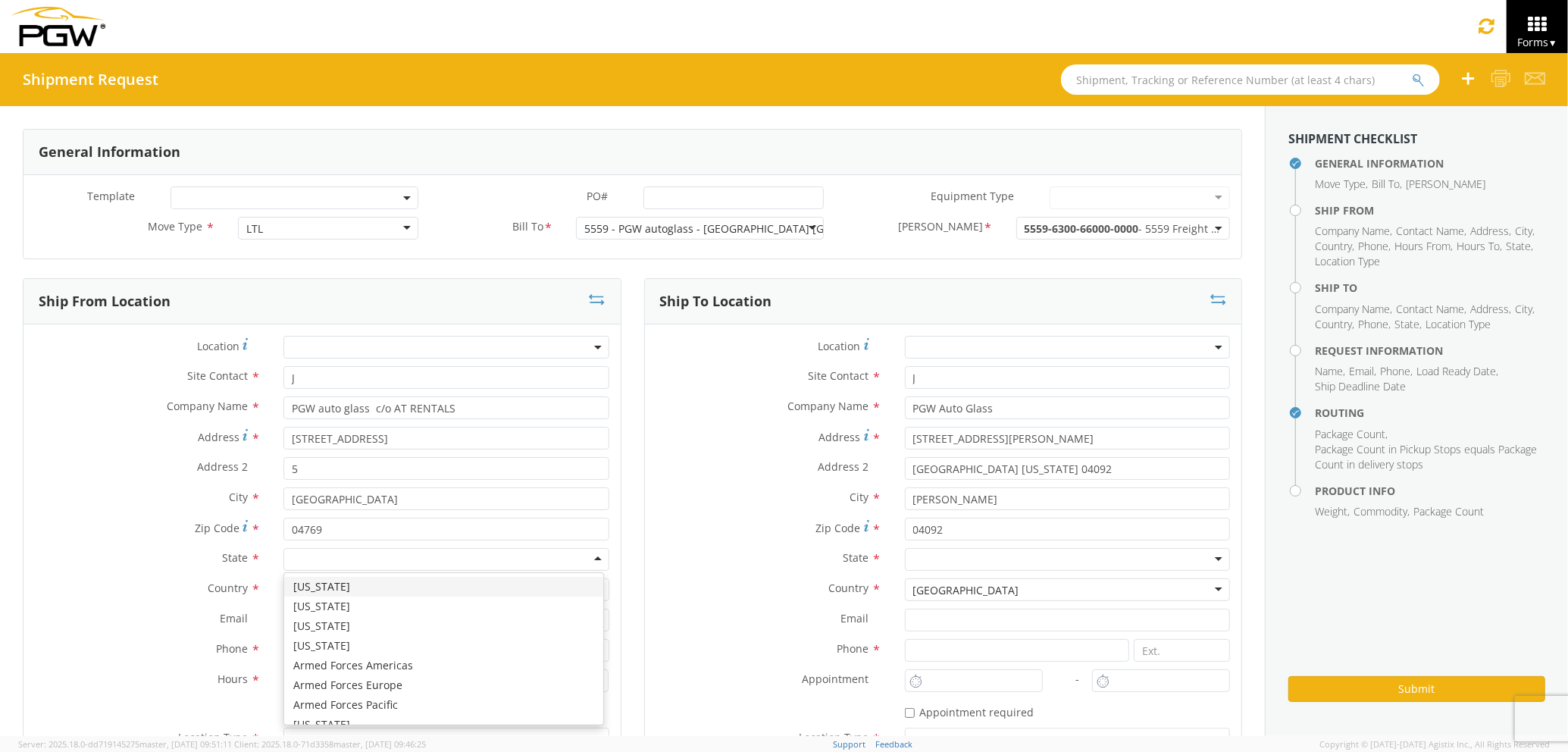
click at [510, 553] on div at bounding box center [446, 559] width 325 height 23
type input "MA"
click at [497, 571] on div "[US_STATE]" at bounding box center [446, 559] width 325 height 23
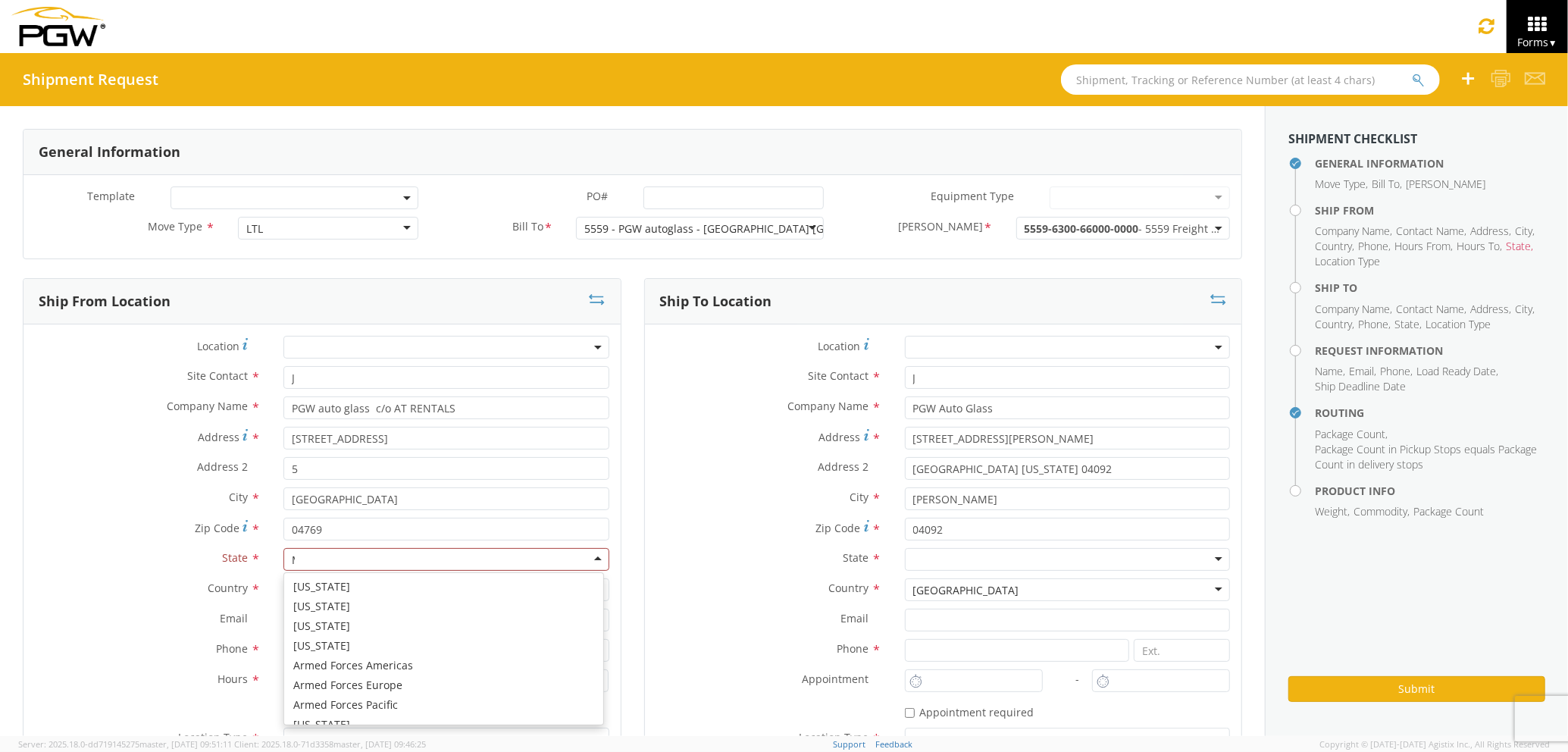
scroll to position [43, 0]
type input "MA"
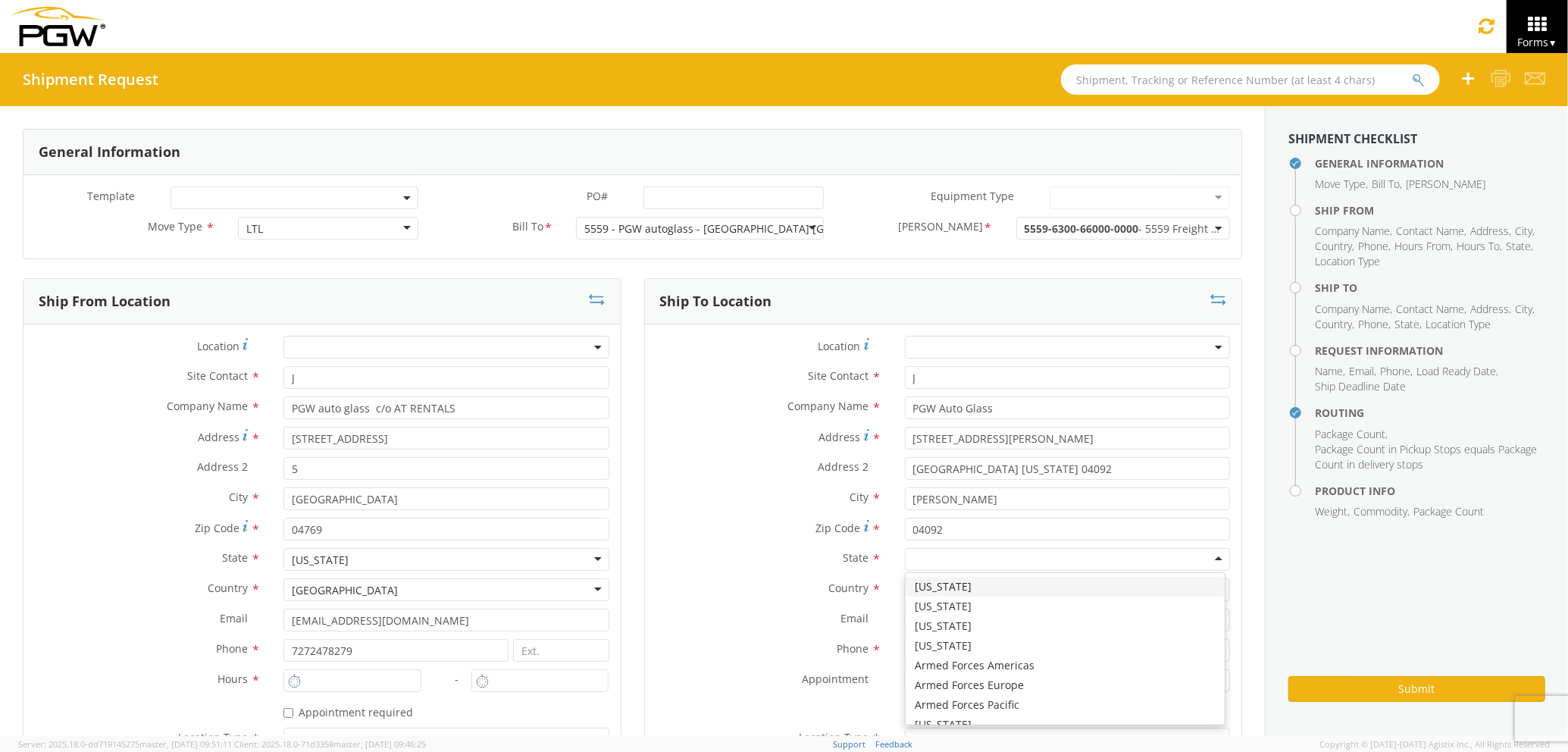
click at [971, 565] on div at bounding box center [1067, 559] width 325 height 23
type input "MA"
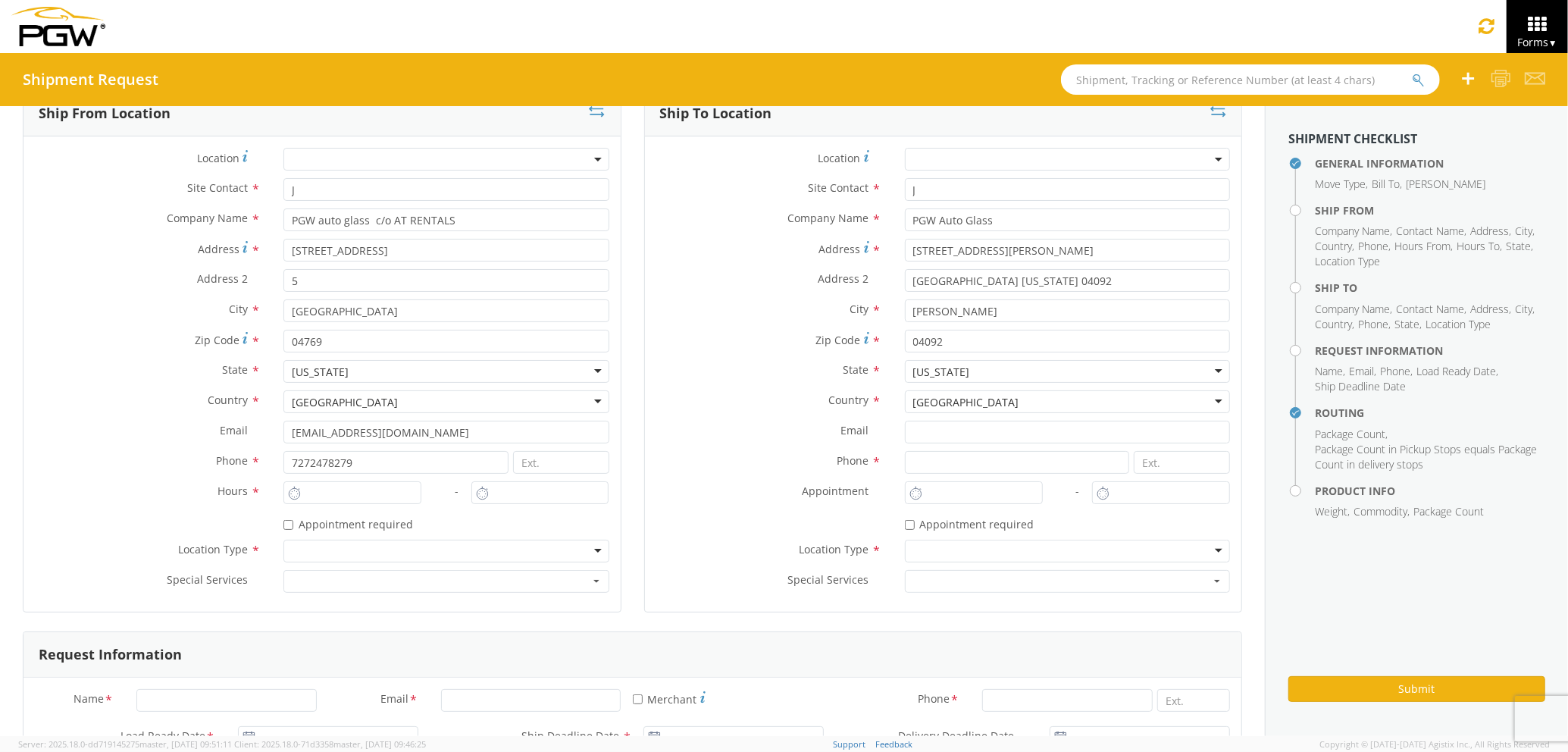
scroll to position [202, 0]
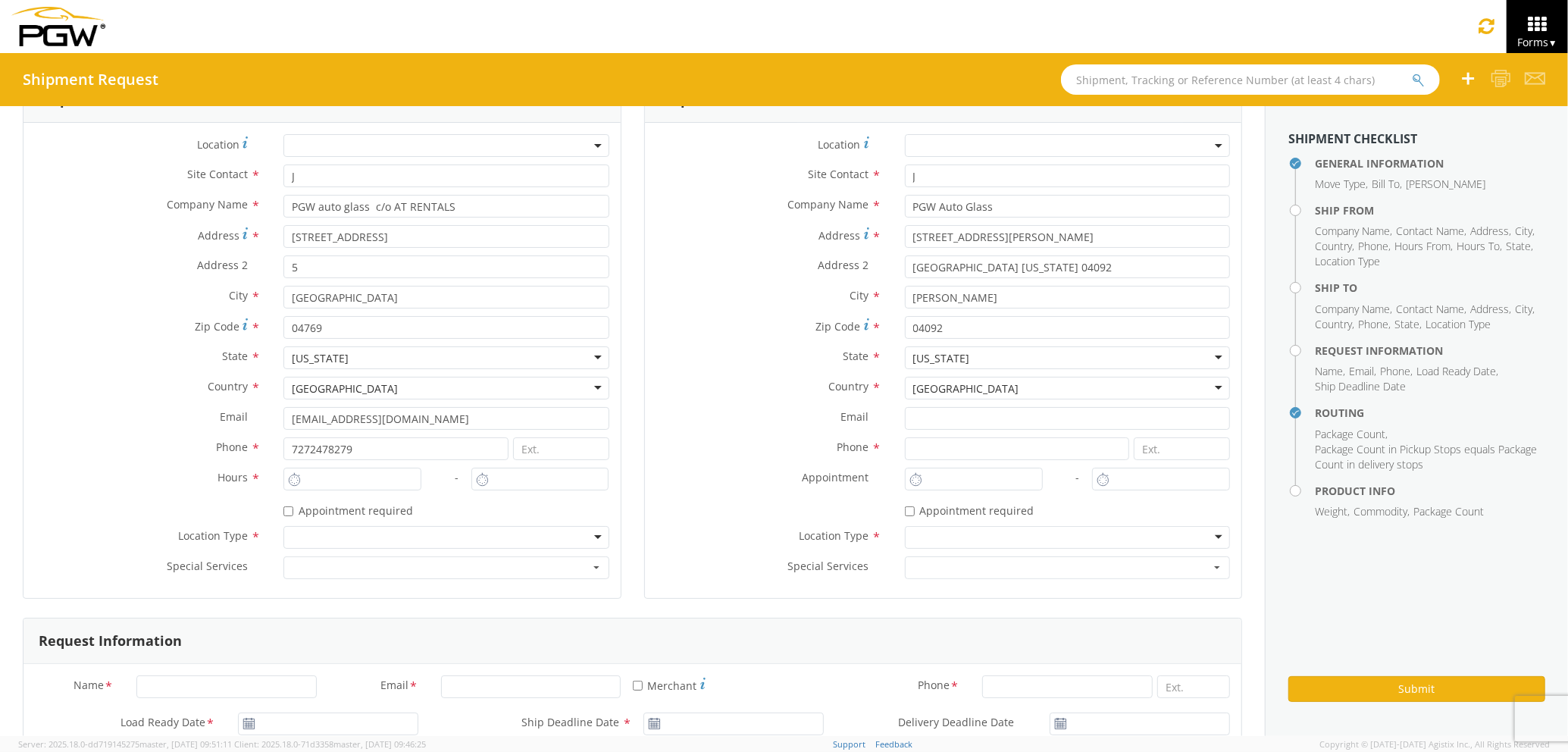
click at [373, 532] on div at bounding box center [446, 537] width 325 height 23
click at [953, 543] on div at bounding box center [1067, 537] width 325 height 23
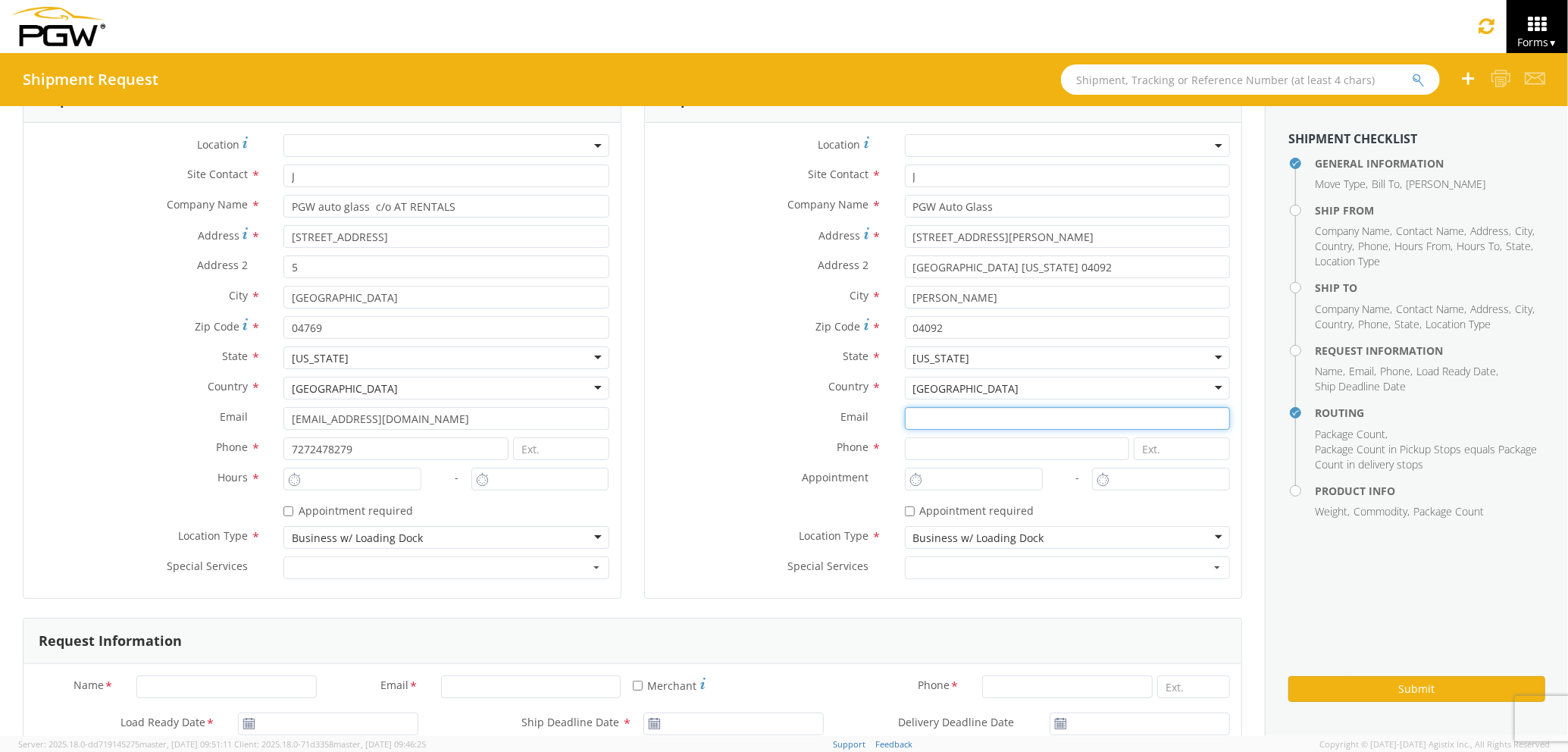
click at [934, 414] on input "Email *" at bounding box center [1067, 418] width 325 height 23
type input "[EMAIL_ADDRESS][DOMAIN_NAME]"
type input "2077745169"
type input "[PERSON_NAME] [PERSON_NAME]"
type input "[EMAIL_ADDRESS][DOMAIN_NAME]"
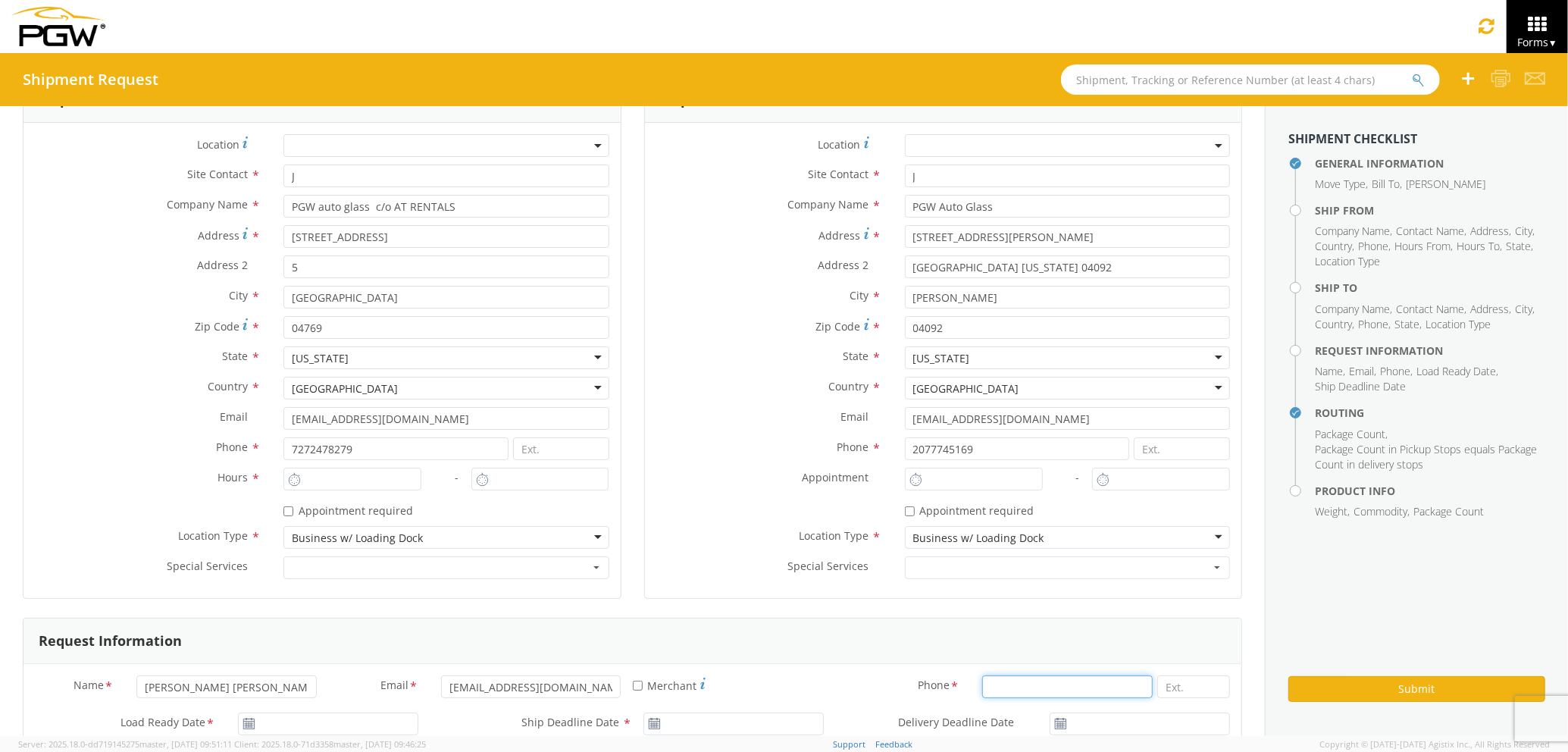
type input "7272478279"
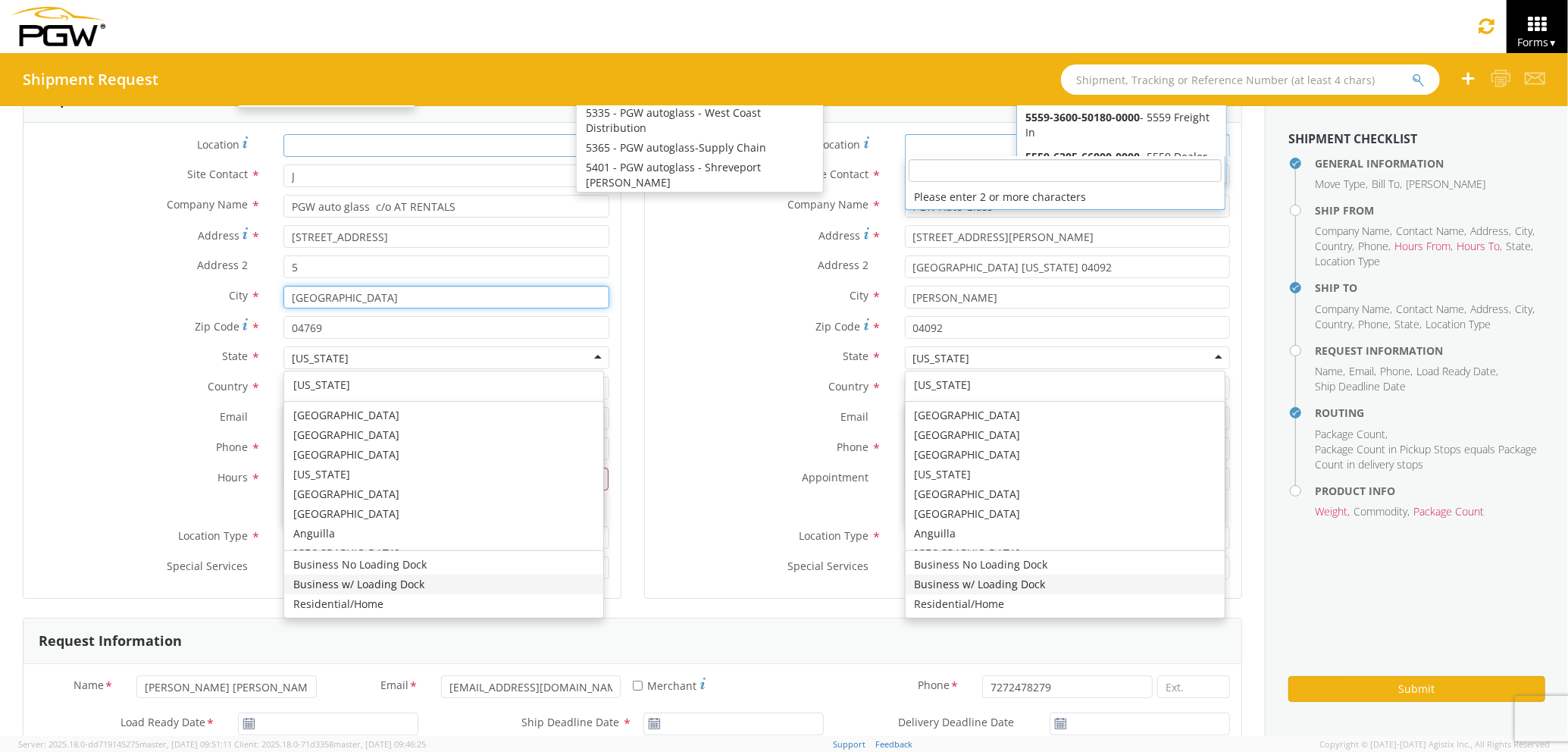
click at [371, 309] on input "[GEOGRAPHIC_DATA]" at bounding box center [446, 296] width 325 height 23
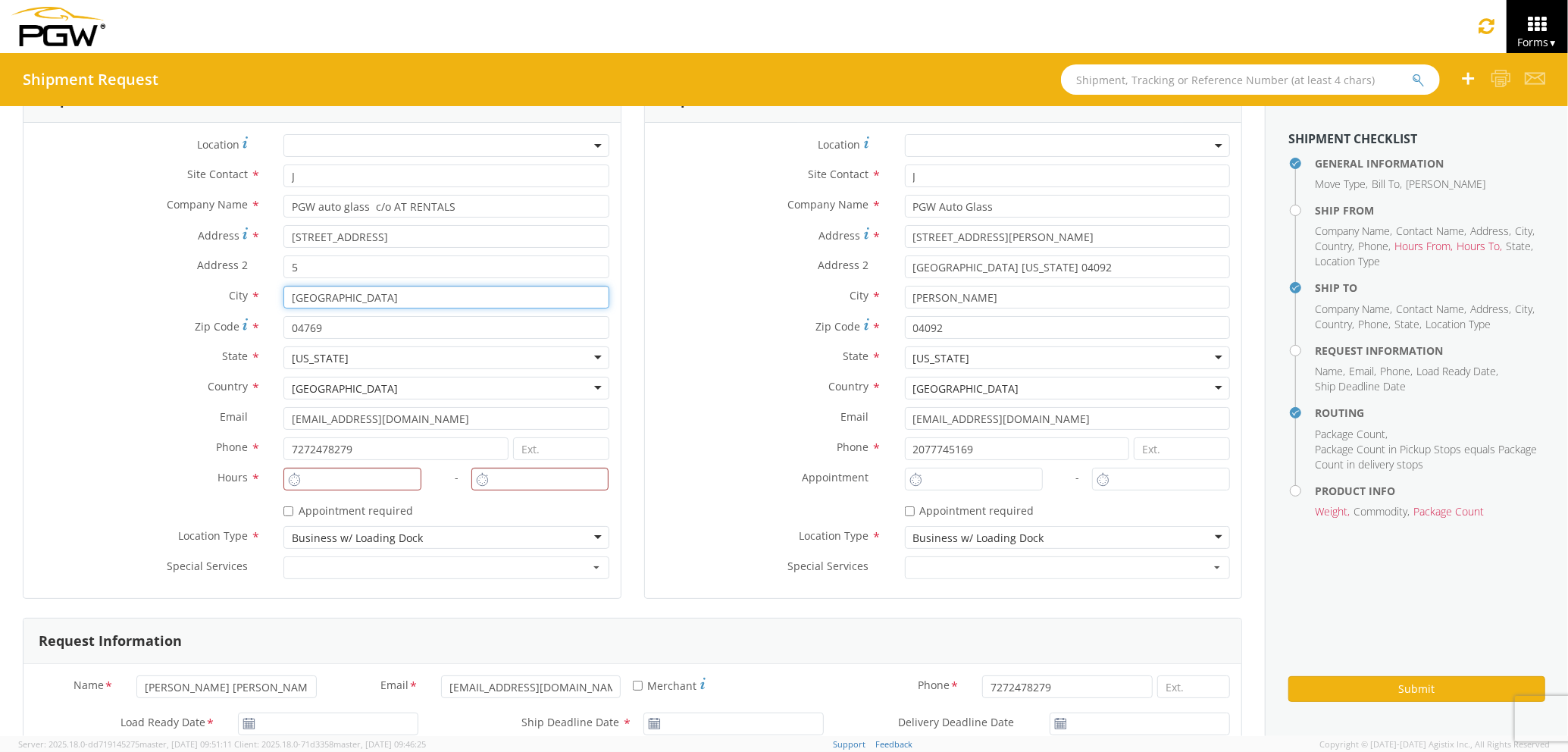
scroll to position [0, 0]
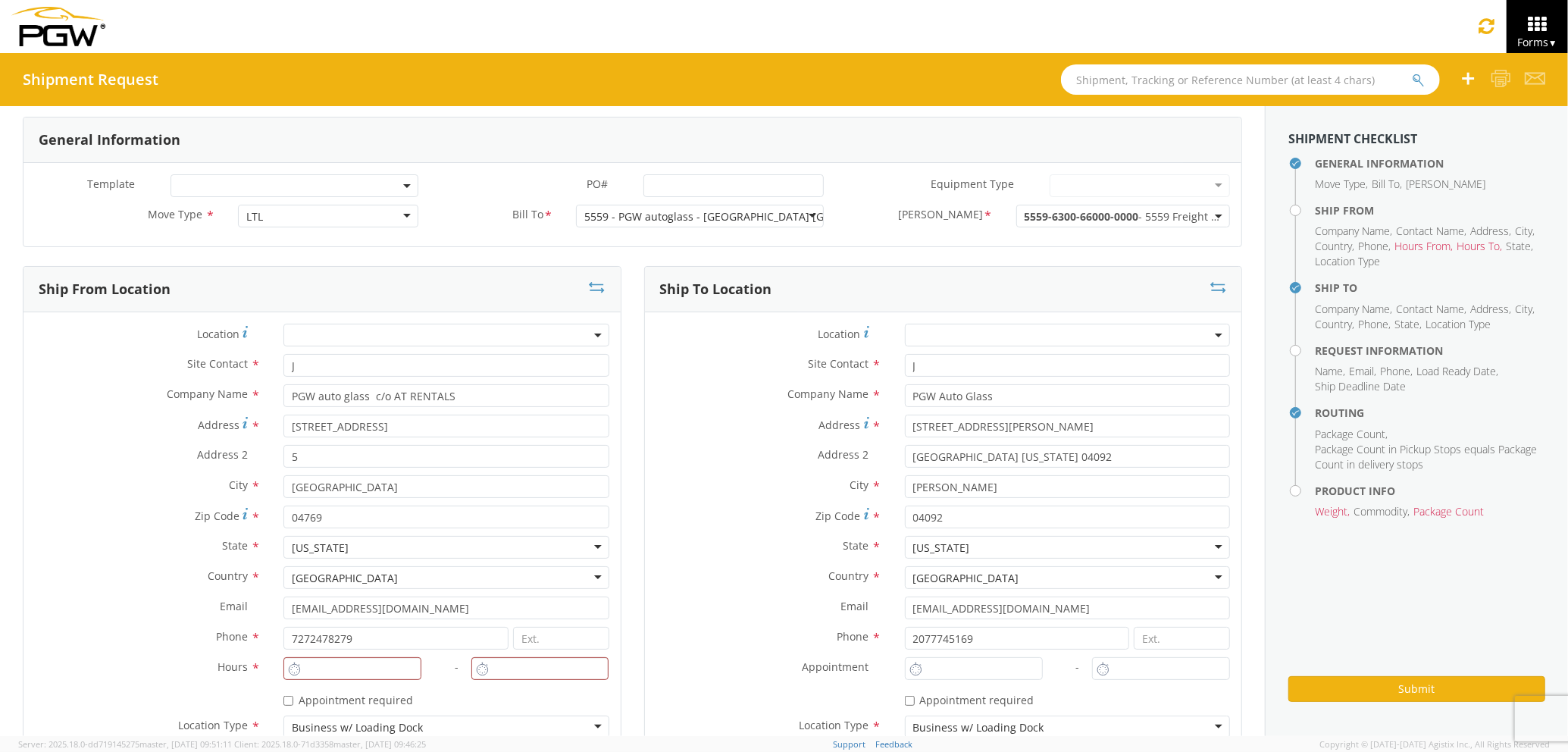
click at [668, 563] on div "State * Maine Maine Alabama Alaska Arizona Arkansas Armed Forces Americas Armed…" at bounding box center [944, 551] width 597 height 30
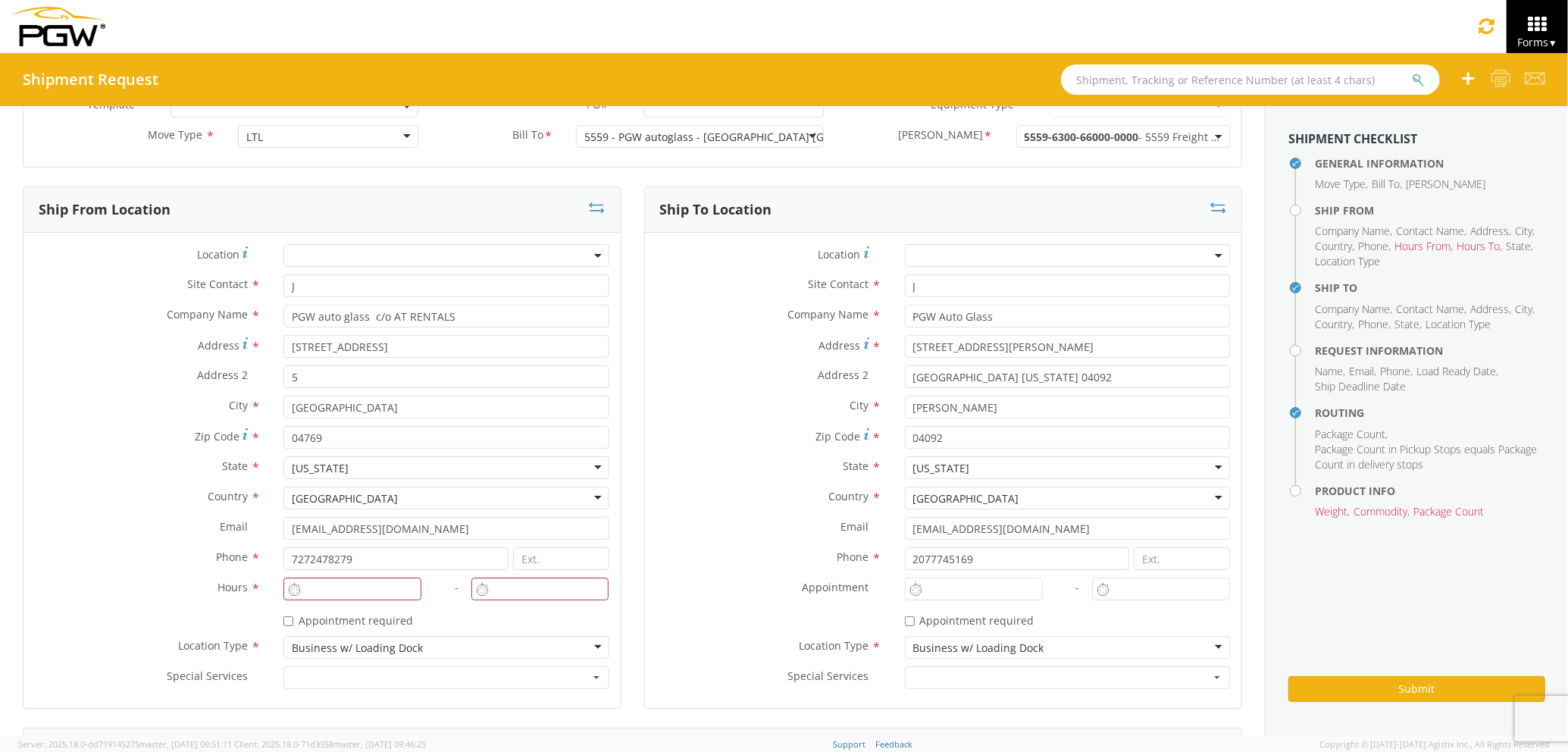
scroll to position [214, 0]
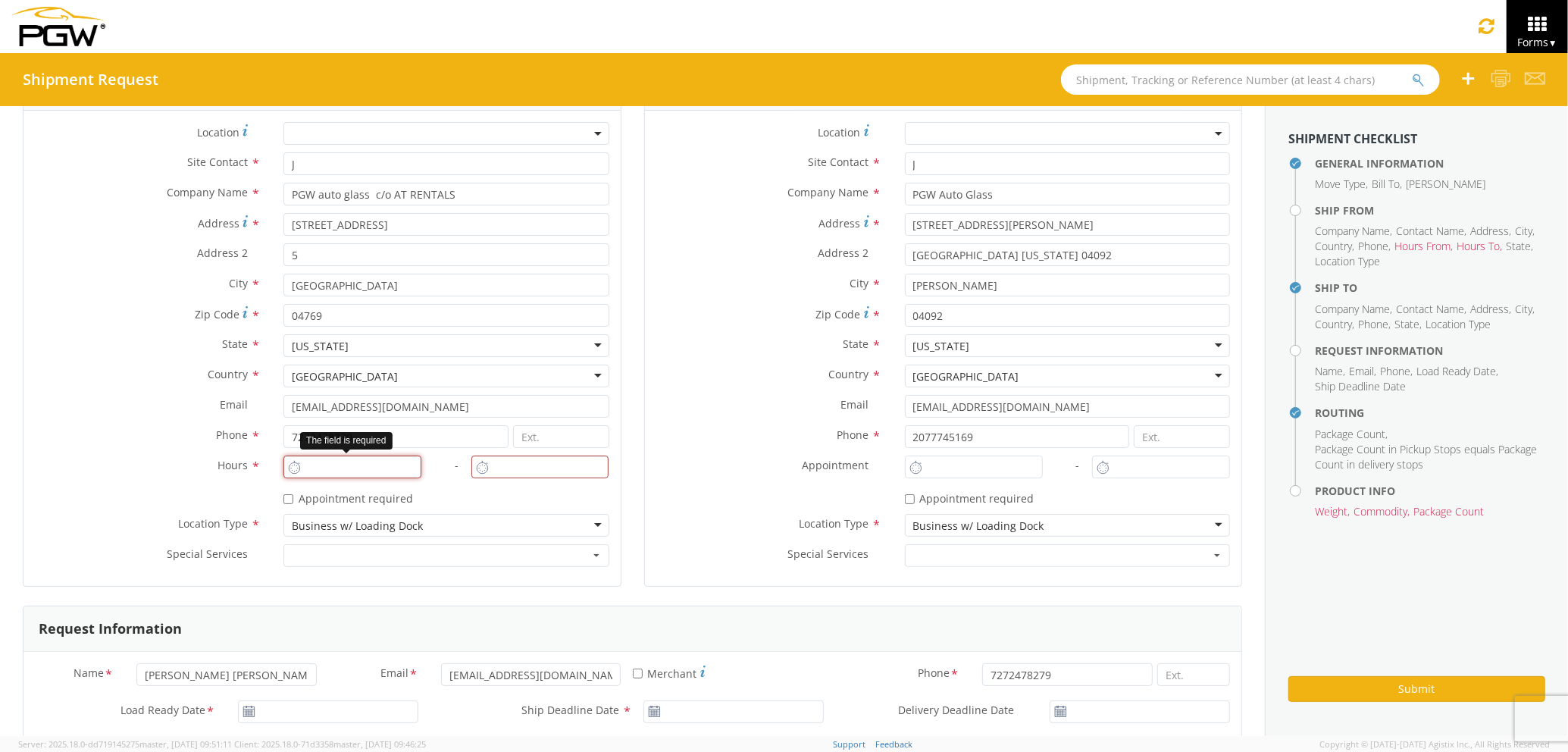
type input "2:00 PM"
type input "3:00 PM"
click at [380, 472] on input "2:00 PM" at bounding box center [352, 467] width 138 height 23
type input "2:00 PM"
click at [966, 467] on input "2:00 PM" at bounding box center [973, 467] width 138 height 23
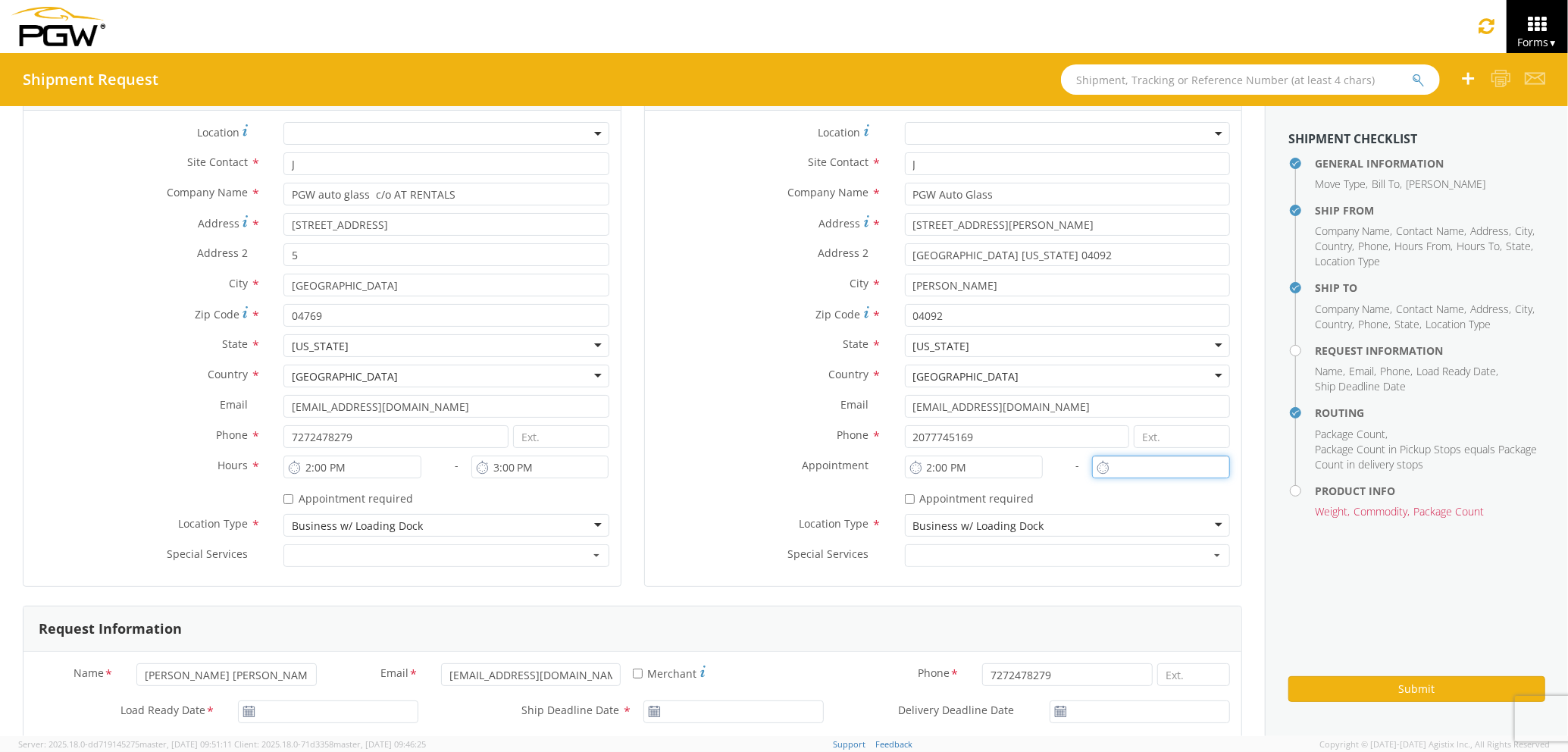
type input "2:00 PM"
click at [1155, 464] on input "2:00 PM" at bounding box center [1161, 467] width 138 height 23
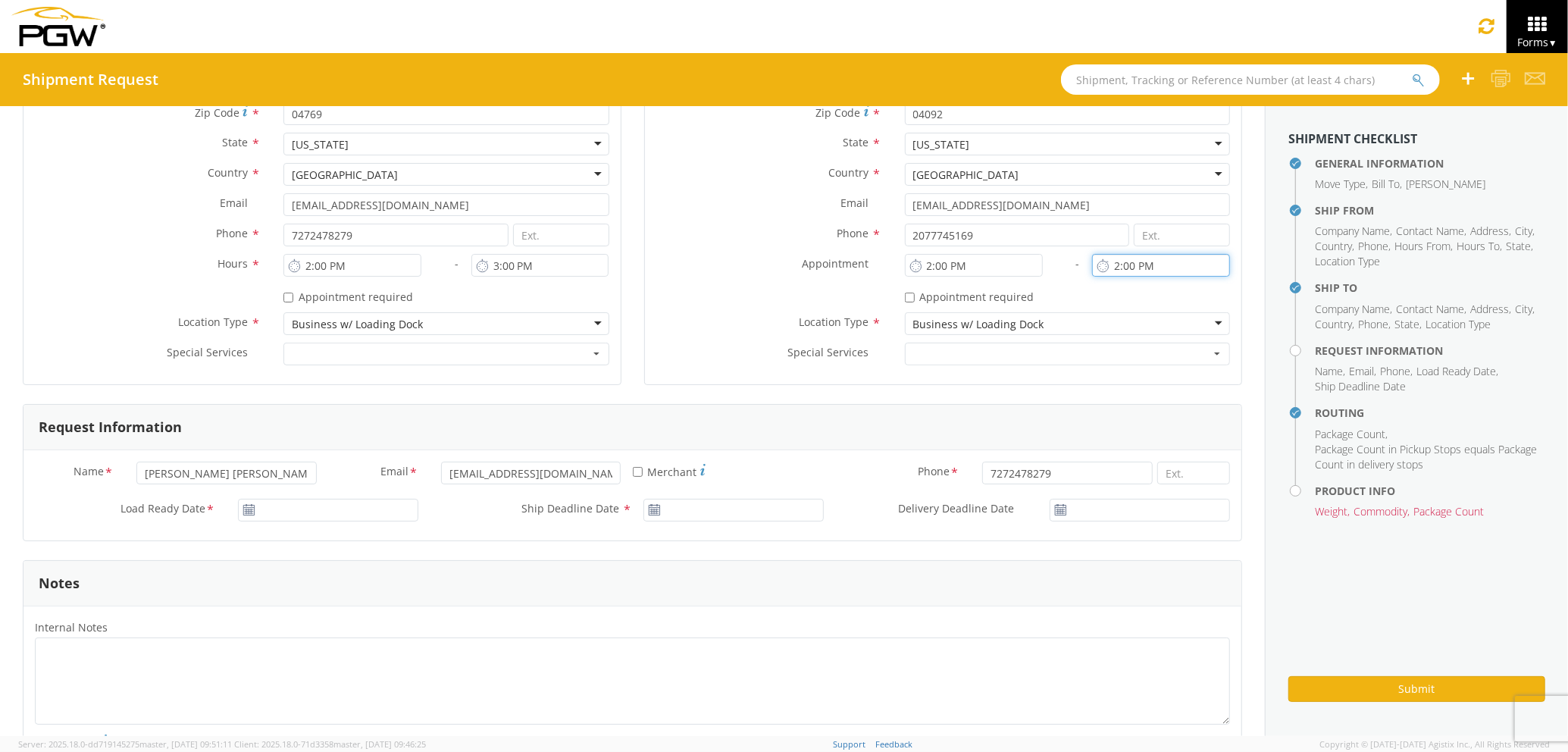
scroll to position [416, 0]
type input "[DATE]"
click at [367, 517] on input "[DATE]" at bounding box center [328, 509] width 180 height 23
click at [368, 385] on td "11" at bounding box center [371, 390] width 27 height 23
type input "[DATE]"
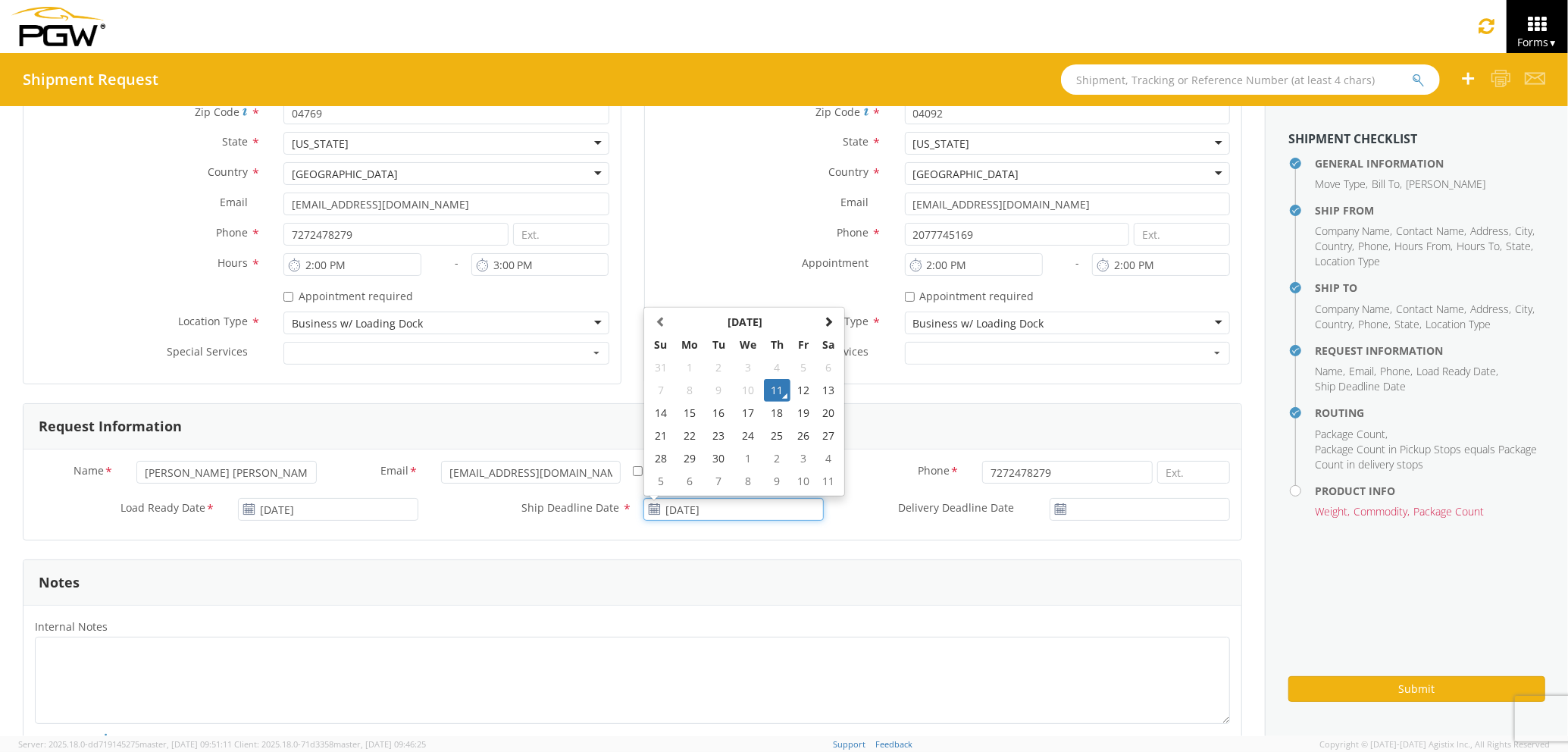
click at [723, 504] on input "[DATE]" at bounding box center [734, 509] width 180 height 23
click at [772, 384] on td "11" at bounding box center [778, 390] width 27 height 23
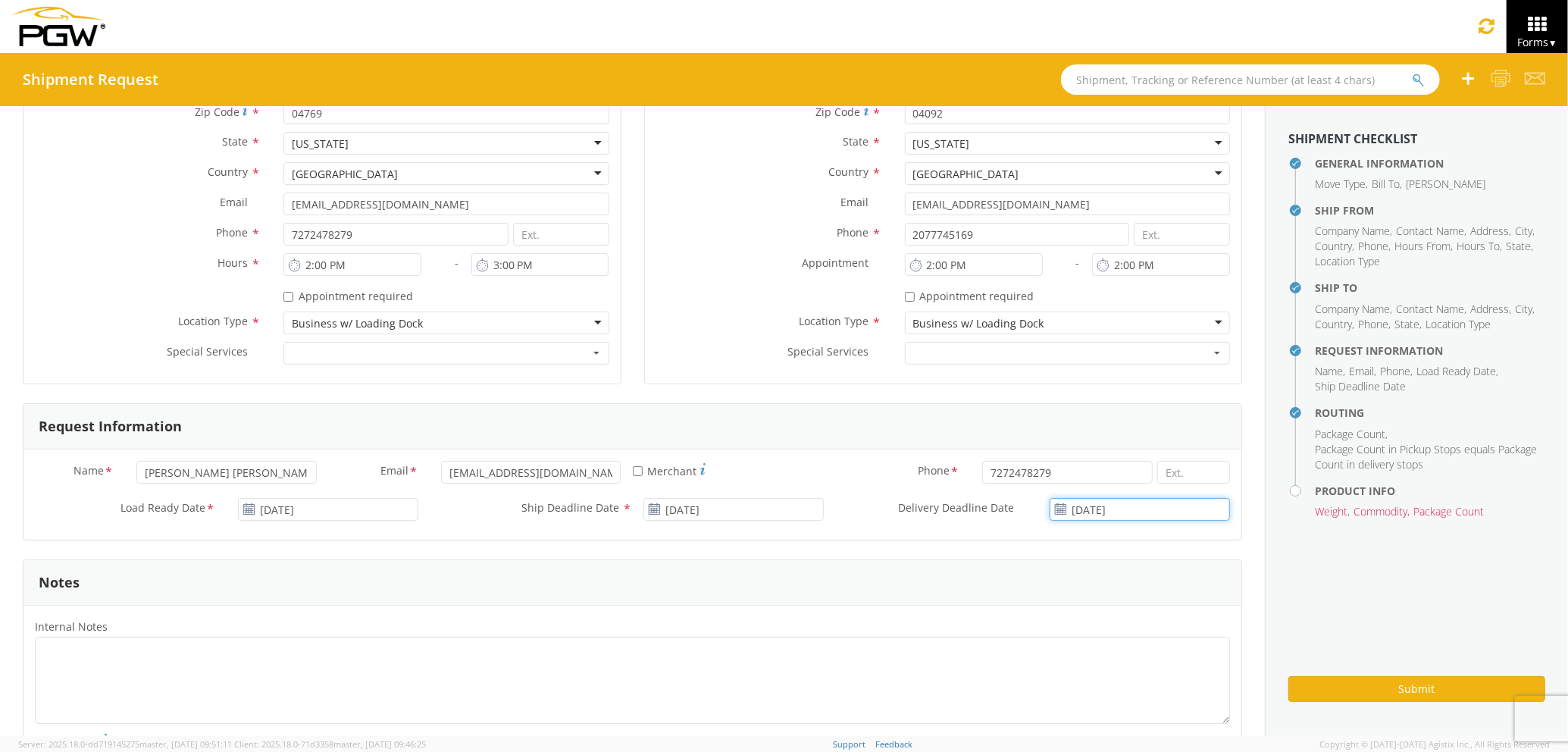
click at [1132, 517] on input "[DATE]" at bounding box center [1140, 509] width 180 height 23
click at [1065, 418] on td "15" at bounding box center [1075, 412] width 32 height 23
type input "09/15/2025"
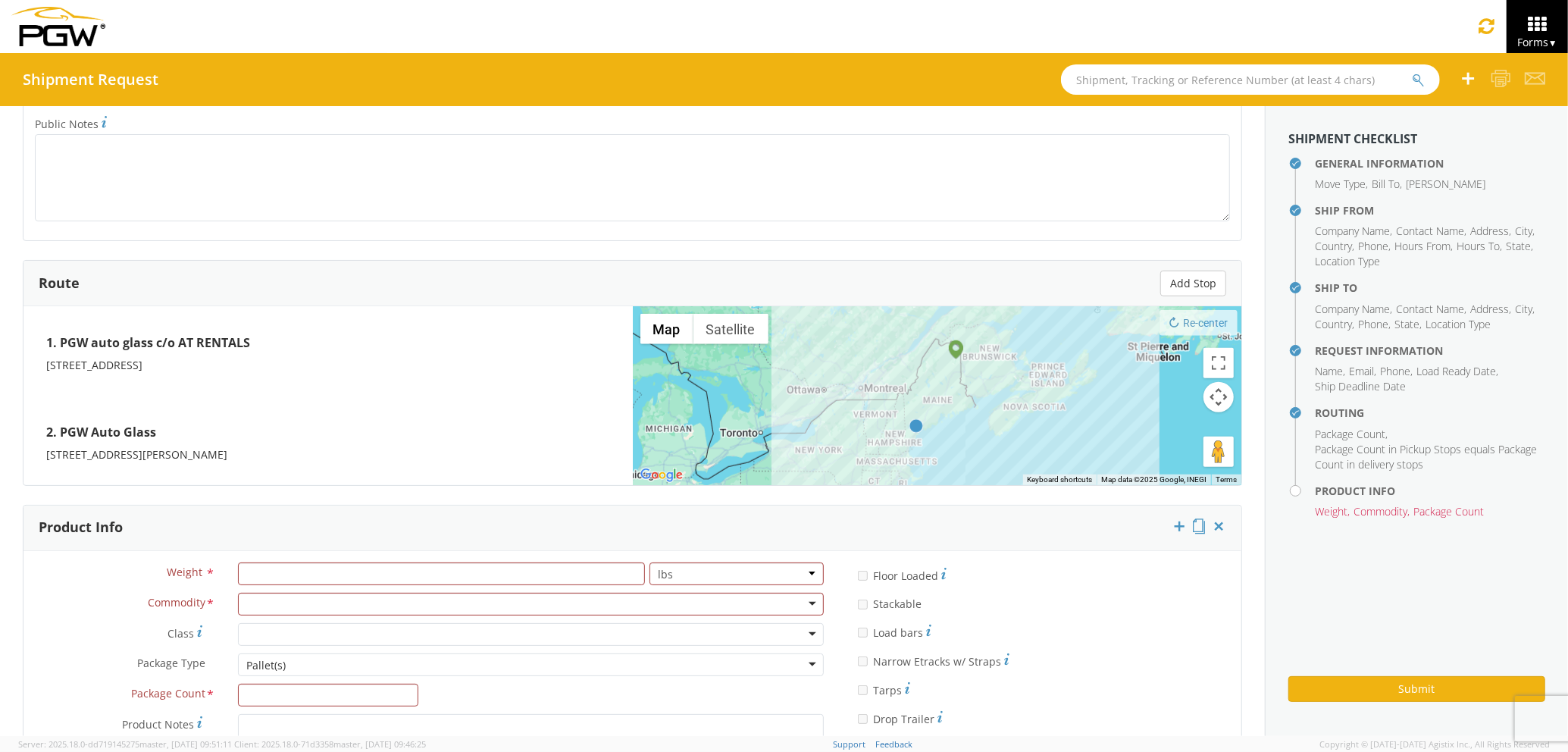
scroll to position [1123, 0]
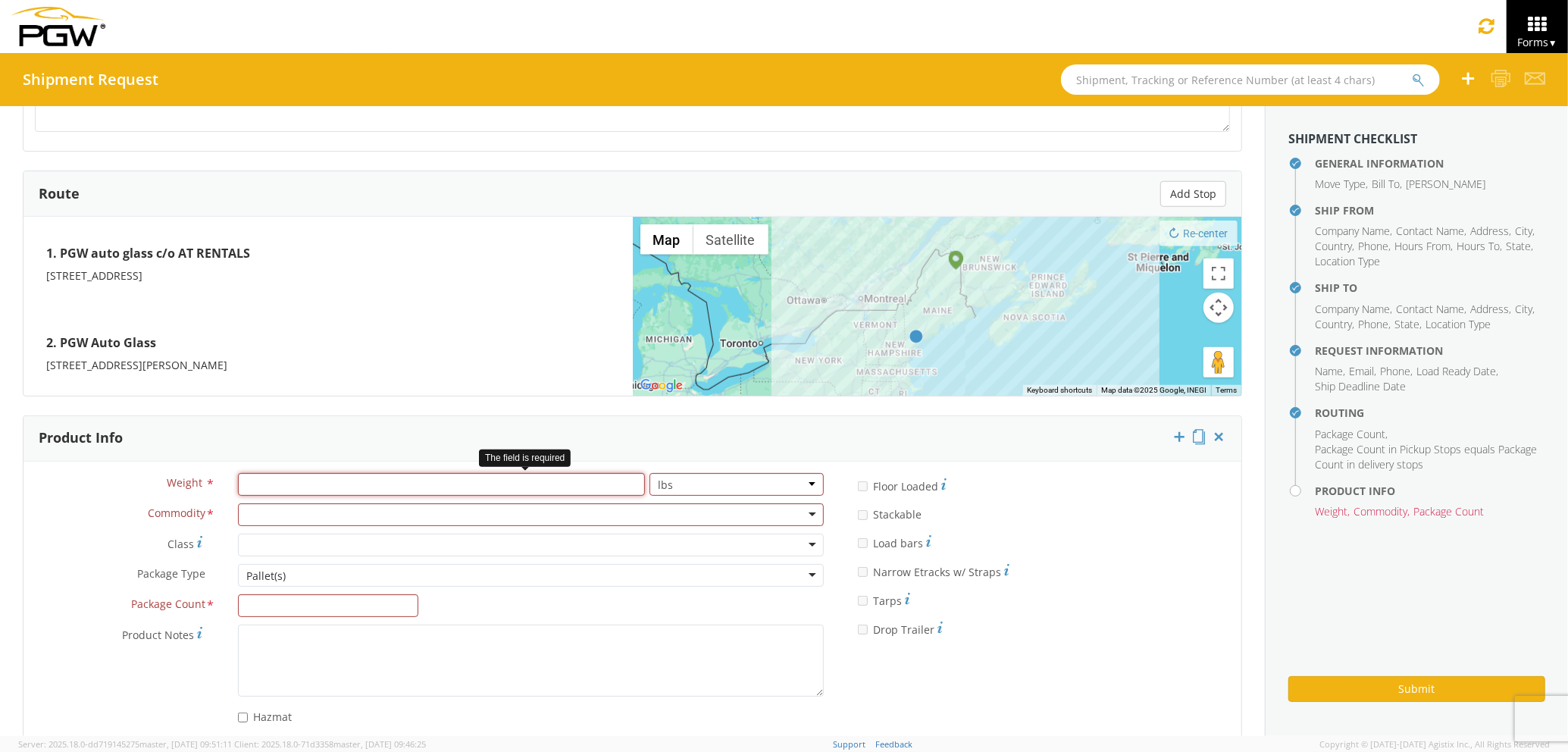
click at [350, 495] on input "number" at bounding box center [441, 484] width 407 height 23
type input "1000"
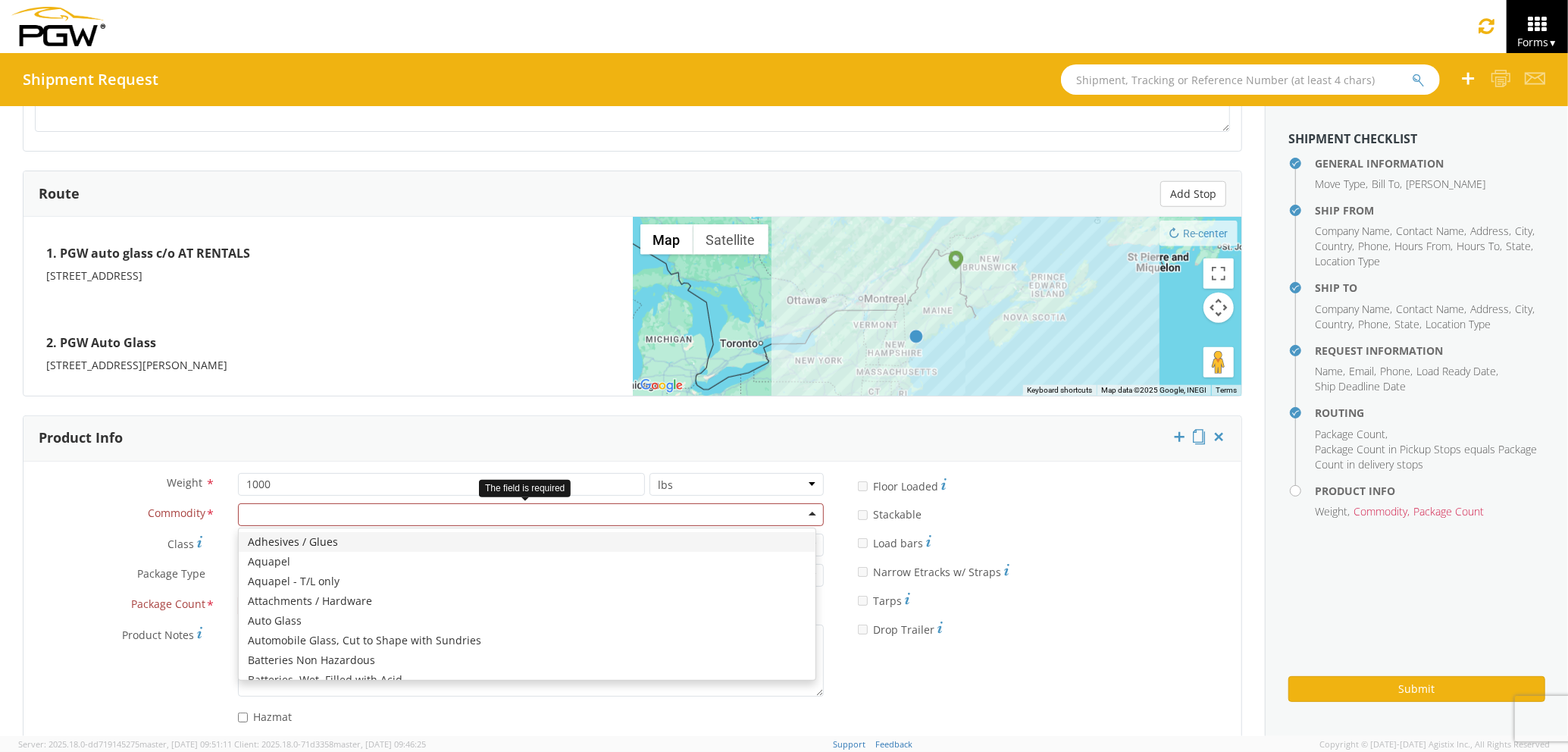
click at [352, 520] on div at bounding box center [531, 514] width 586 height 23
type input "W"
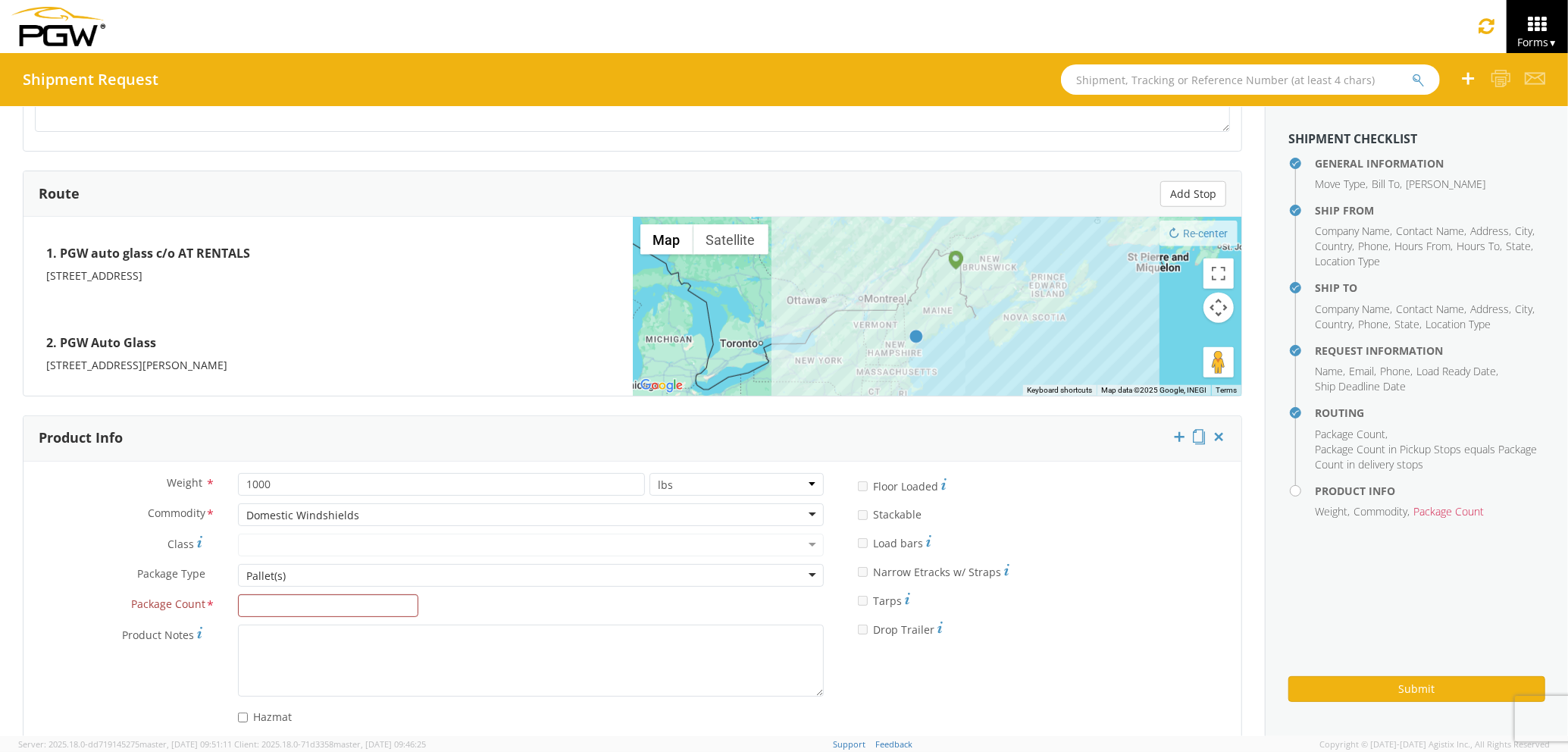
scroll to position [0, 0]
click at [336, 602] on input "Package Count *" at bounding box center [328, 605] width 180 height 23
type input "5"
click at [1347, 684] on button "Submit" at bounding box center [1417, 689] width 257 height 26
